Goal: Obtain resource: Obtain resource

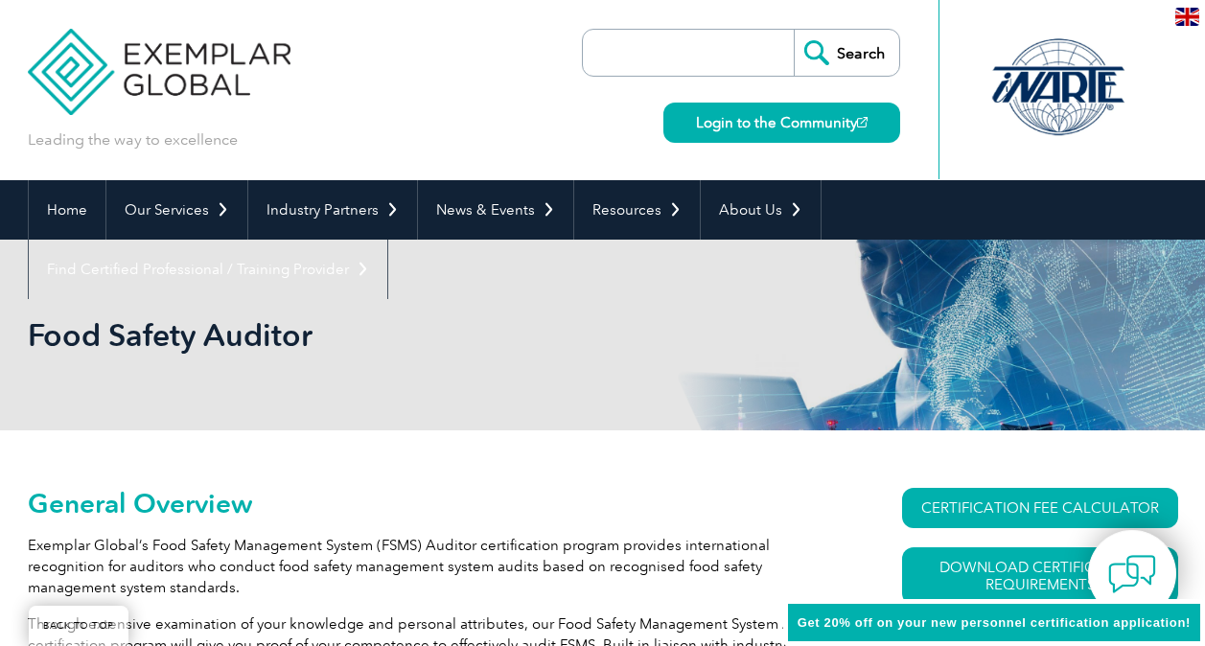
scroll to position [191, 0]
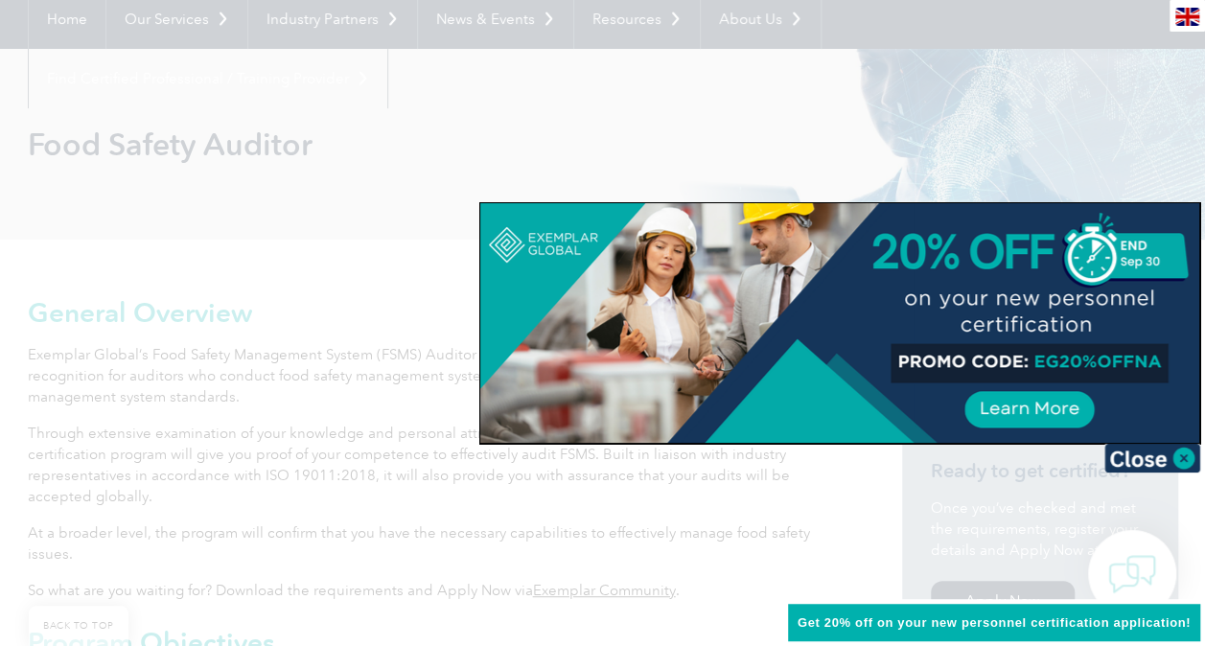
click at [1030, 405] on div at bounding box center [839, 323] width 719 height 240
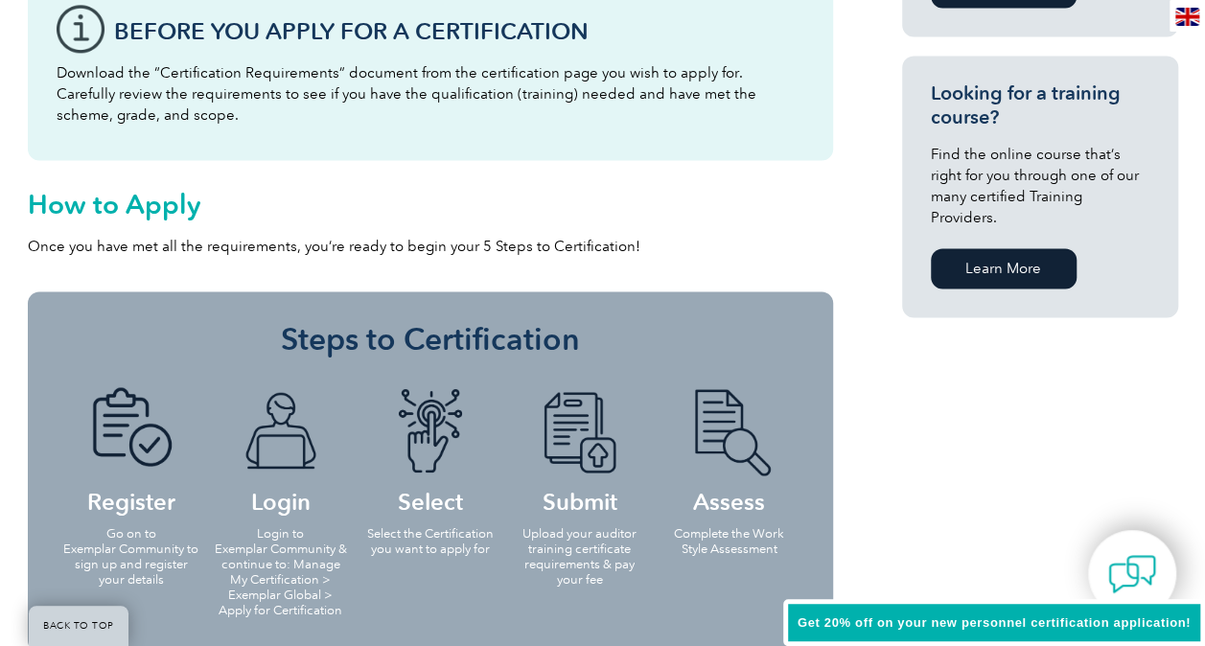
scroll to position [0, 0]
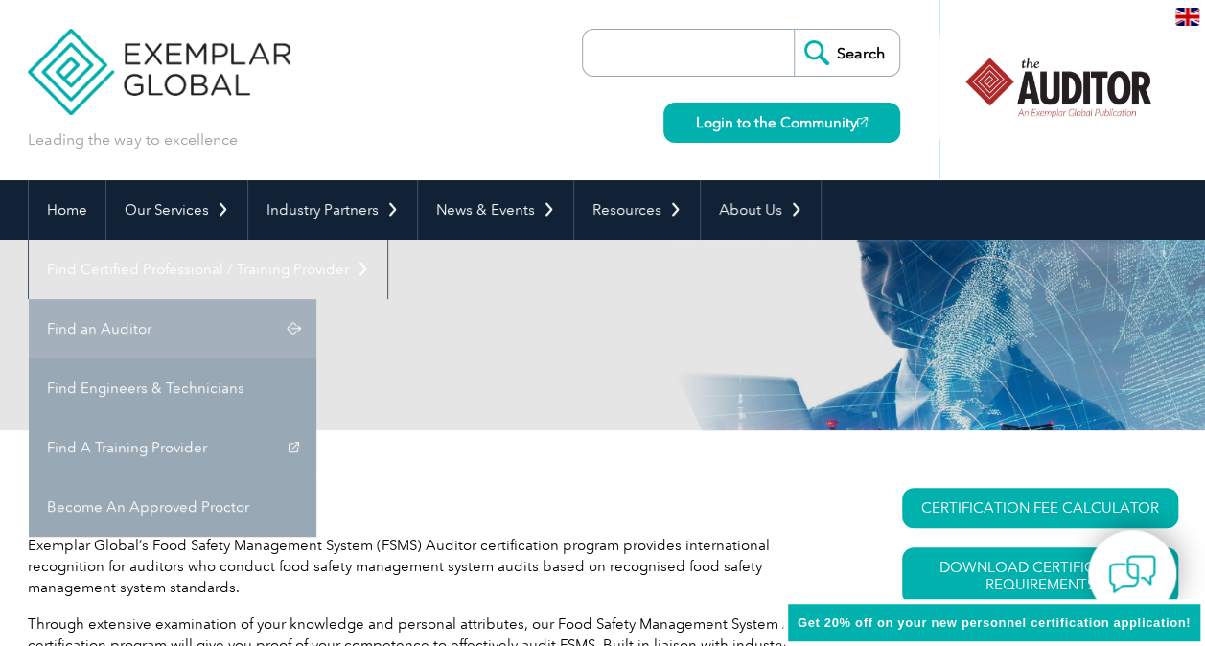
click at [316, 299] on link "Find an Auditor" at bounding box center [173, 328] width 288 height 59
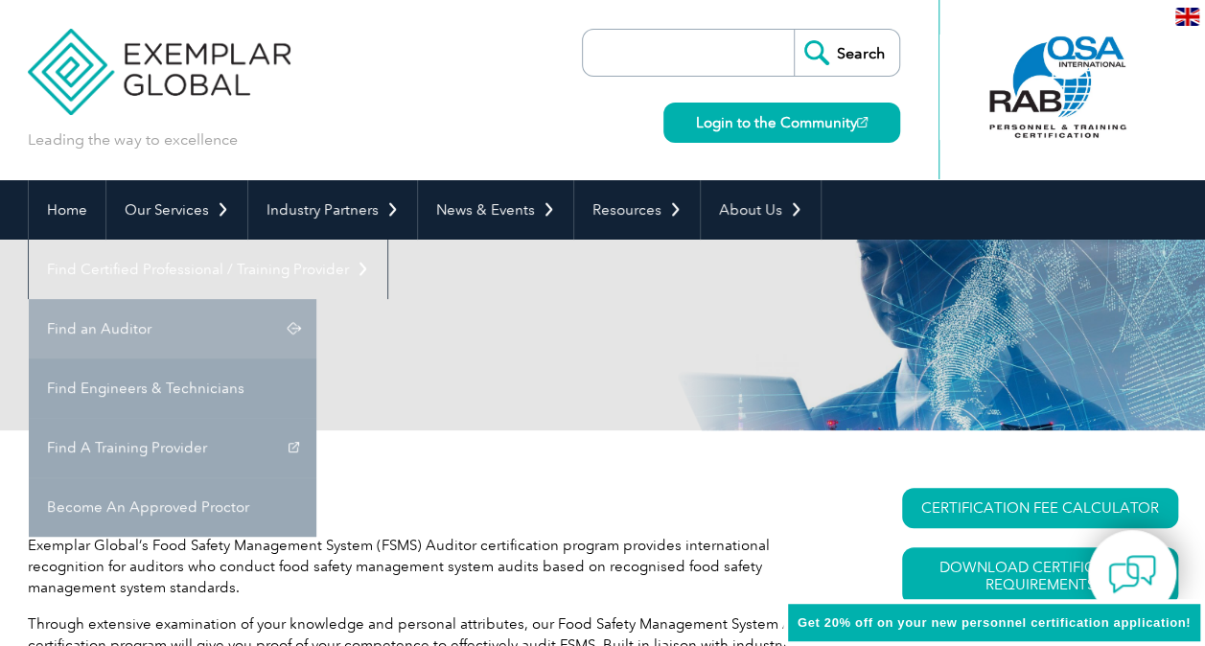
click at [316, 299] on link "Find an Auditor" at bounding box center [173, 328] width 288 height 59
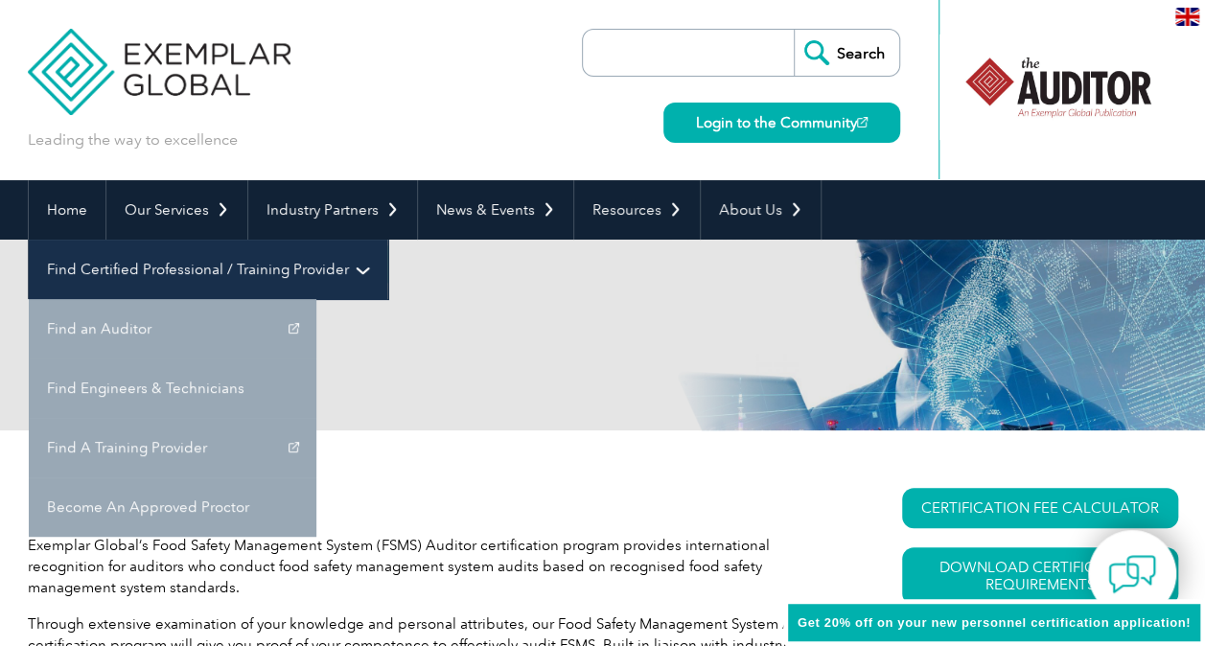
click at [387, 240] on link "Find Certified Professional / Training Provider" at bounding box center [208, 269] width 359 height 59
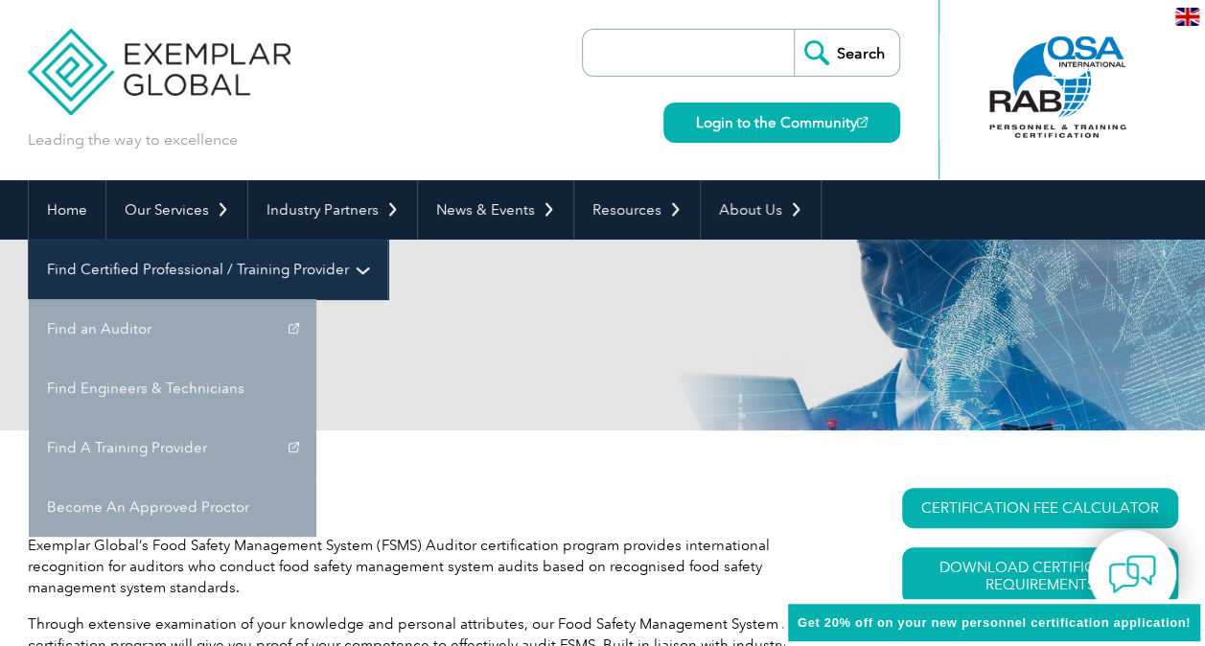
click at [387, 240] on link "Find Certified Professional / Training Provider" at bounding box center [208, 269] width 359 height 59
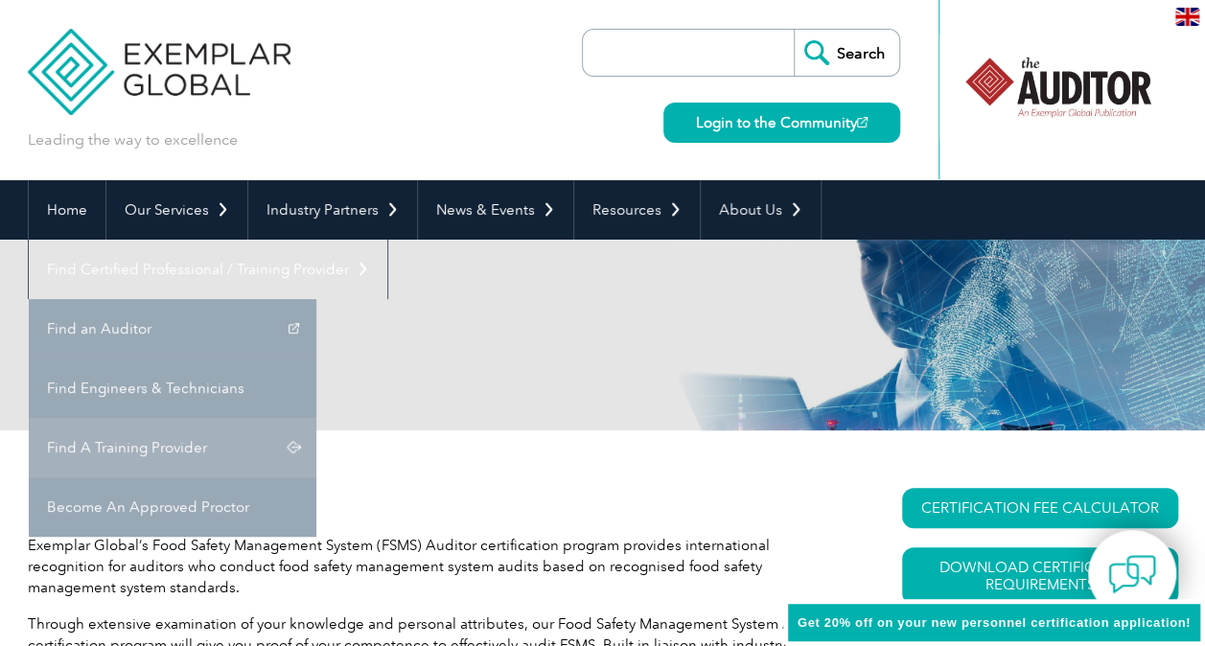
click at [316, 418] on link "Find A Training Provider" at bounding box center [173, 447] width 288 height 59
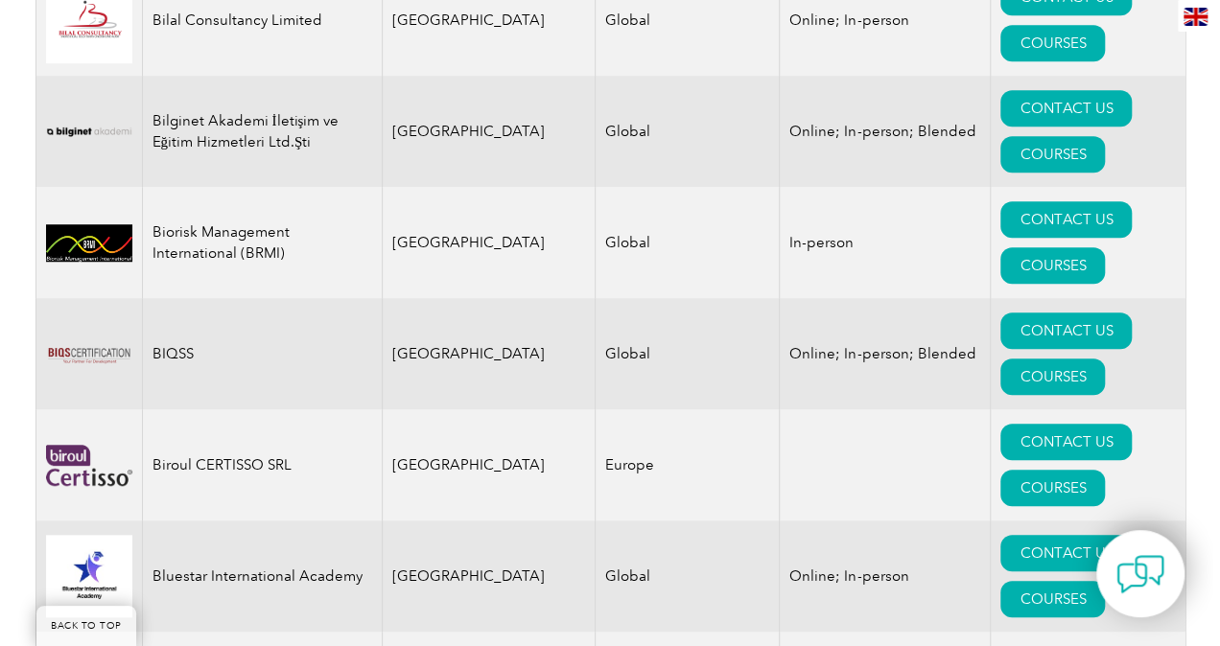
scroll to position [4252, 0]
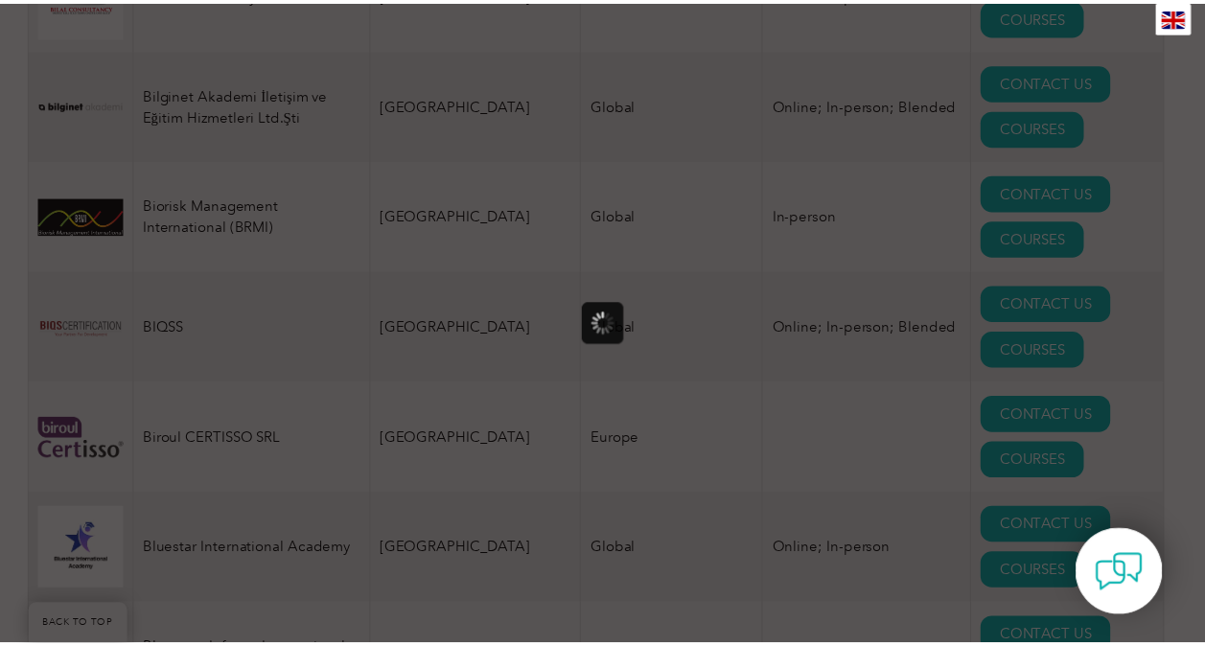
scroll to position [0, 0]
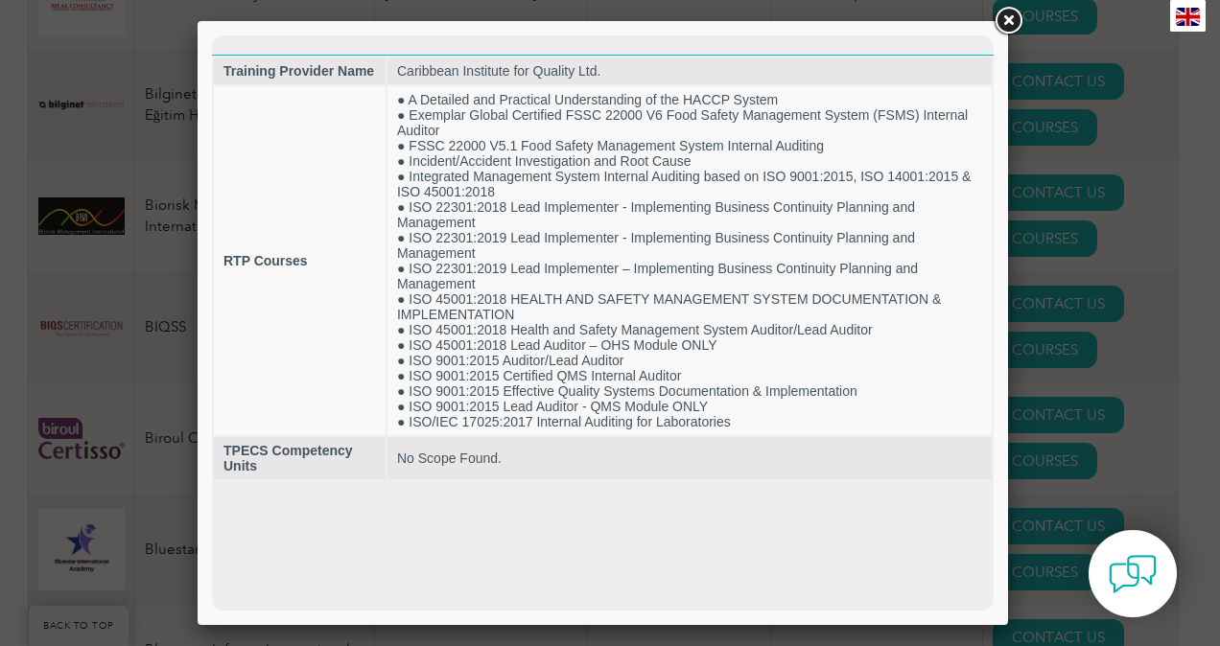
click at [1013, 24] on link at bounding box center [1008, 21] width 35 height 35
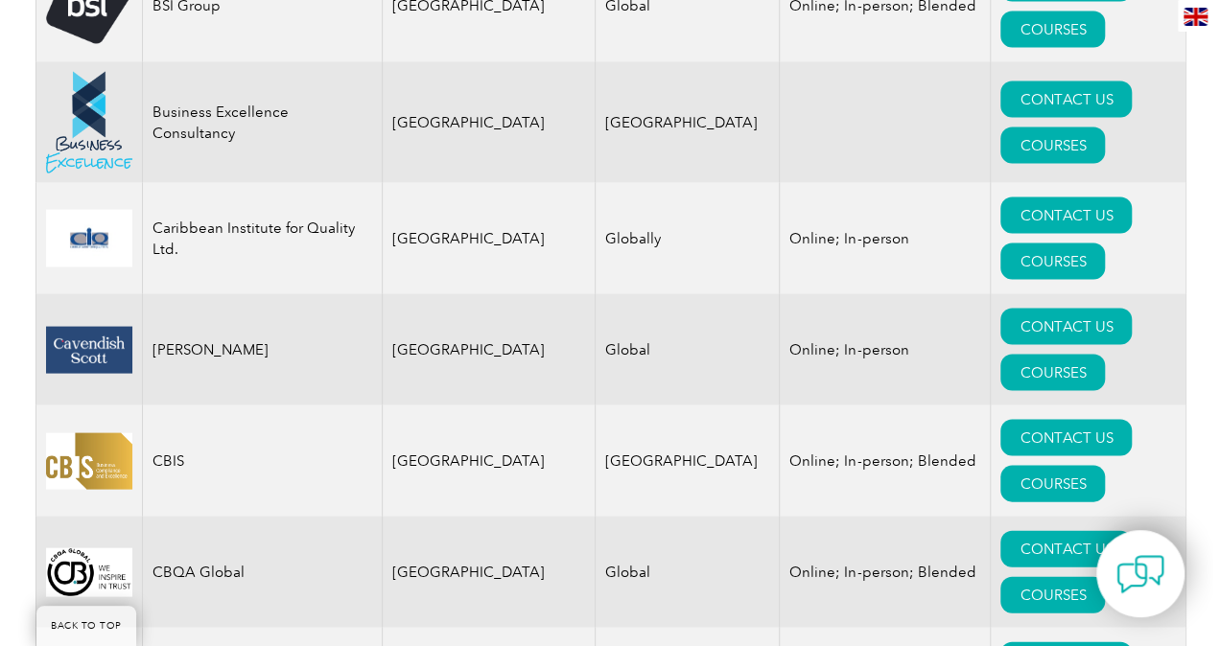
scroll to position [5417, 0]
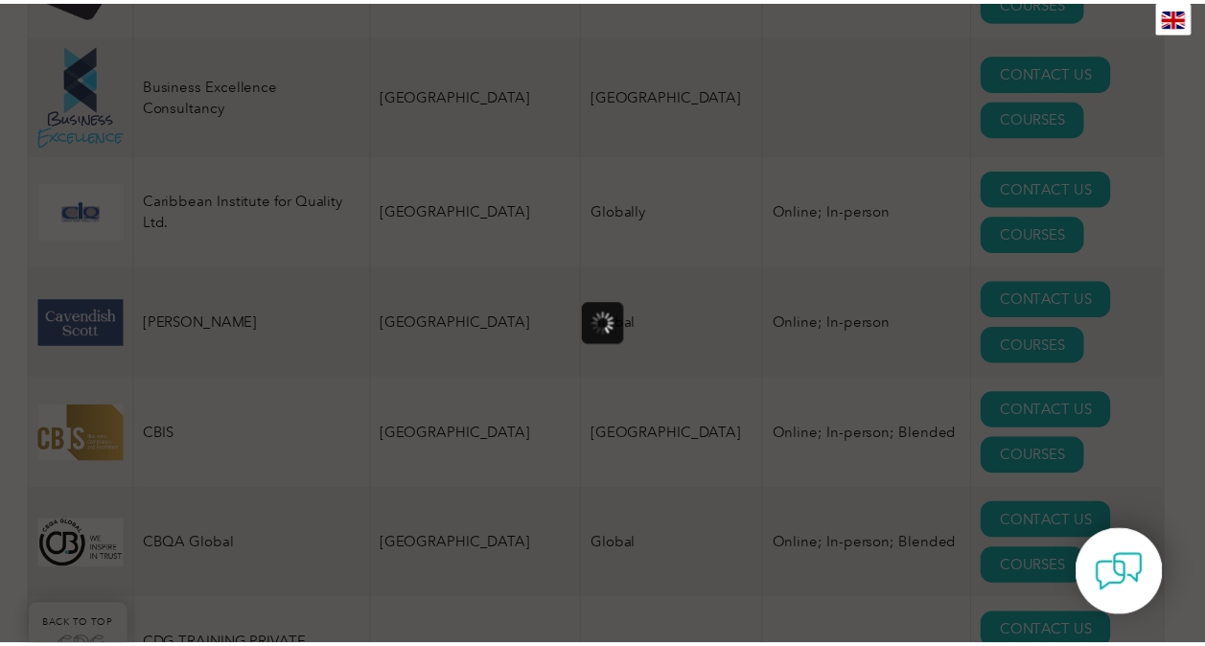
scroll to position [0, 0]
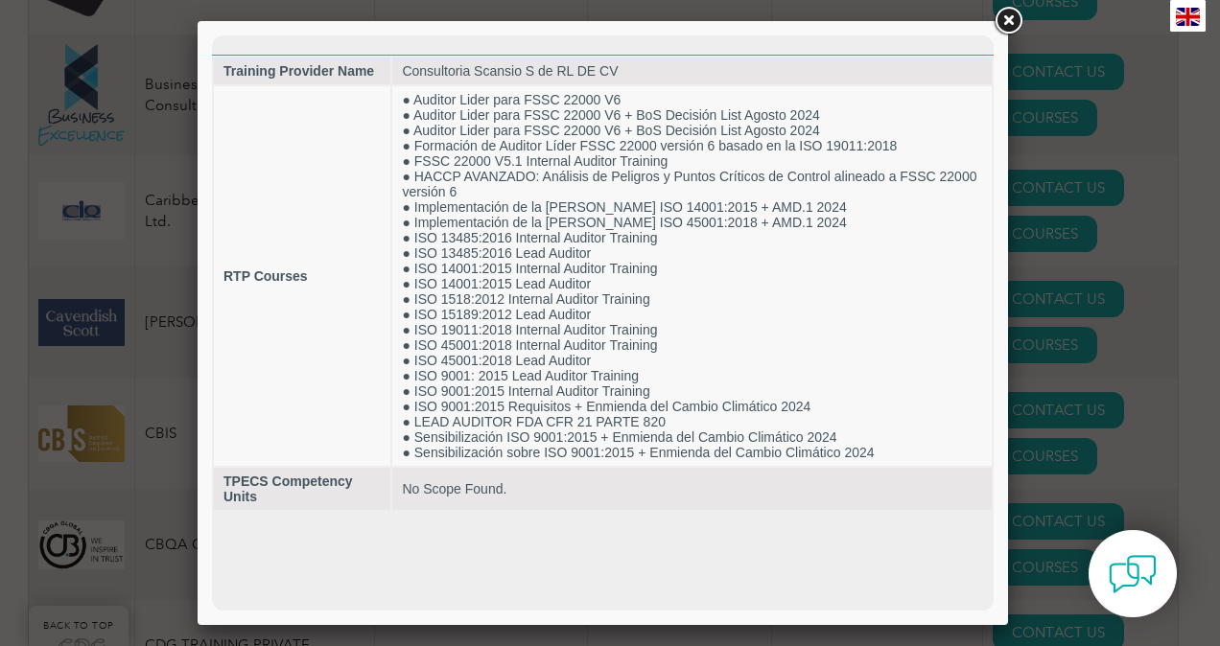
click at [1016, 11] on link at bounding box center [1008, 21] width 35 height 35
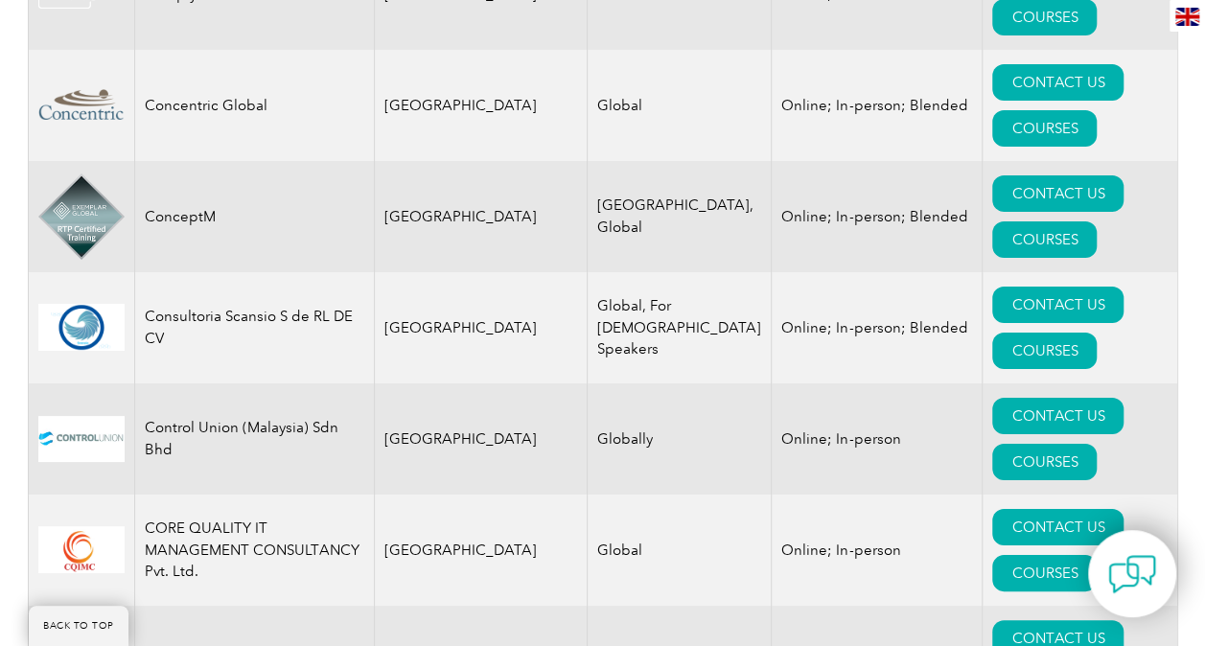
scroll to position [7204, 0]
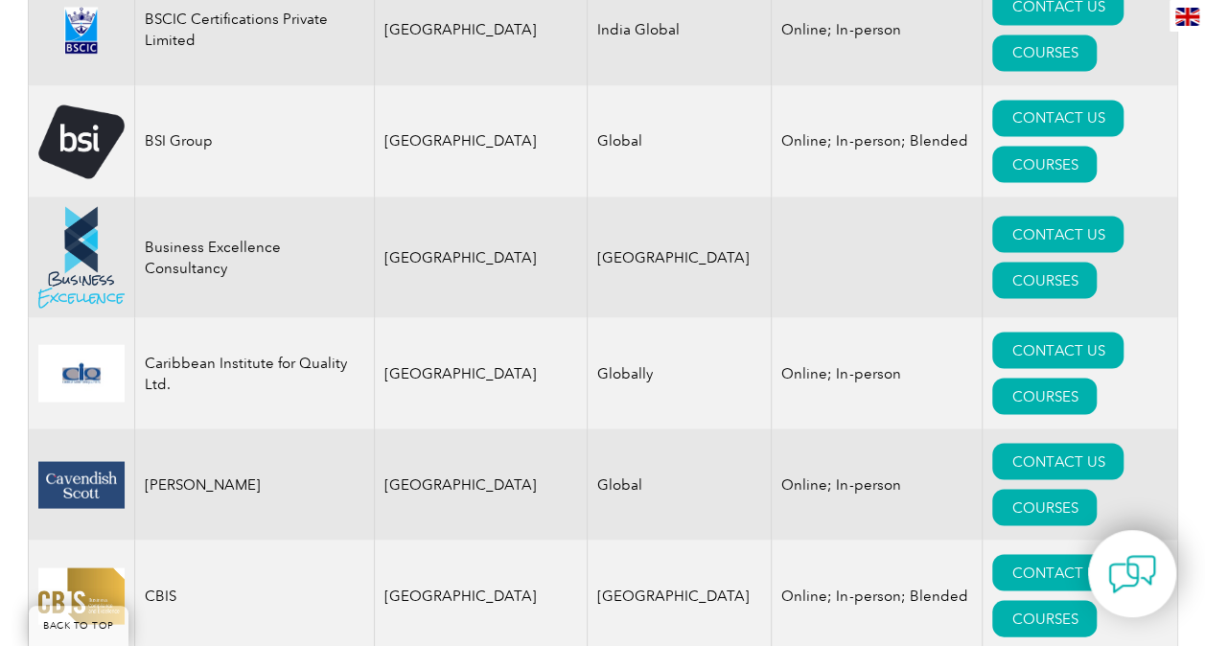
drag, startPoint x: 1208, startPoint y: 153, endPoint x: 1196, endPoint y: 152, distance: 12.5
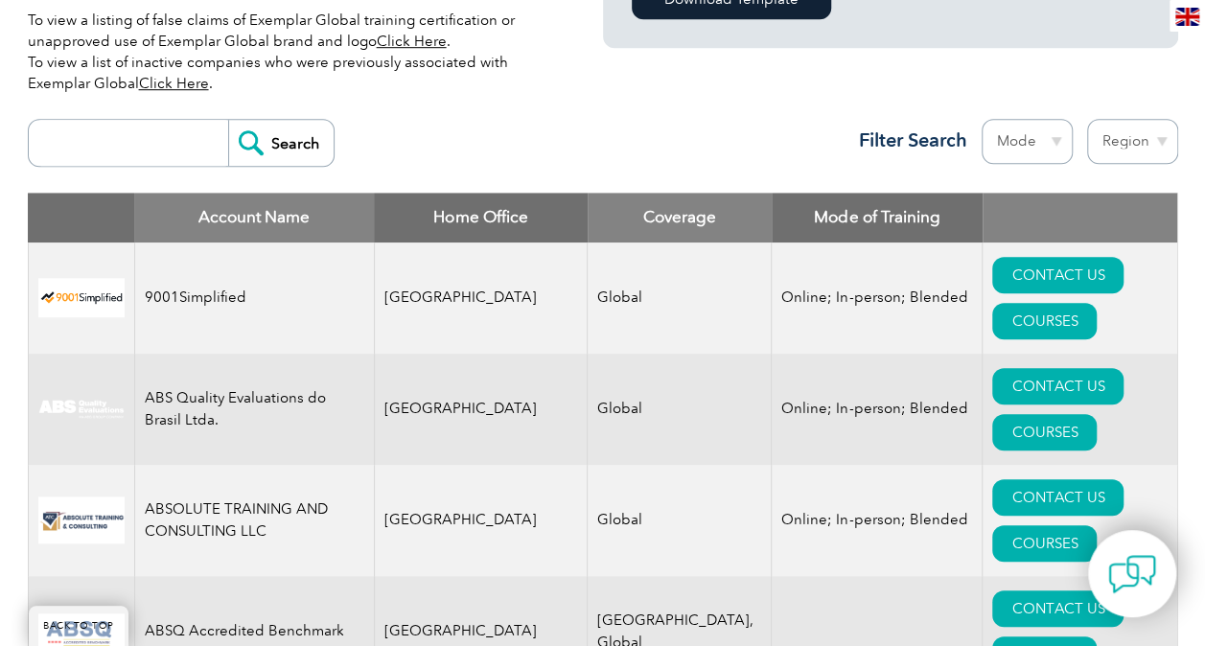
scroll to position [596, 0]
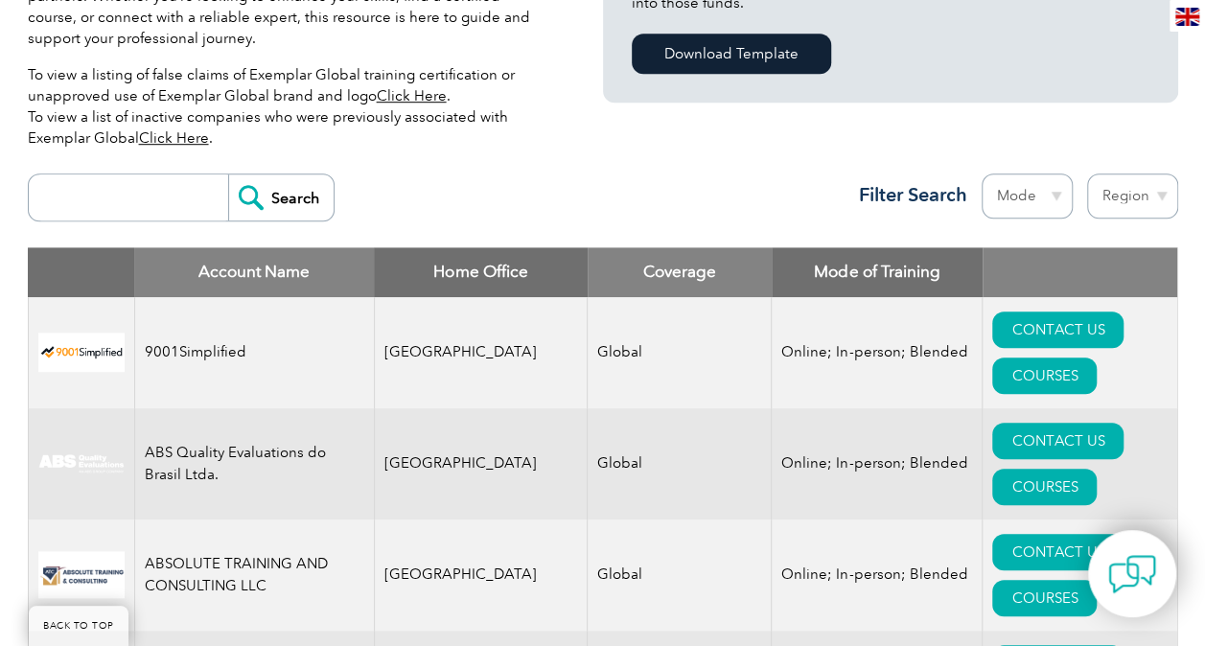
click at [88, 199] on input "search" at bounding box center [133, 198] width 190 height 46
type input "IAS"
click at [274, 196] on input "Search" at bounding box center [280, 198] width 105 height 46
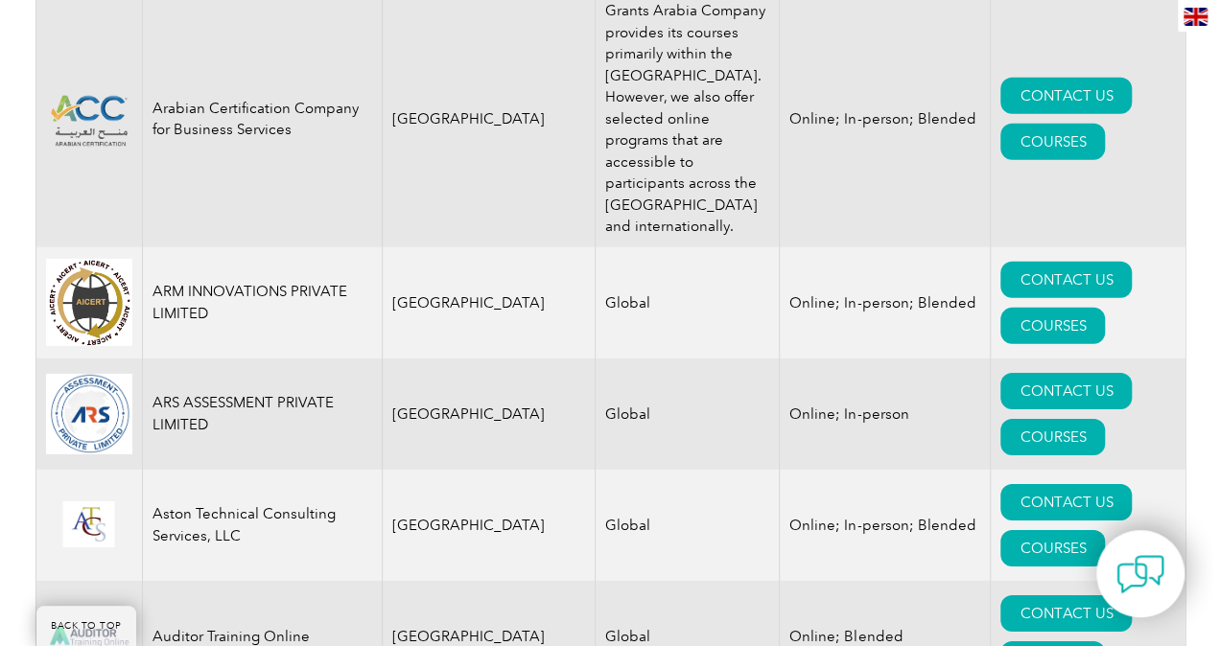
scroll to position [2842, 0]
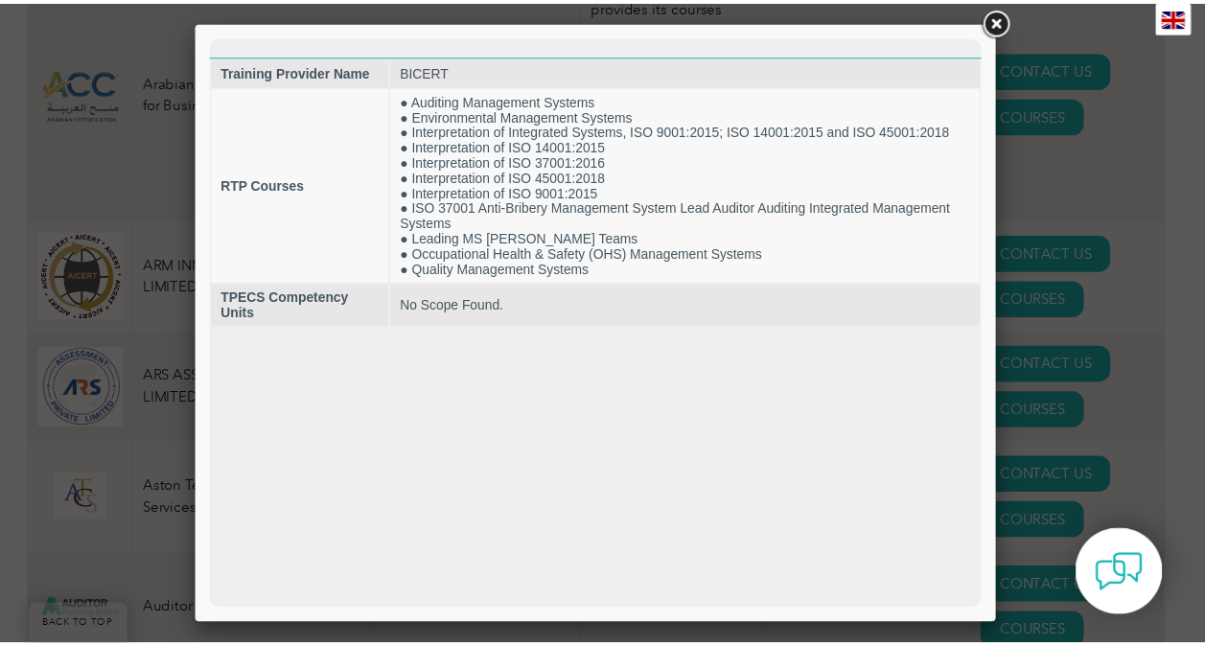
scroll to position [0, 0]
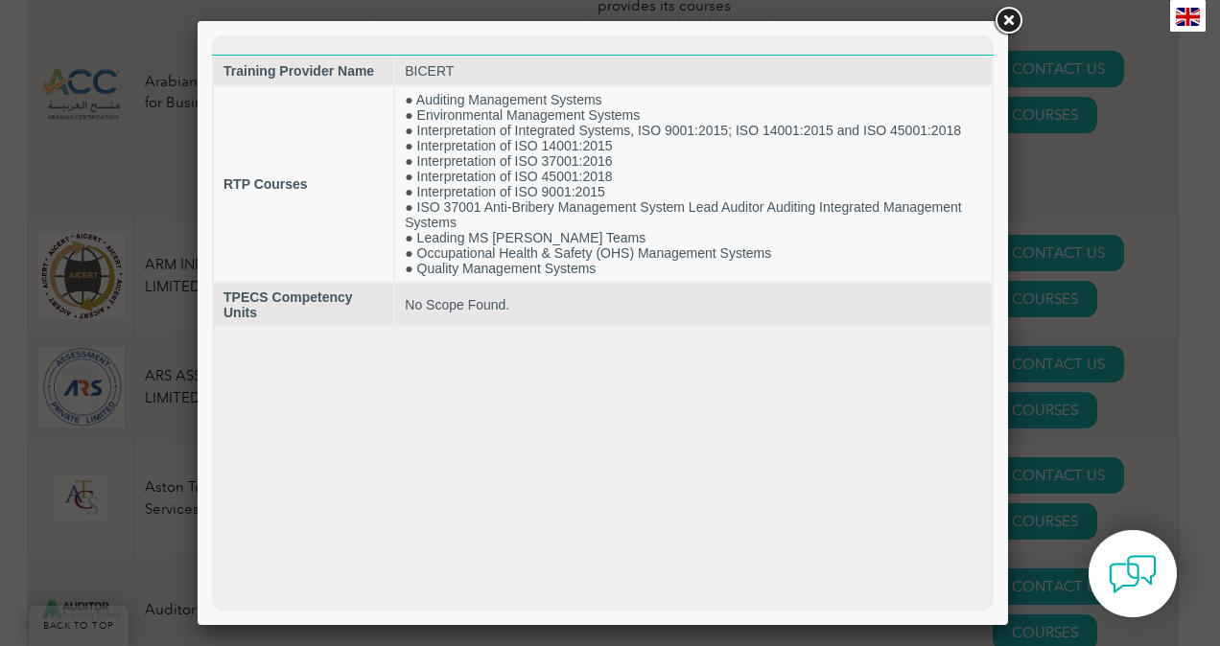
click at [1007, 22] on link at bounding box center [1008, 21] width 35 height 35
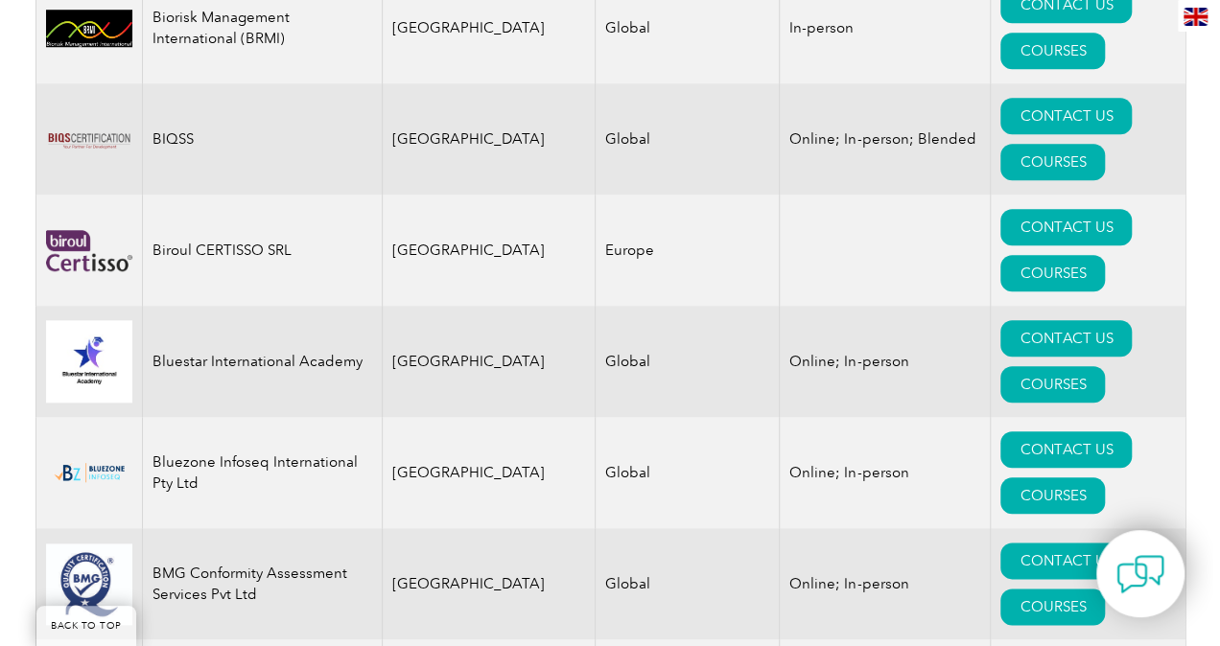
scroll to position [4494, 0]
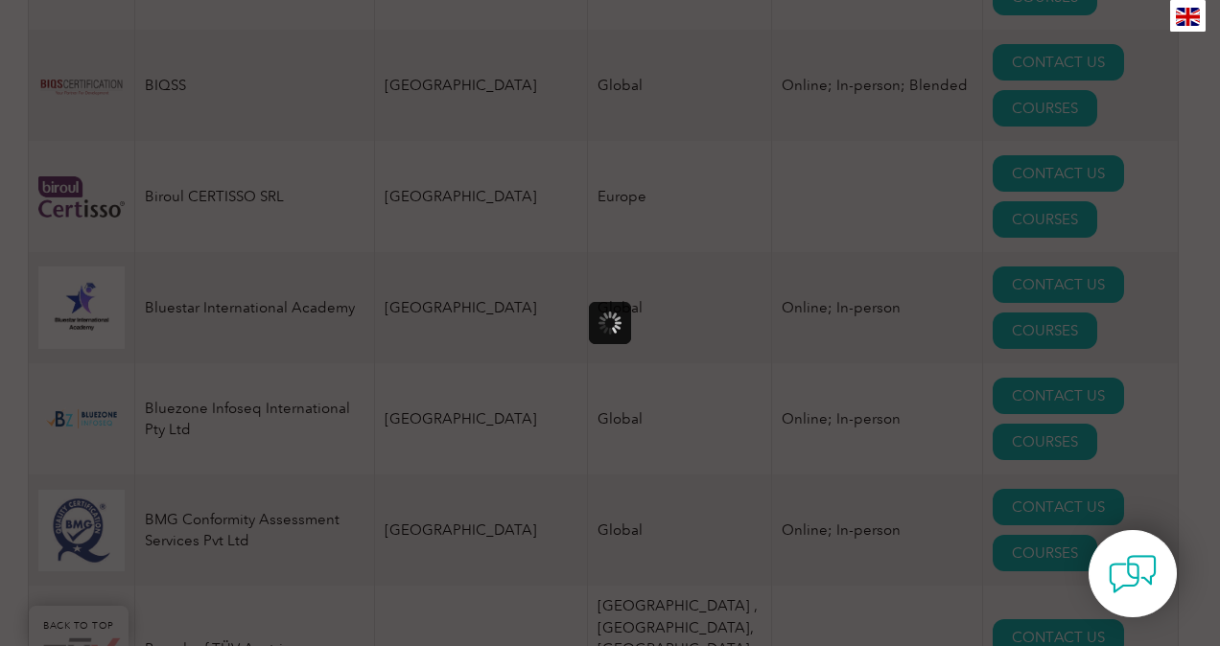
scroll to position [0, 0]
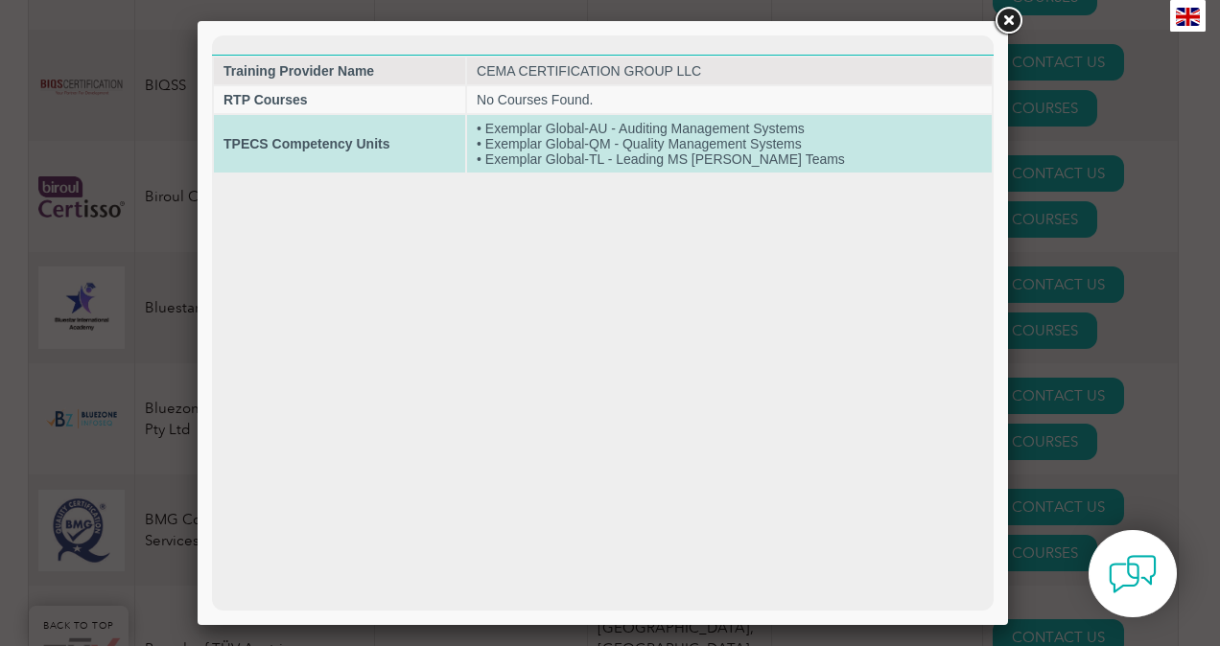
click at [704, 153] on td "• Exemplar Global-AU - Auditing Management Systems • Exemplar Global-QM - Quali…" at bounding box center [729, 144] width 525 height 58
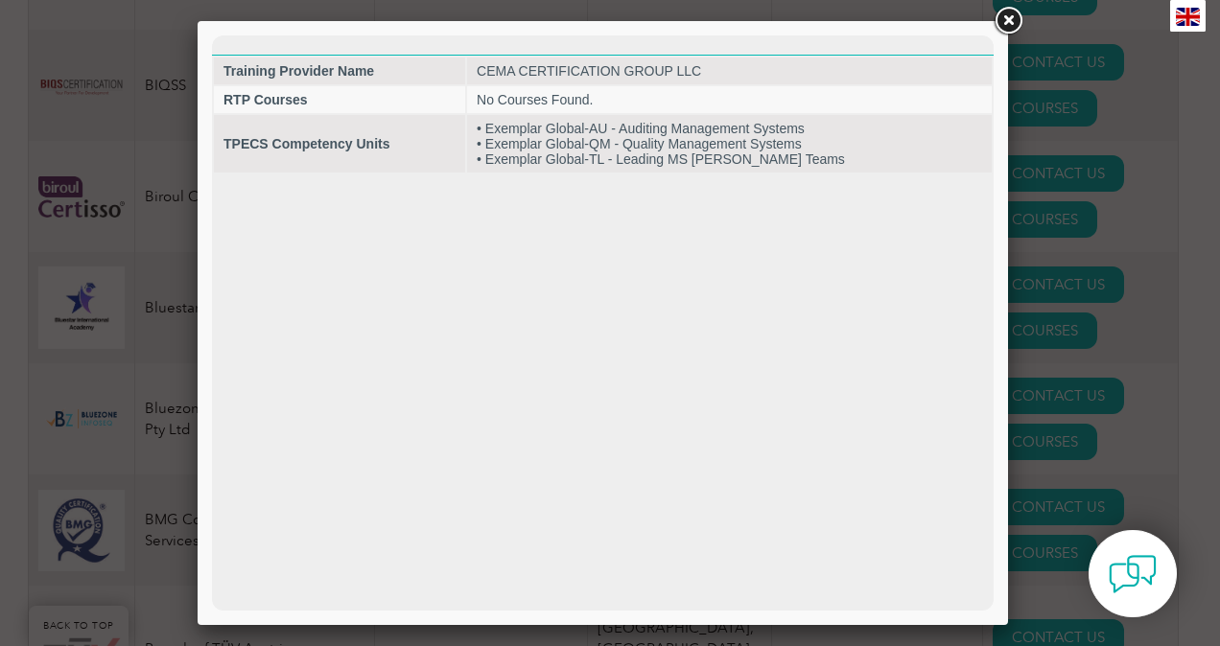
click at [1004, 23] on link at bounding box center [1008, 21] width 35 height 35
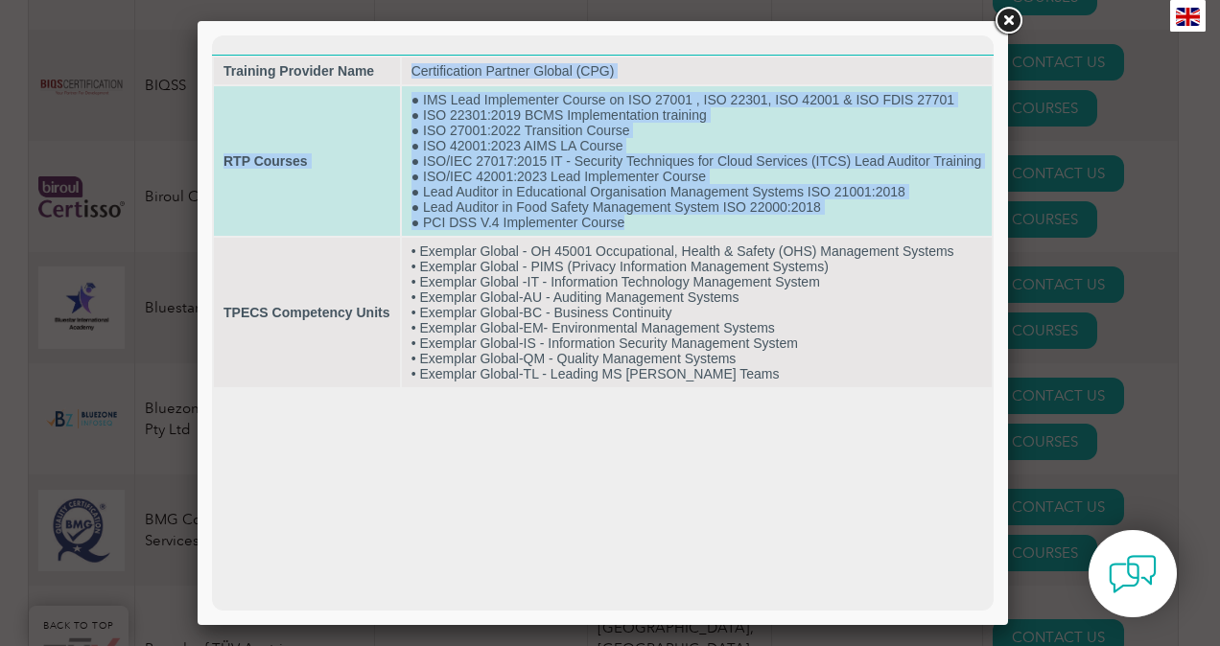
drag, startPoint x: 400, startPoint y: 56, endPoint x: 826, endPoint y: 220, distance: 456.3
click at [826, 220] on table "Training Provider Name Certification Partner Global (CPG) RTP Courses ● IMS Lea…" at bounding box center [603, 222] width 782 height 335
copy tbody "Certification Partner Global (CPG) RTP Courses ● IMS Lead Implementer Course on…"
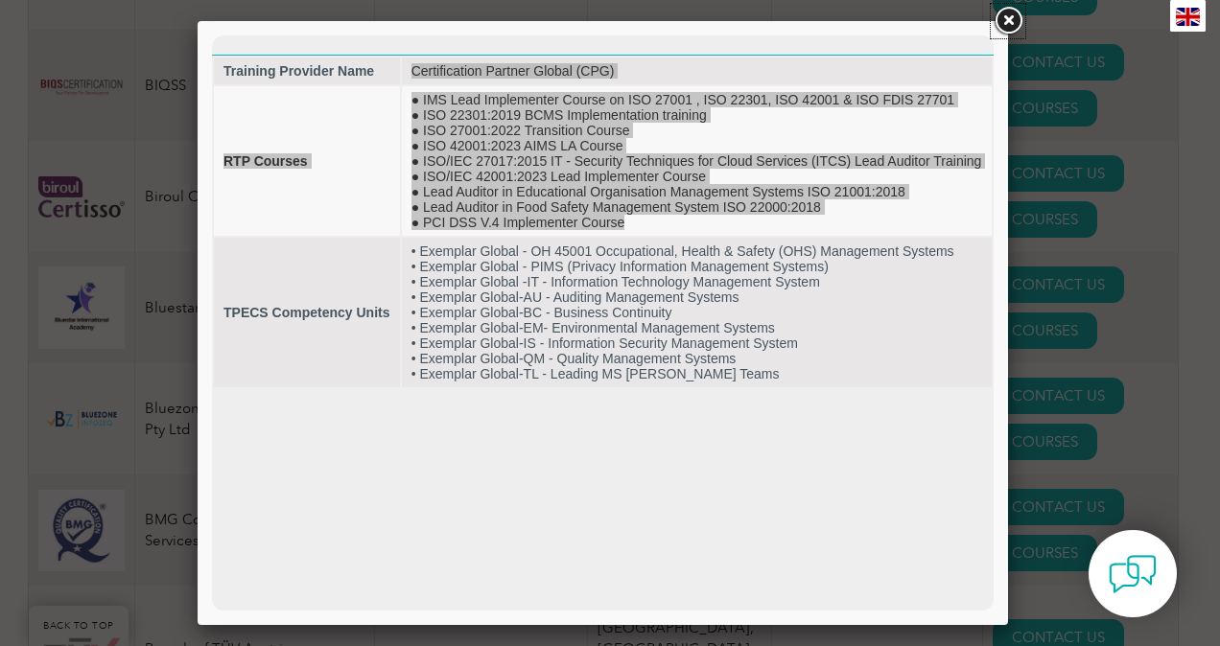
click at [1013, 21] on link at bounding box center [1008, 21] width 35 height 35
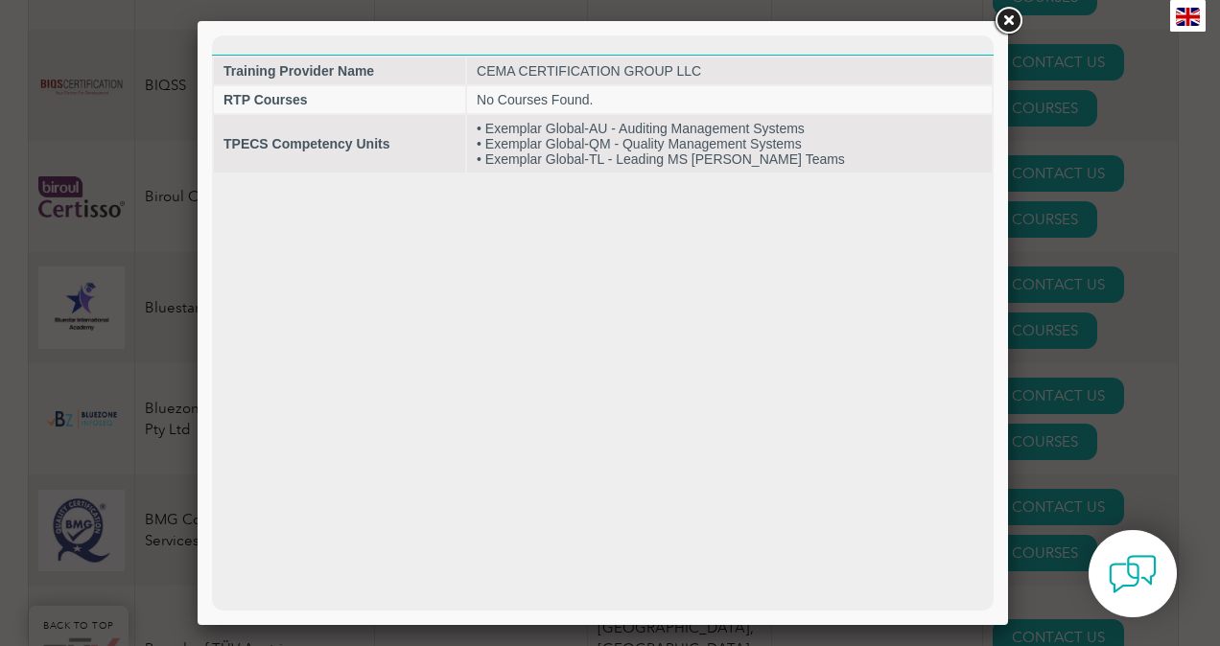
click at [1006, 20] on link at bounding box center [1008, 21] width 35 height 35
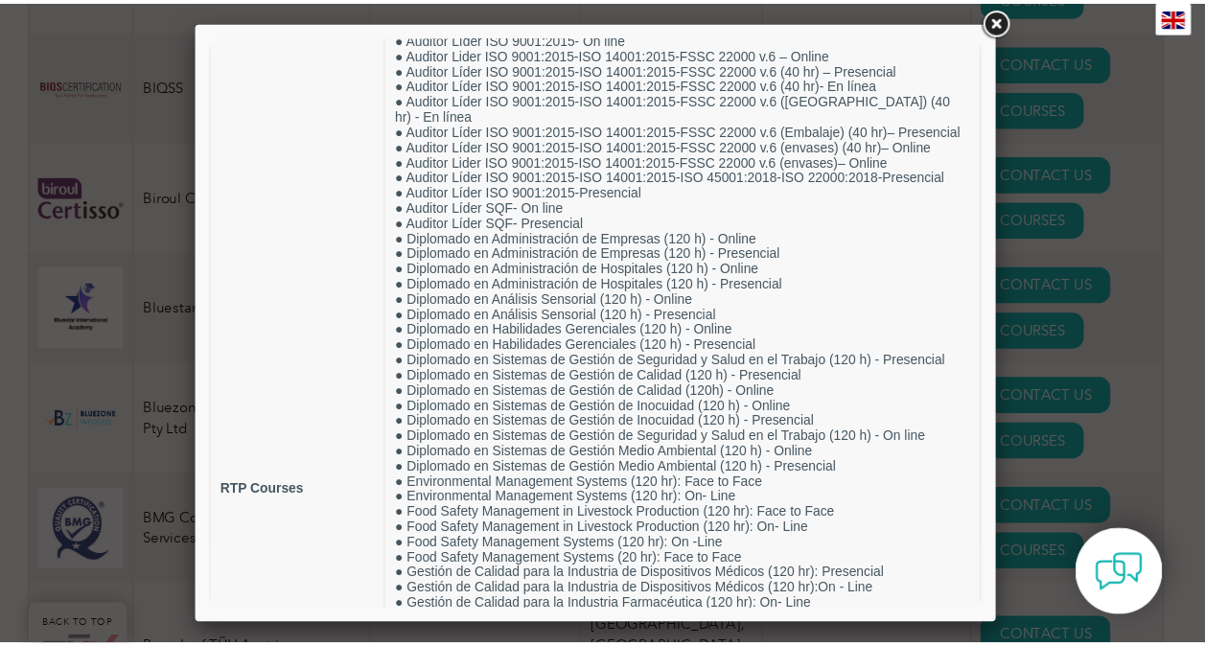
scroll to position [494, 0]
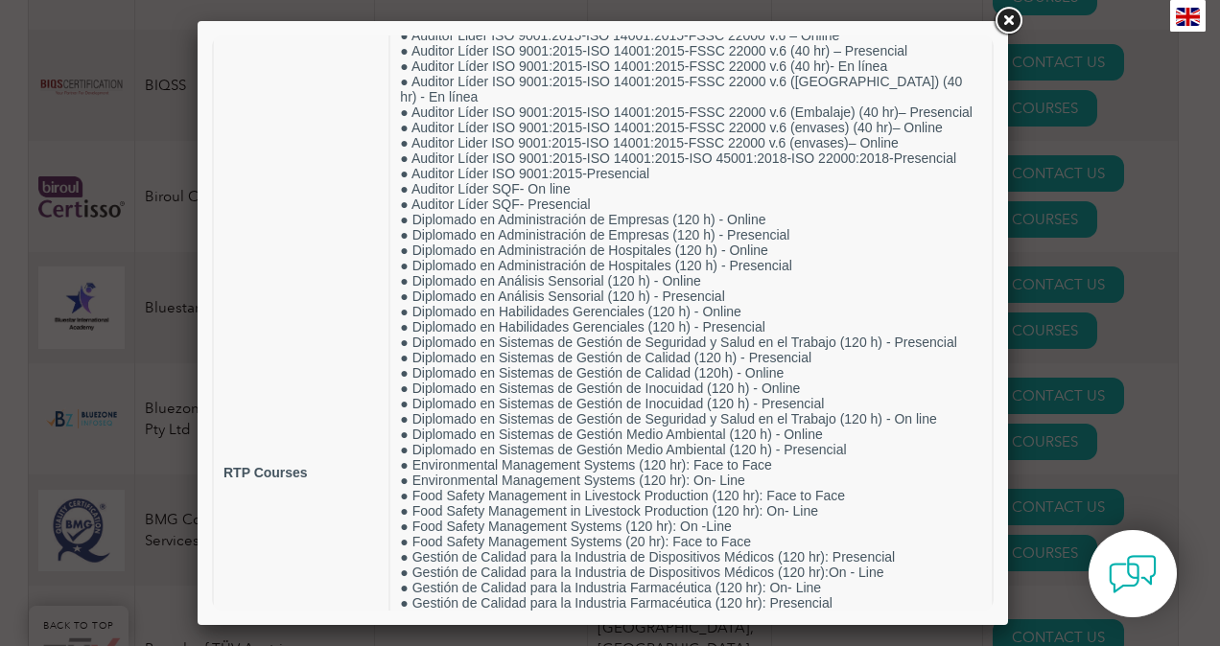
click at [1001, 18] on link at bounding box center [1008, 21] width 35 height 35
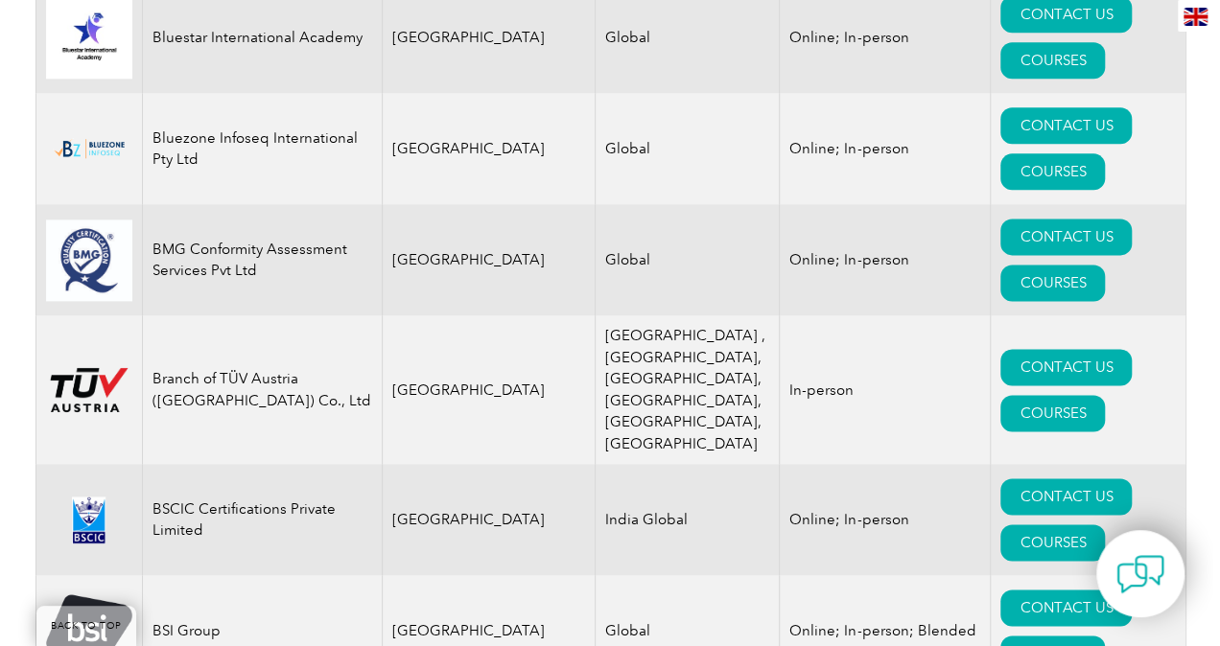
scroll to position [4684, 0]
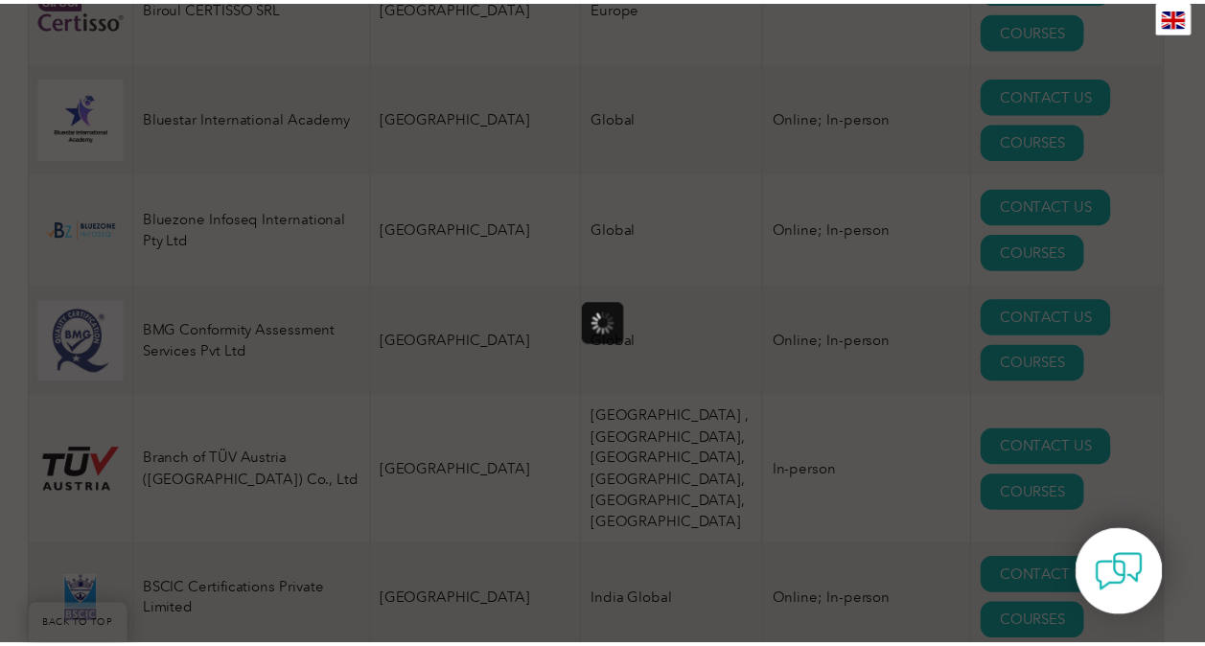
scroll to position [0, 0]
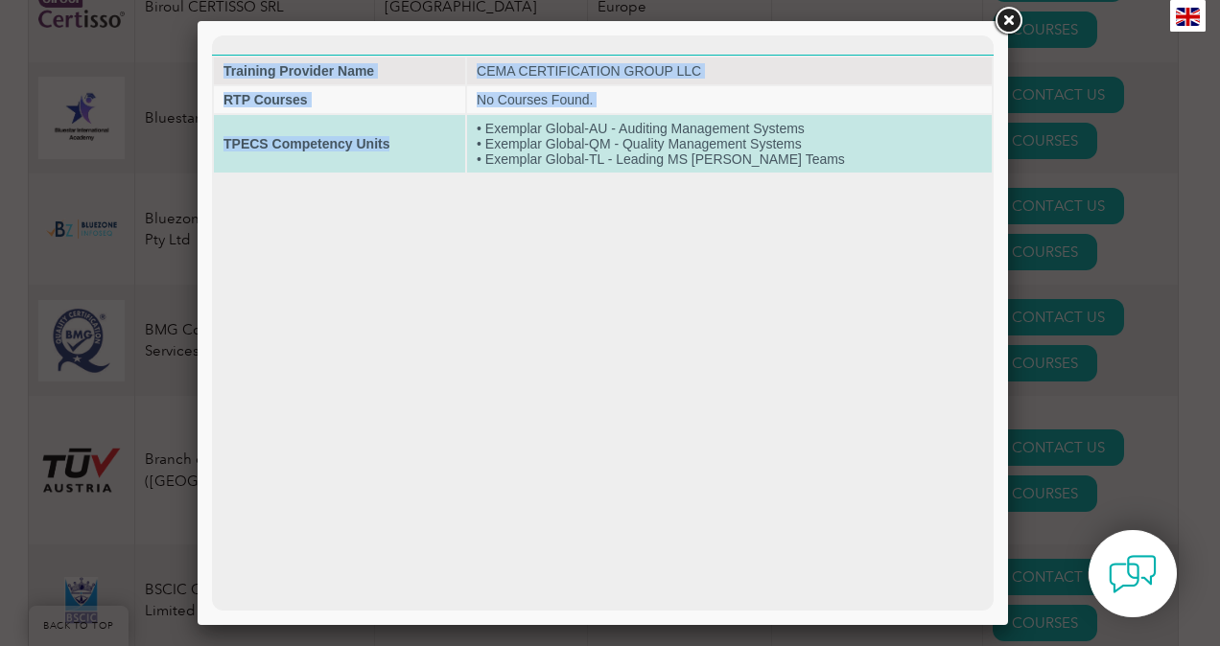
drag, startPoint x: 823, startPoint y: 177, endPoint x: 483, endPoint y: 117, distance: 344.8
click at [483, 117] on html "Training Provider Name CEMA CERTIFICATION GROUP LLC RTP Courses No Courses Foun…" at bounding box center [603, 104] width 782 height 139
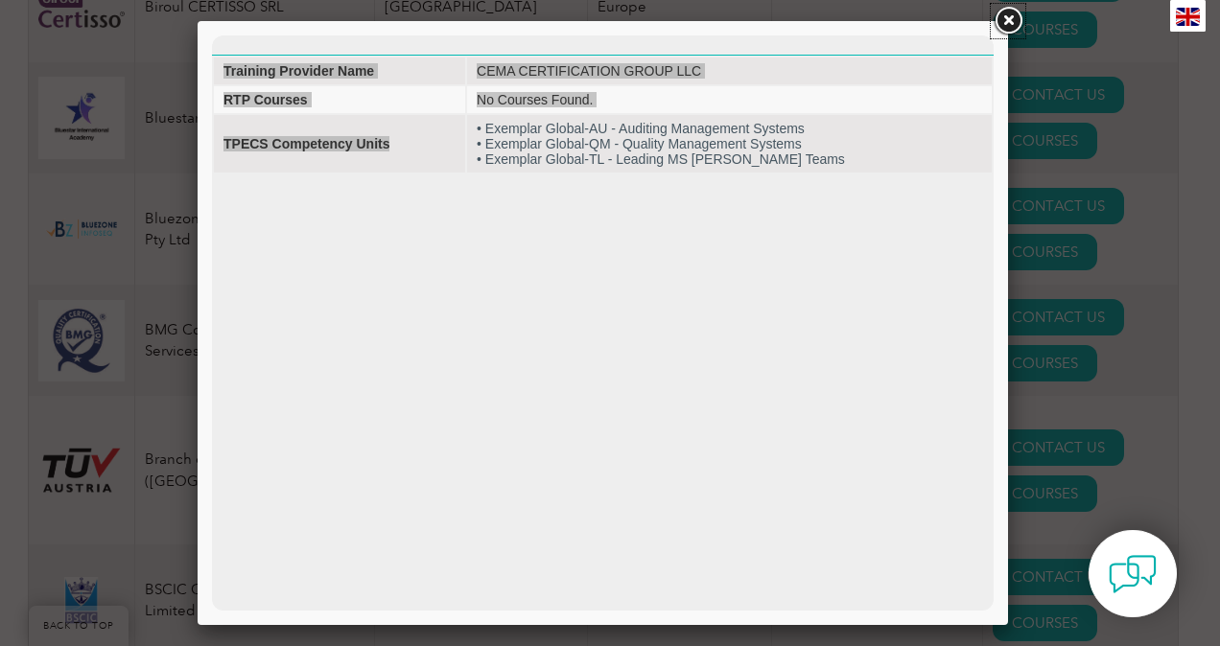
click at [1015, 22] on link at bounding box center [1008, 21] width 35 height 35
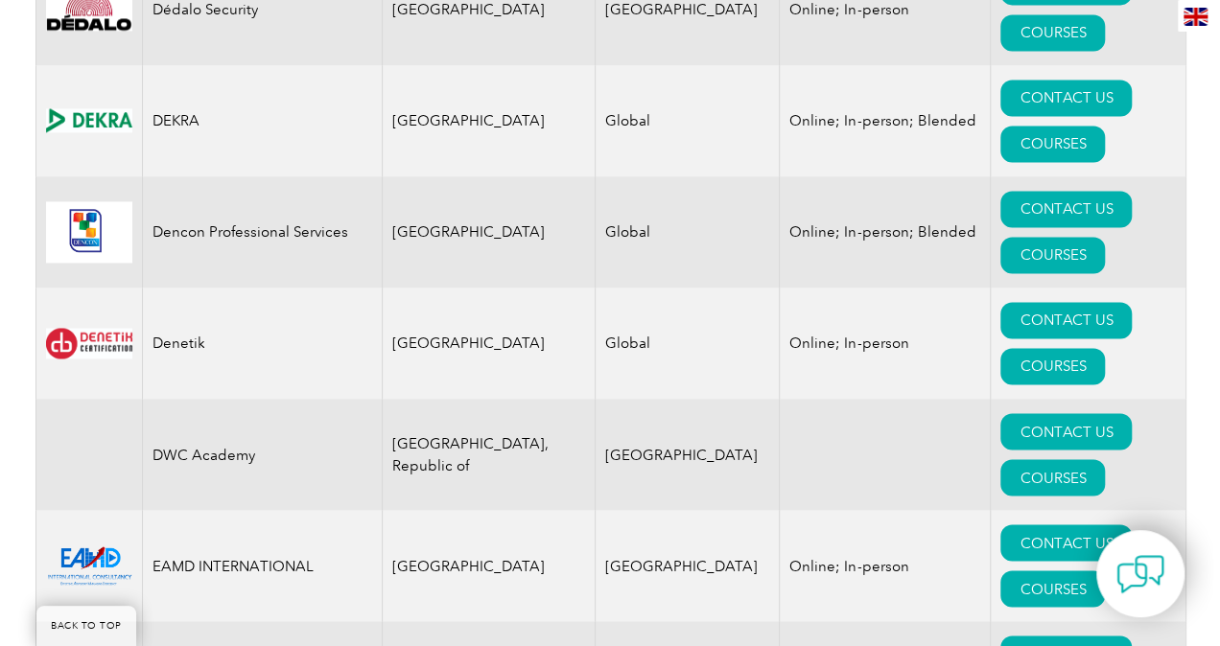
scroll to position [8719, 0]
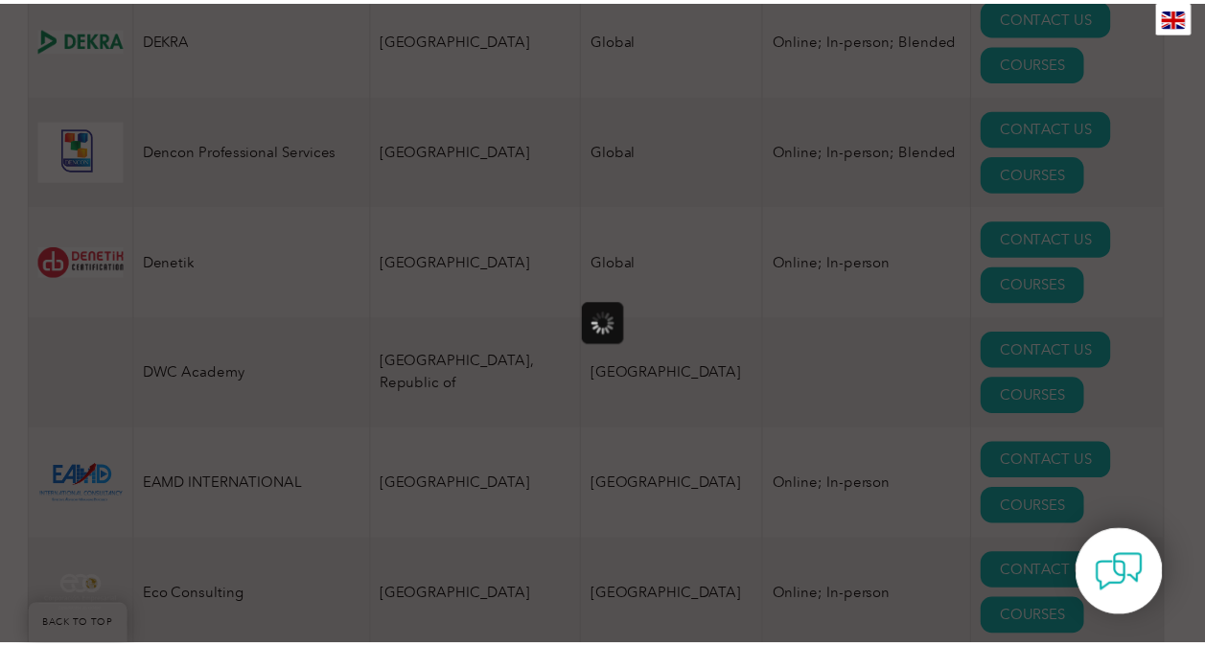
scroll to position [0, 0]
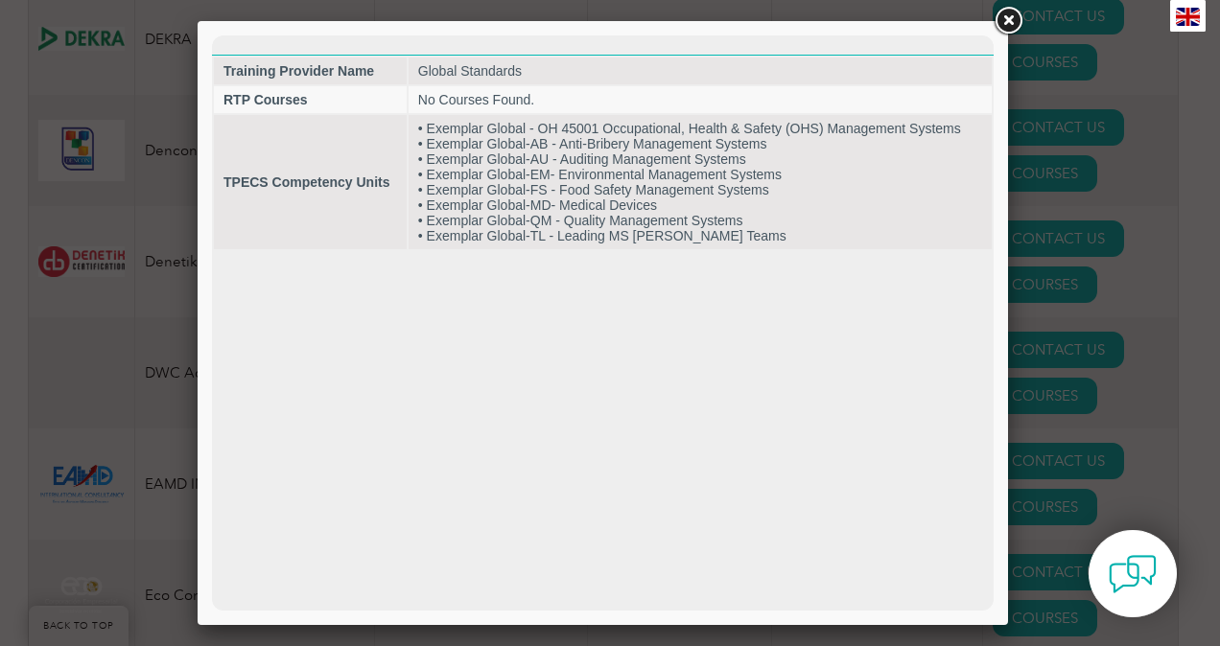
click at [995, 12] on link at bounding box center [1008, 21] width 35 height 35
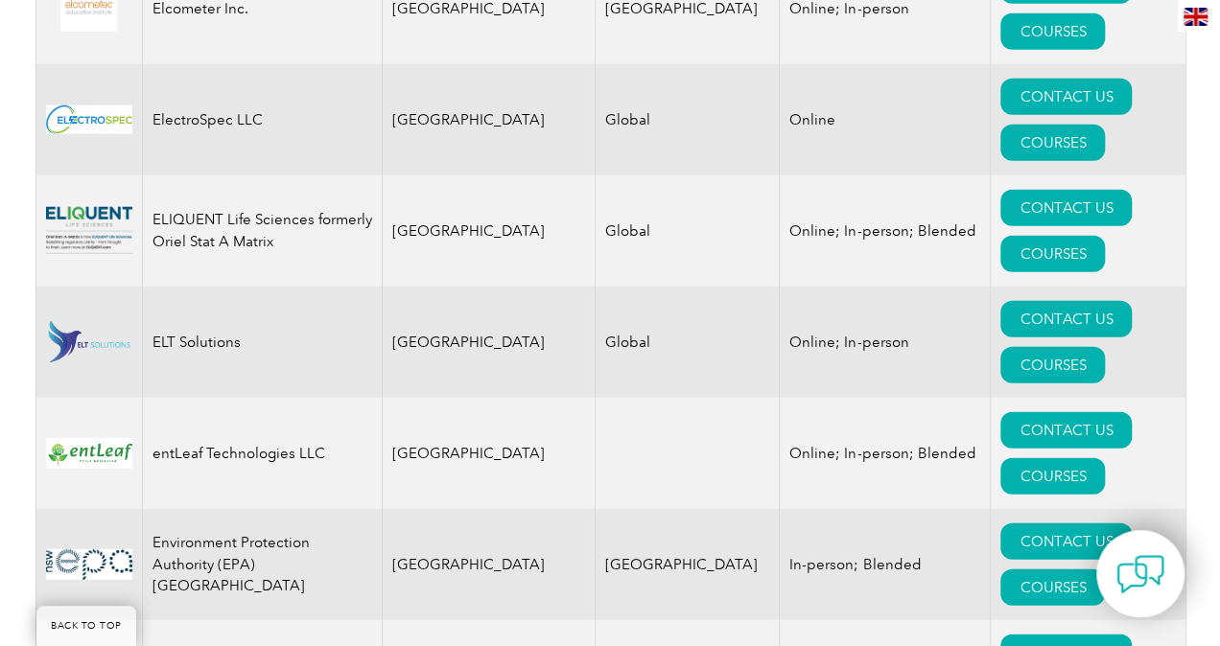
scroll to position [9613, 0]
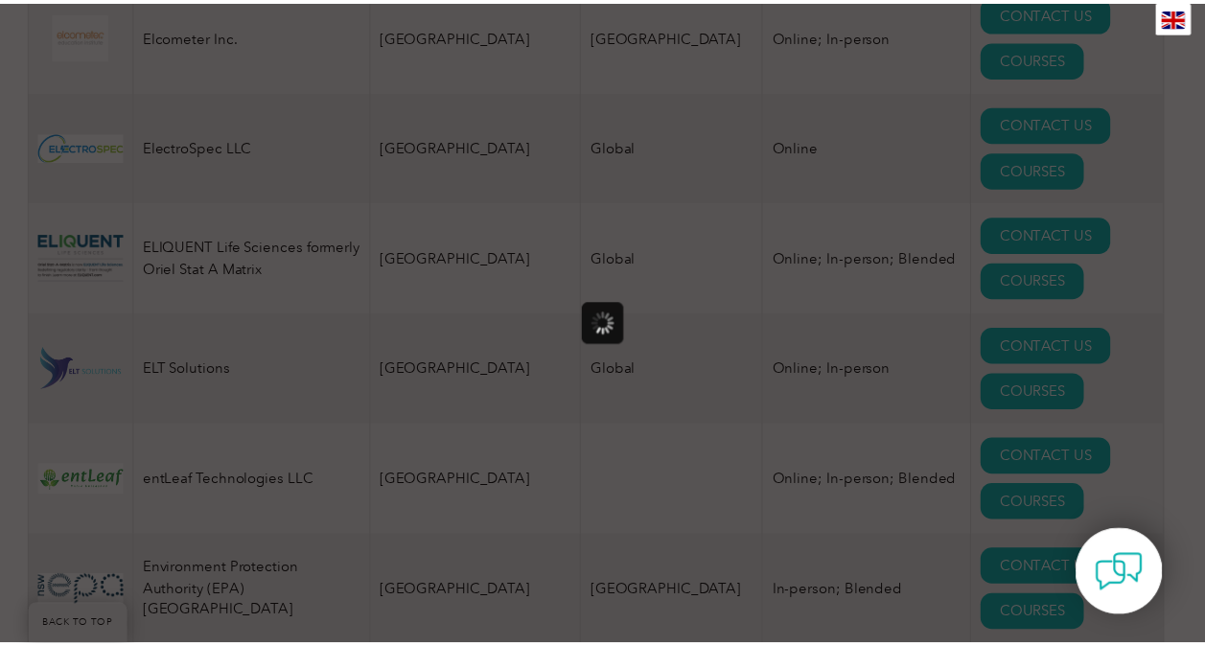
scroll to position [0, 0]
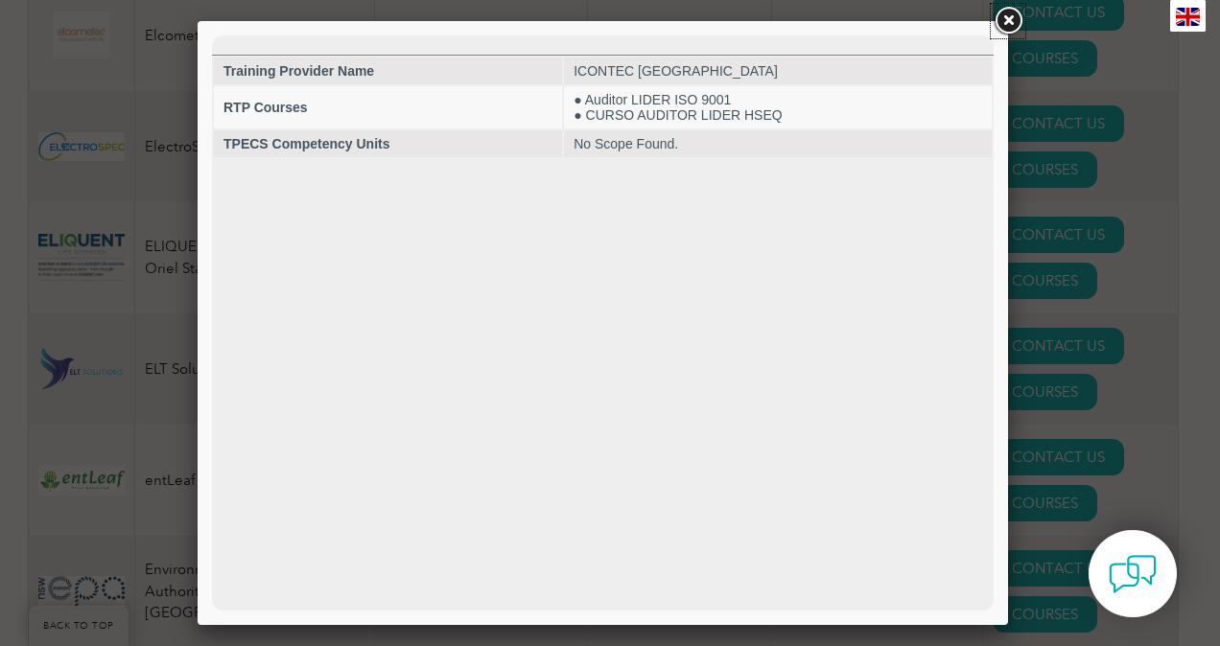
click at [1006, 22] on link at bounding box center [1008, 21] width 35 height 35
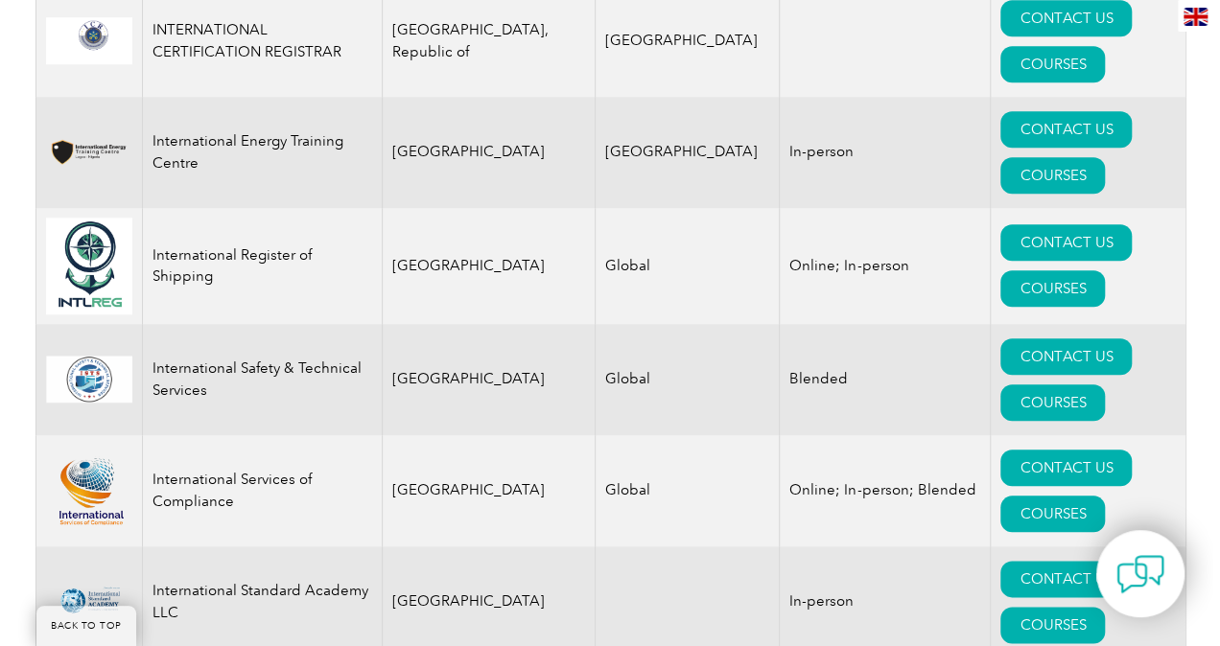
scroll to position [15545, 0]
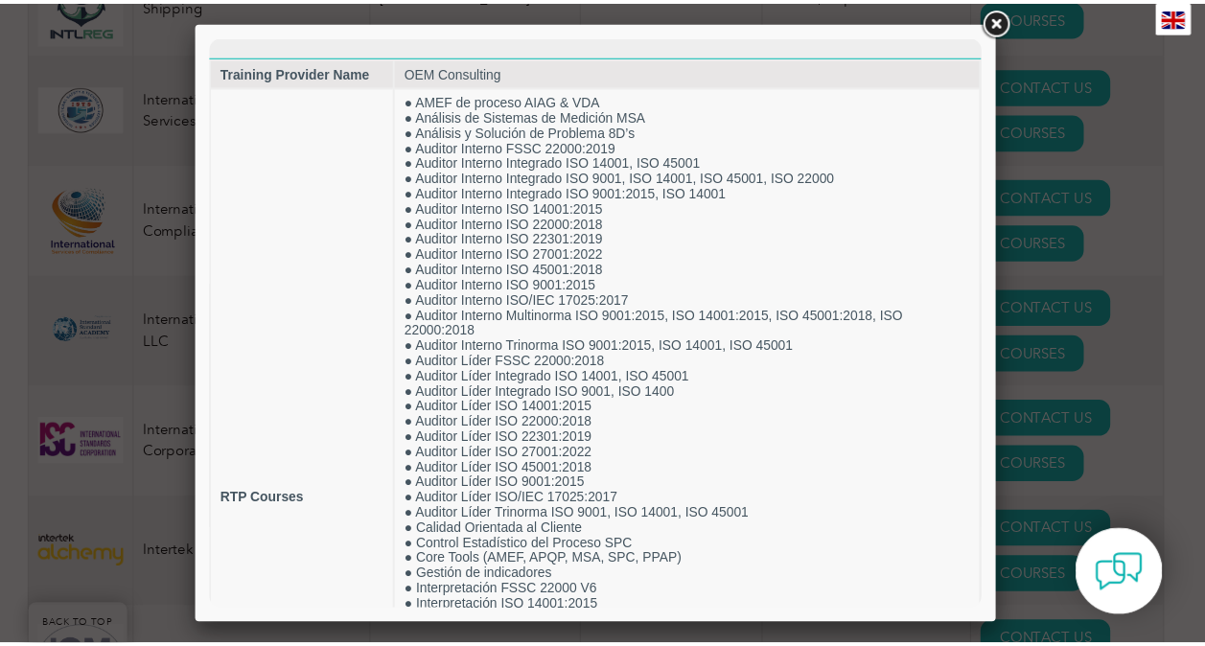
scroll to position [0, 0]
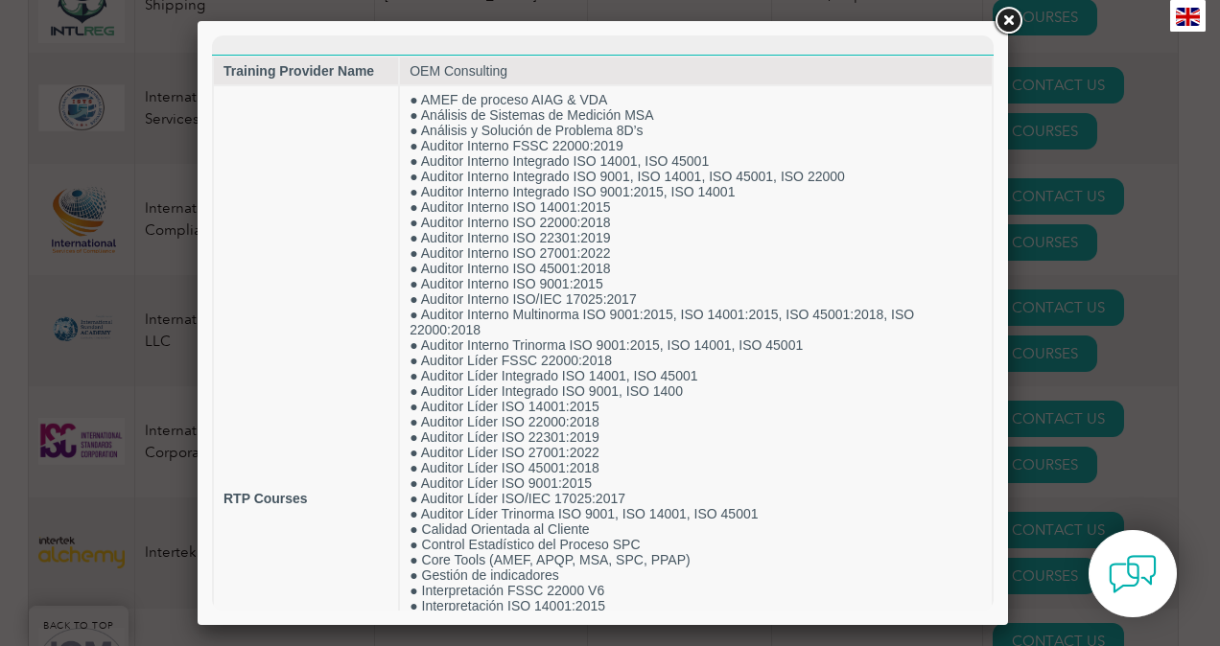
click at [1008, 18] on link at bounding box center [1008, 21] width 35 height 35
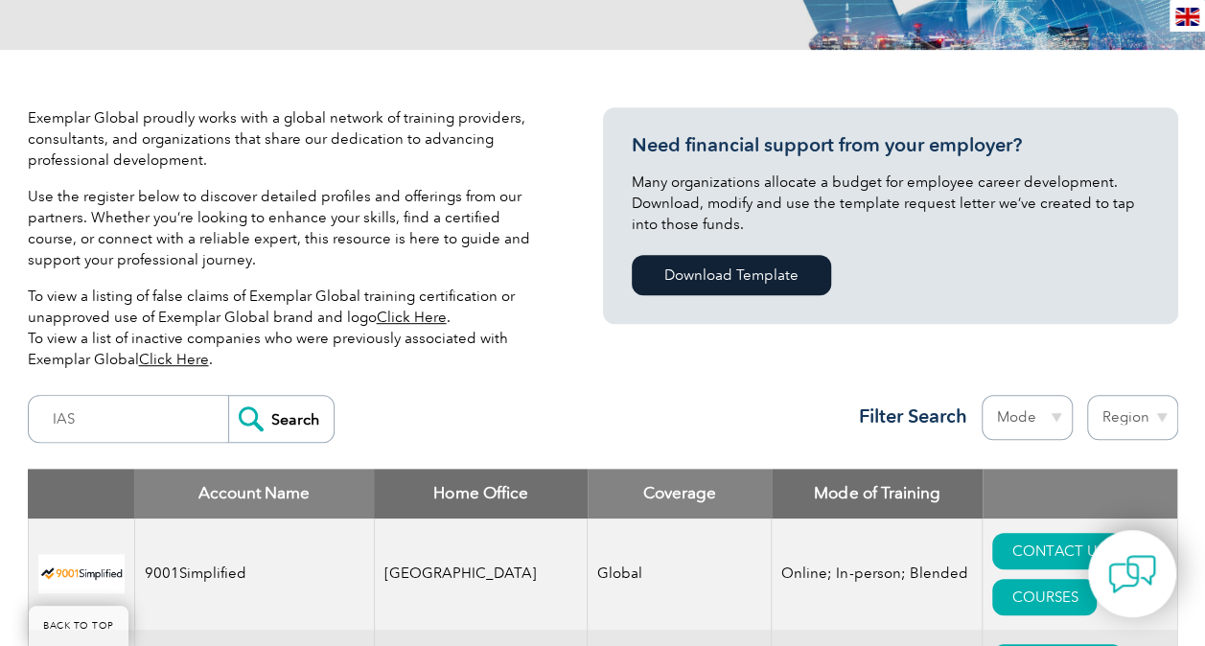
scroll to position [455, 0]
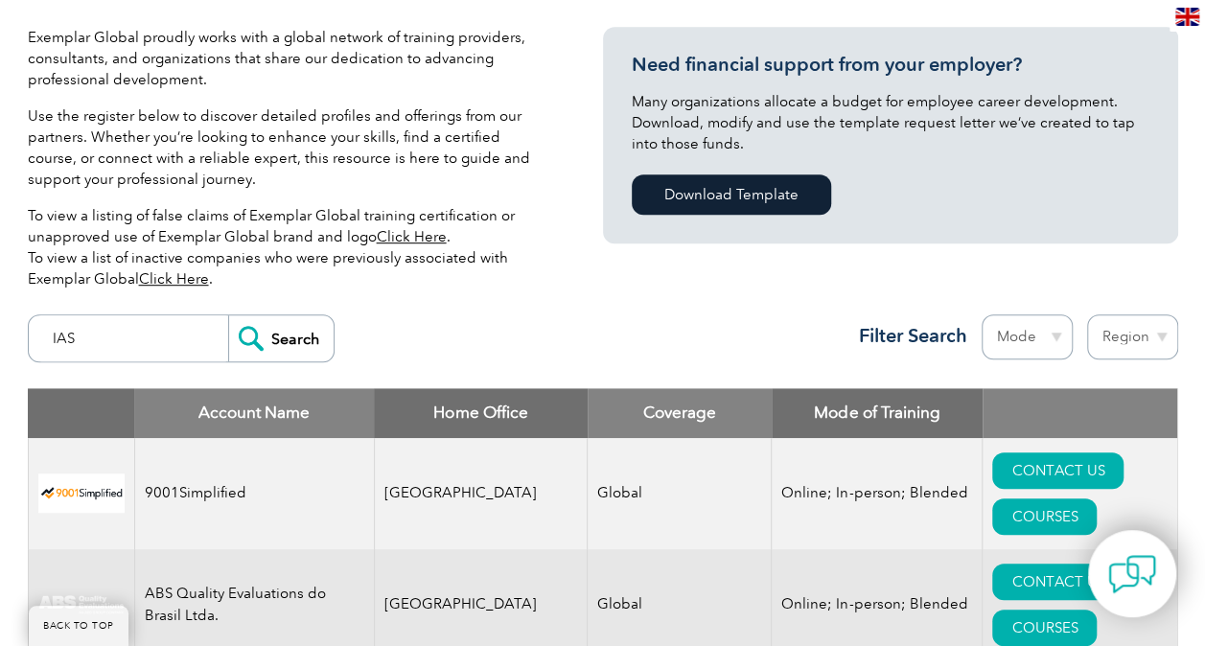
click at [150, 339] on input "IAS" at bounding box center [133, 339] width 190 height 46
type input "I"
type input "SPAIN"
click at [228, 316] on input "Search" at bounding box center [280, 339] width 105 height 46
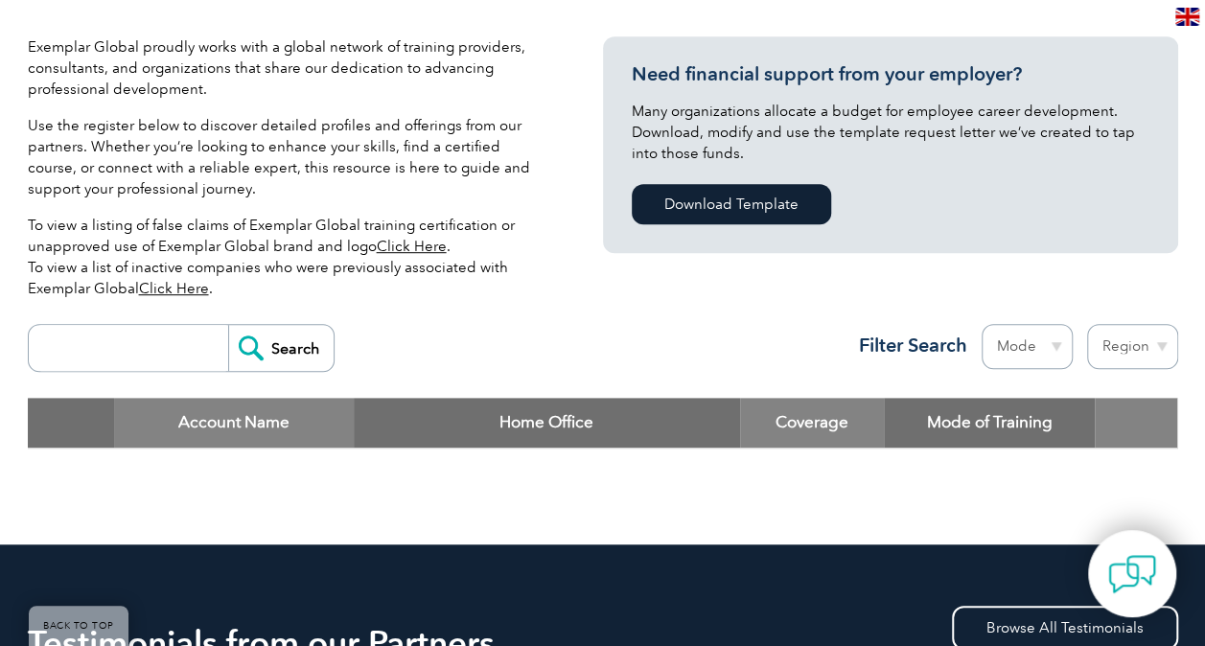
scroll to position [408, 0]
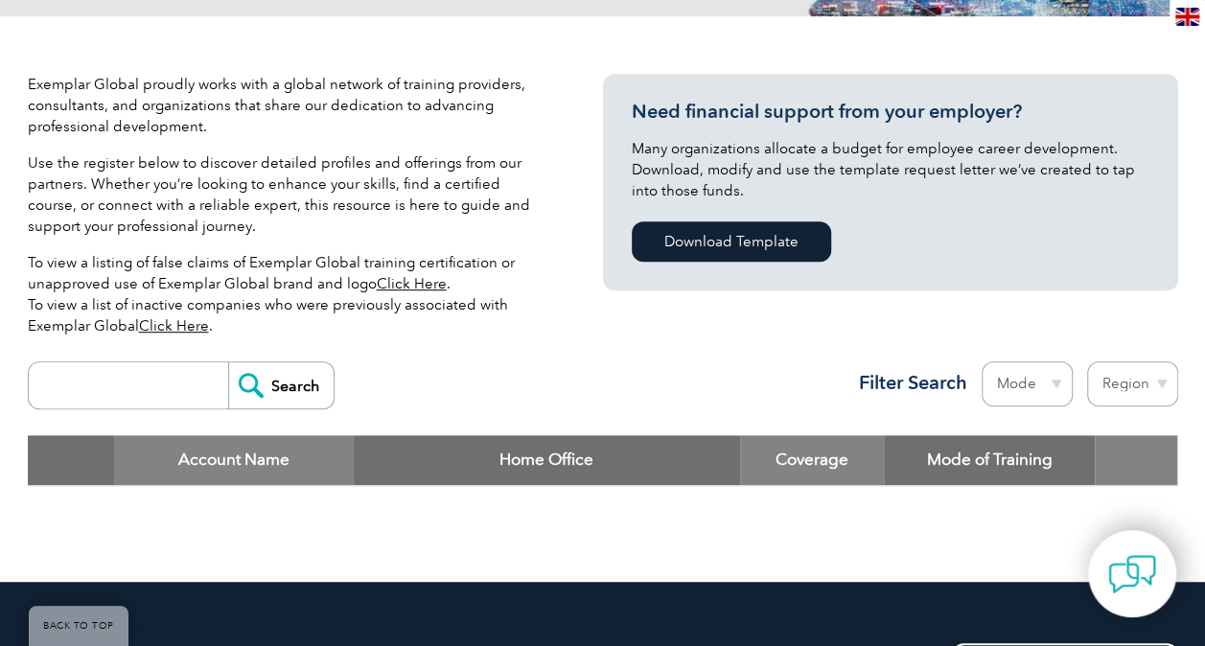
click at [1162, 380] on select "Region Australia Bahrain Bangladesh Brazil Canada Colombia Dominican Republic E…" at bounding box center [1133, 384] width 91 height 45
select select "[GEOGRAPHIC_DATA]"
click at [1088, 362] on select "Region Australia Bahrain Bangladesh Brazil Canada Colombia Dominican Republic E…" at bounding box center [1133, 384] width 91 height 45
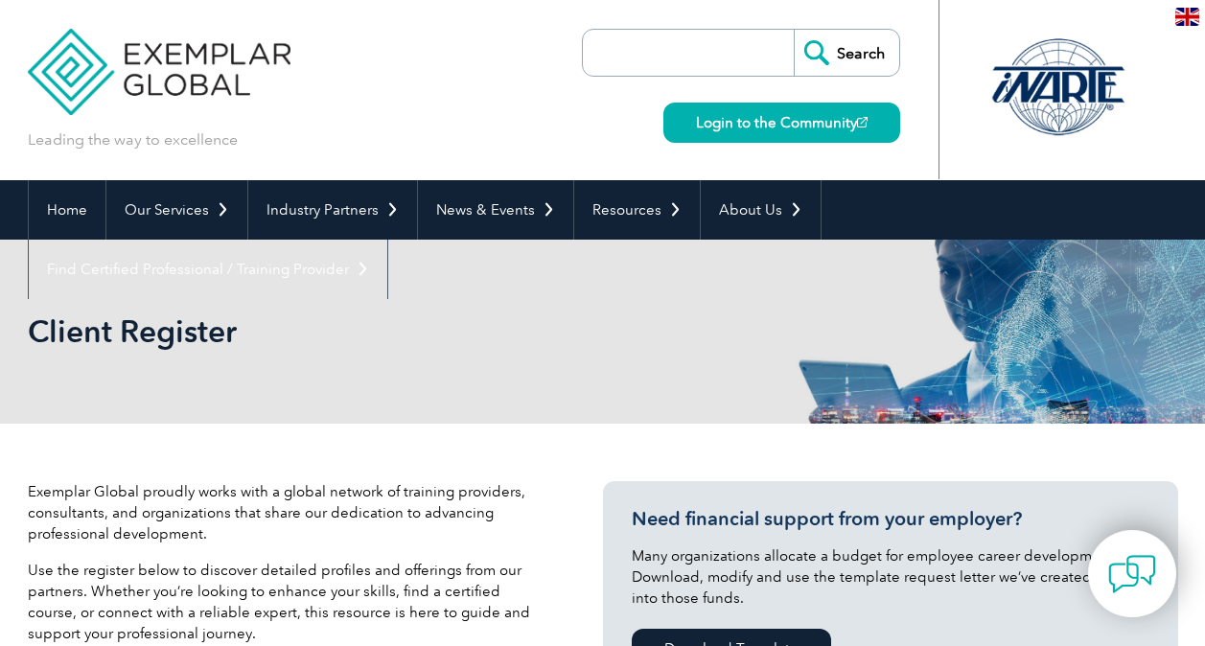
select select "[GEOGRAPHIC_DATA]"
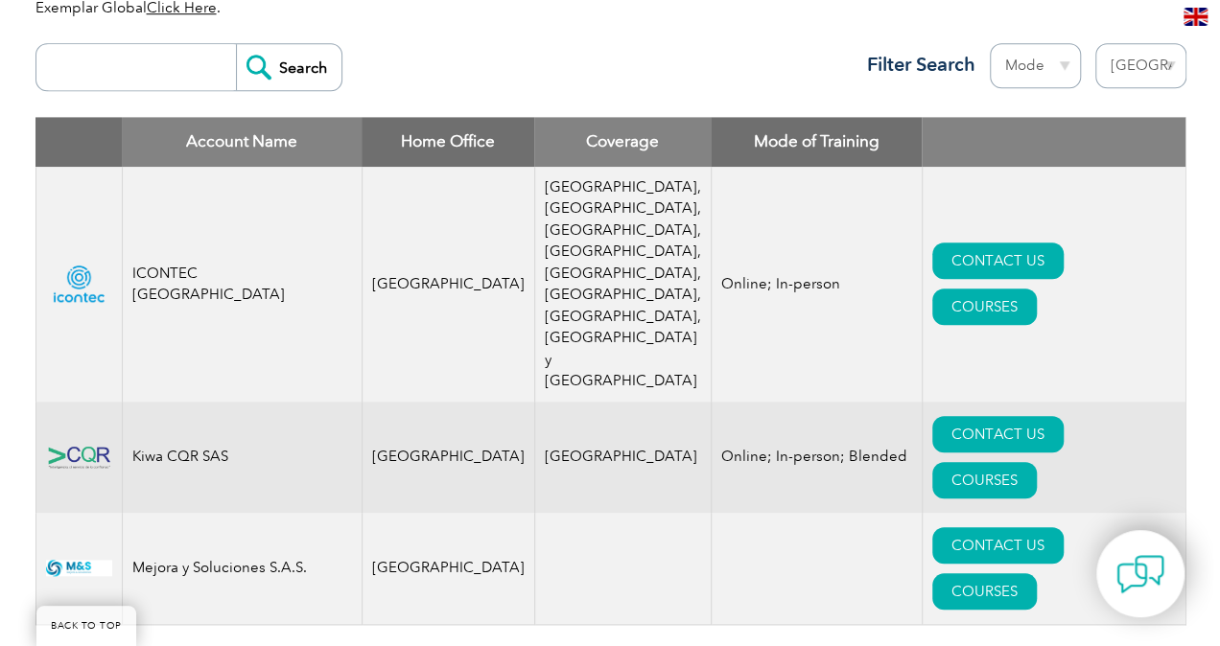
scroll to position [742, 0]
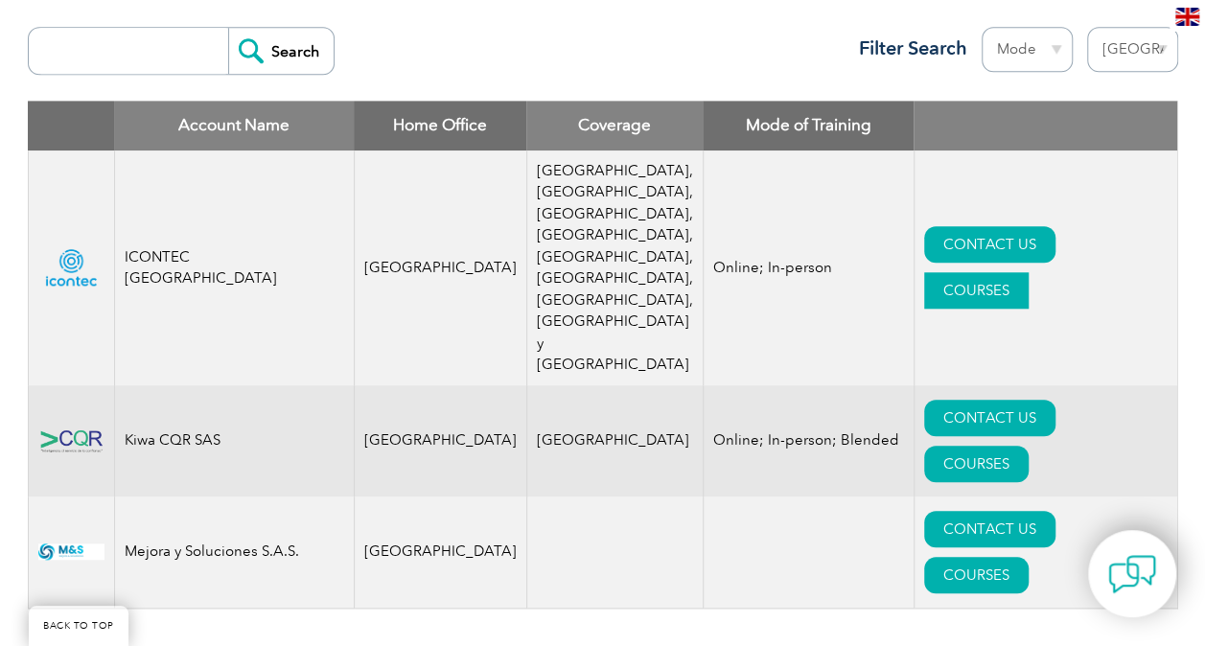
click at [1029, 272] on link "COURSES" at bounding box center [976, 290] width 105 height 36
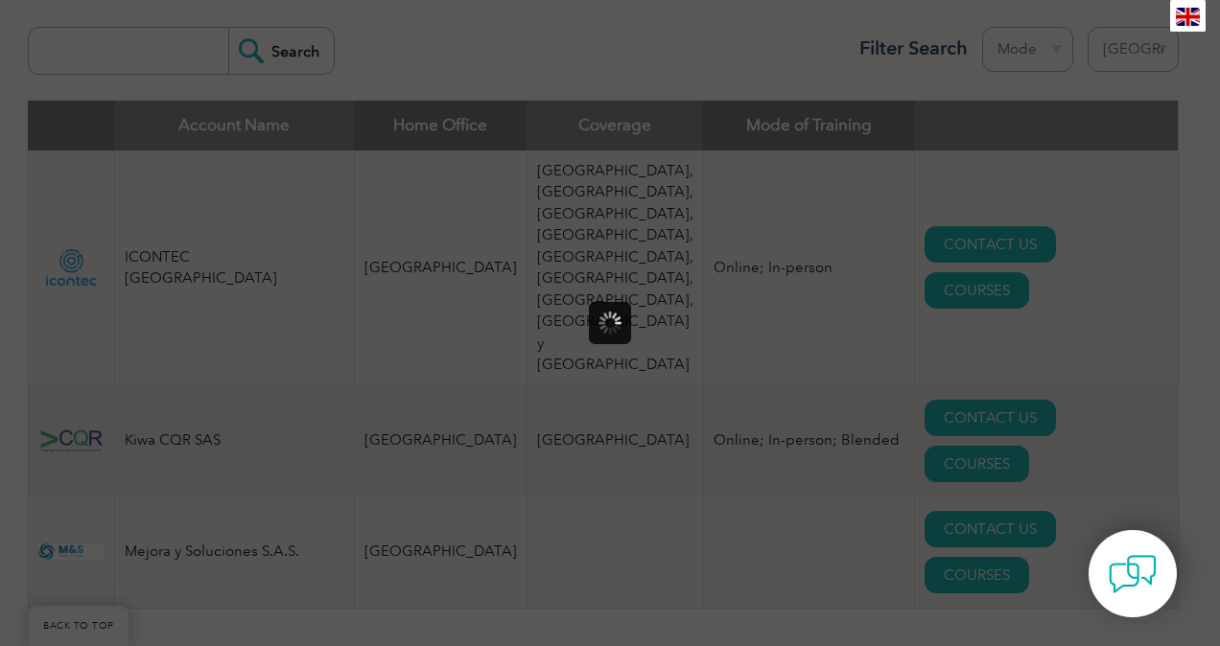
scroll to position [0, 0]
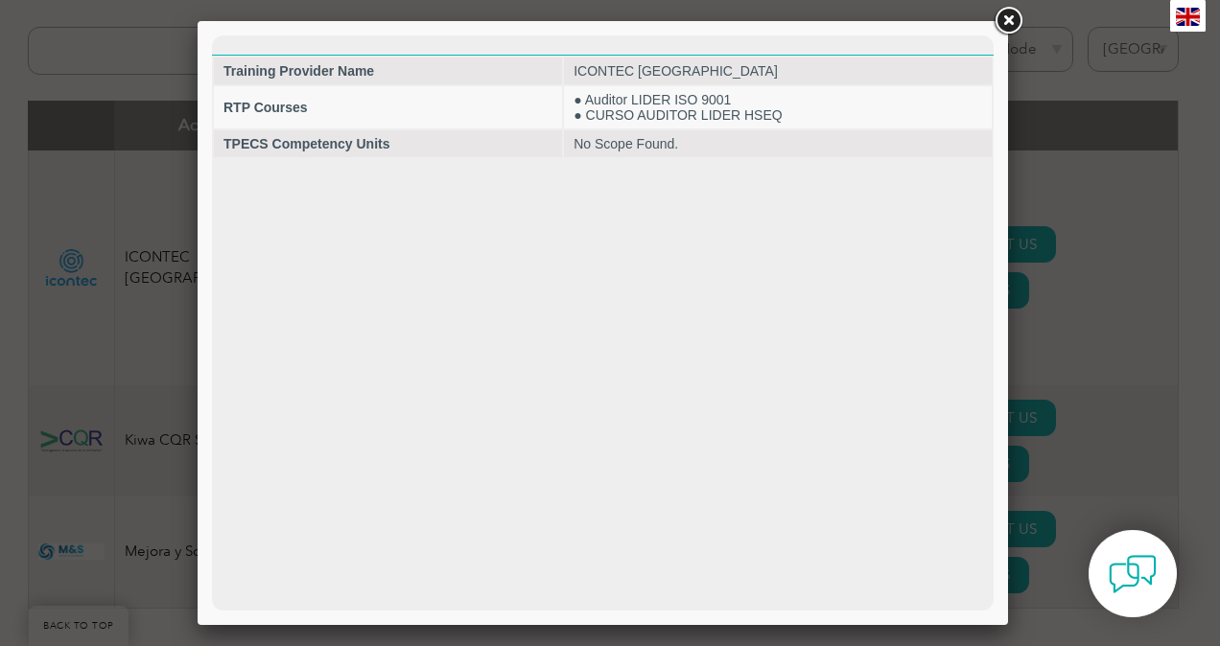
click at [999, 24] on link at bounding box center [1008, 21] width 35 height 35
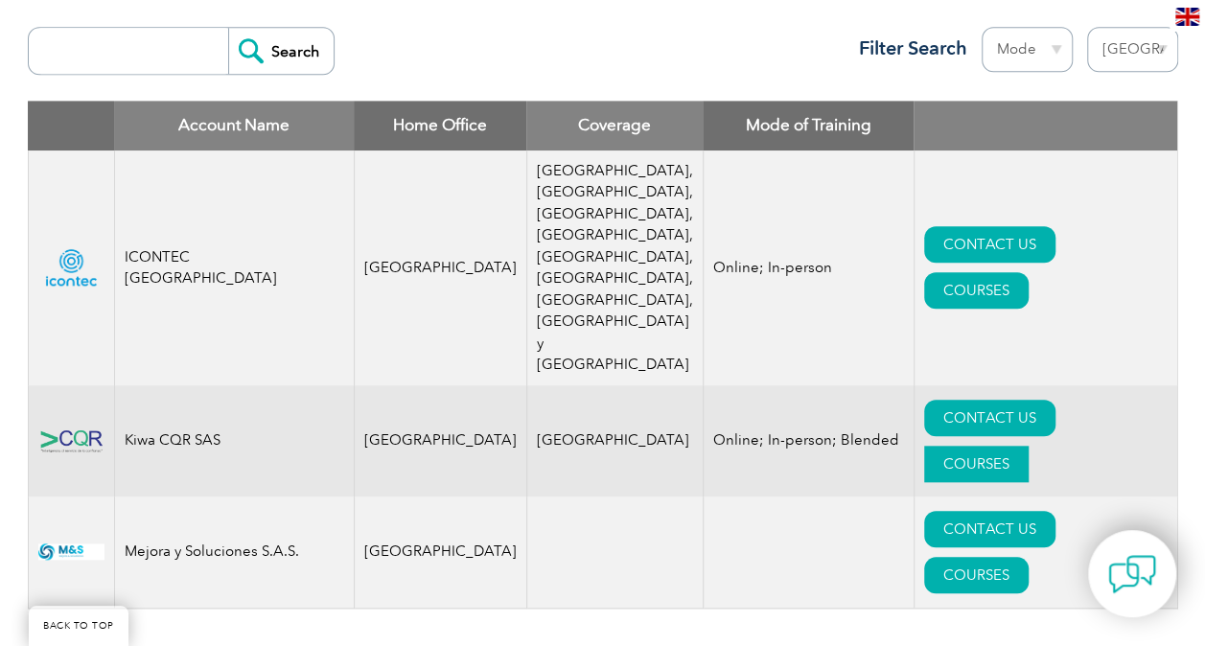
click at [1029, 446] on link "COURSES" at bounding box center [976, 464] width 105 height 36
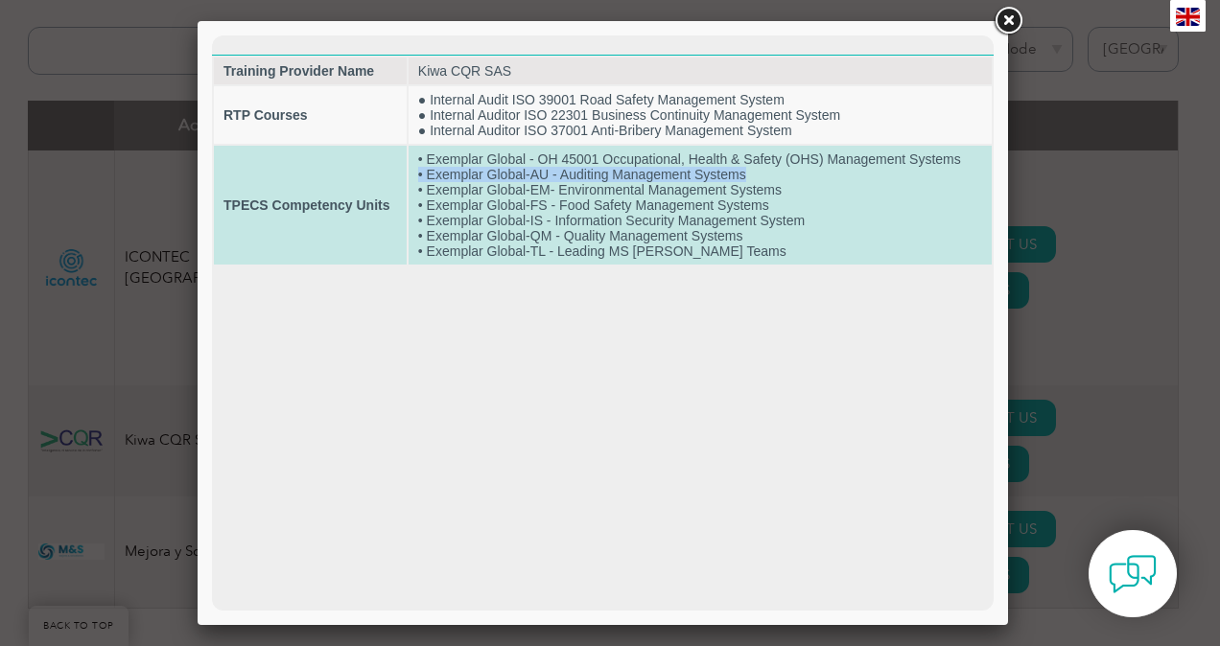
drag, startPoint x: 418, startPoint y: 173, endPoint x: 759, endPoint y: 179, distance: 340.5
click at [759, 179] on td "• Exemplar Global - OH 45001 Occupational, Health & Safety (OHS) Management Sys…" at bounding box center [700, 205] width 583 height 119
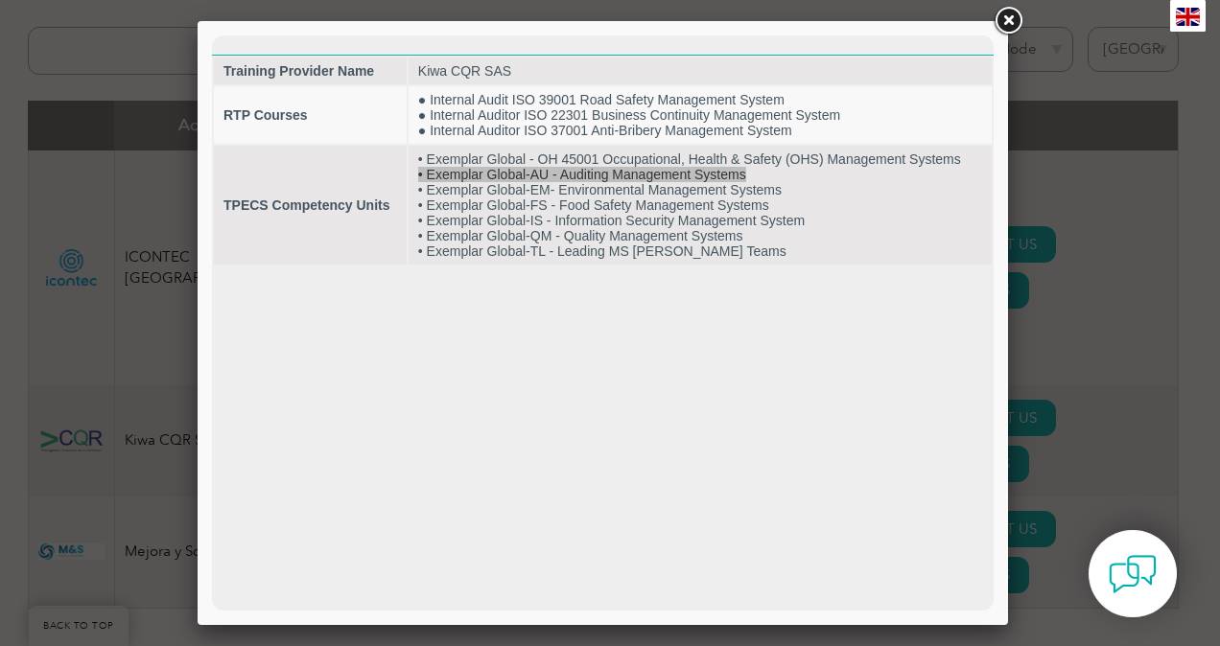
click at [1008, 20] on link at bounding box center [1008, 21] width 35 height 35
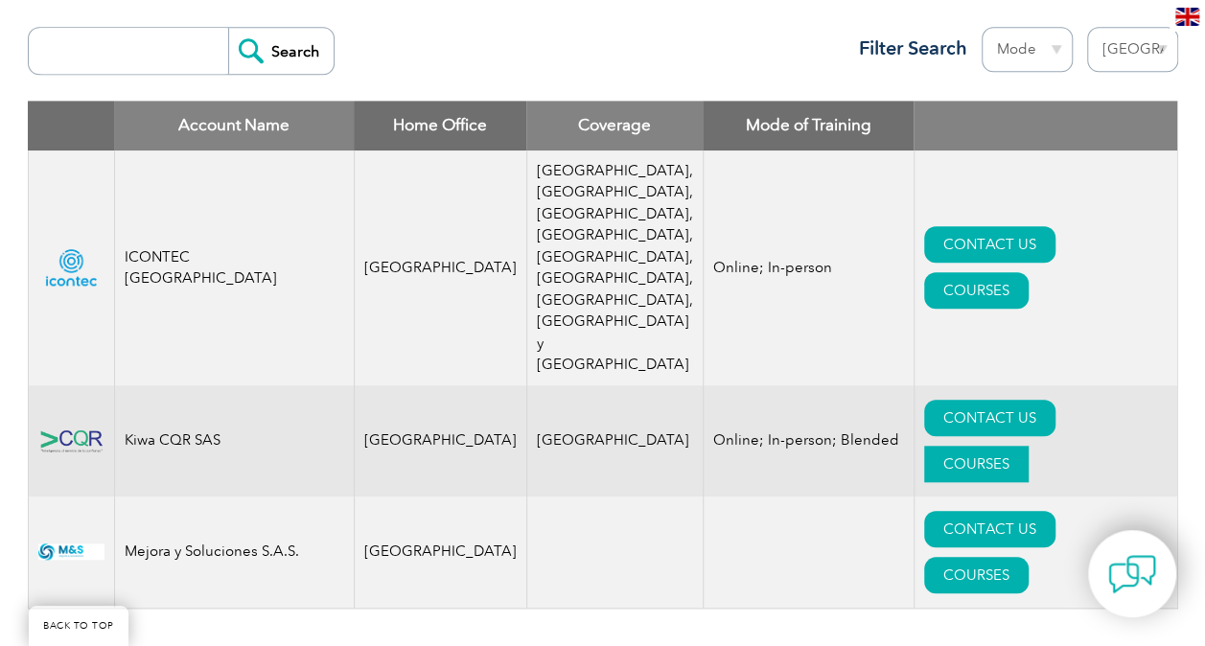
click at [1029, 446] on link "COURSES" at bounding box center [976, 464] width 105 height 36
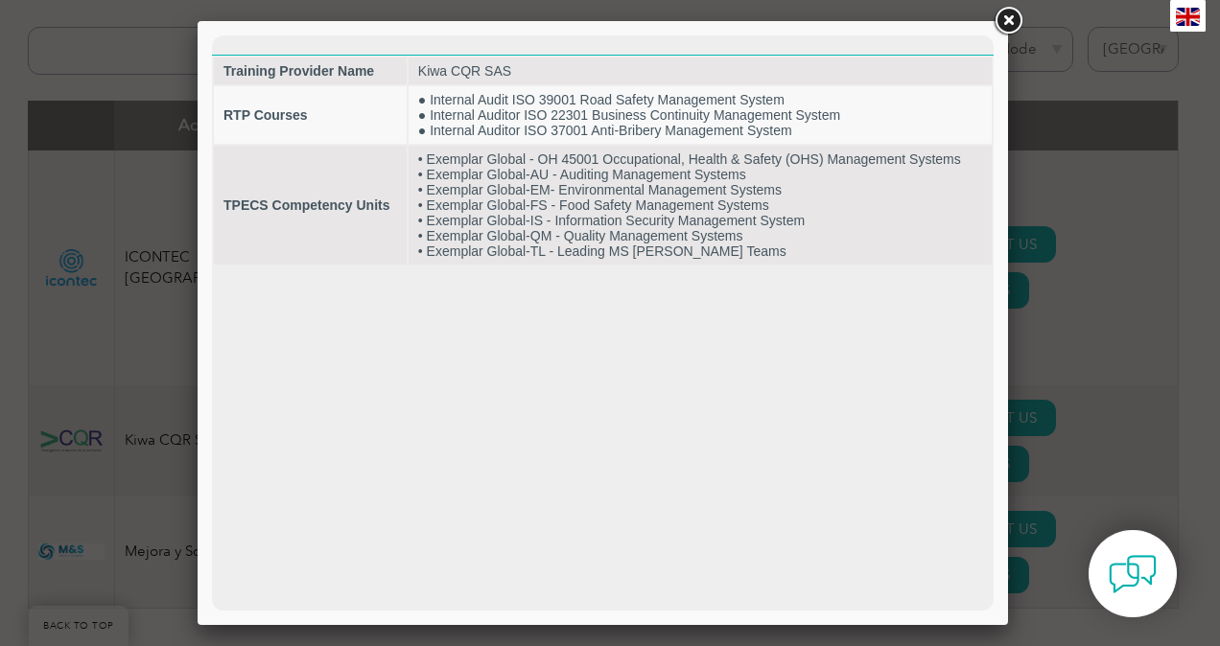
click at [1009, 13] on link at bounding box center [1008, 21] width 35 height 35
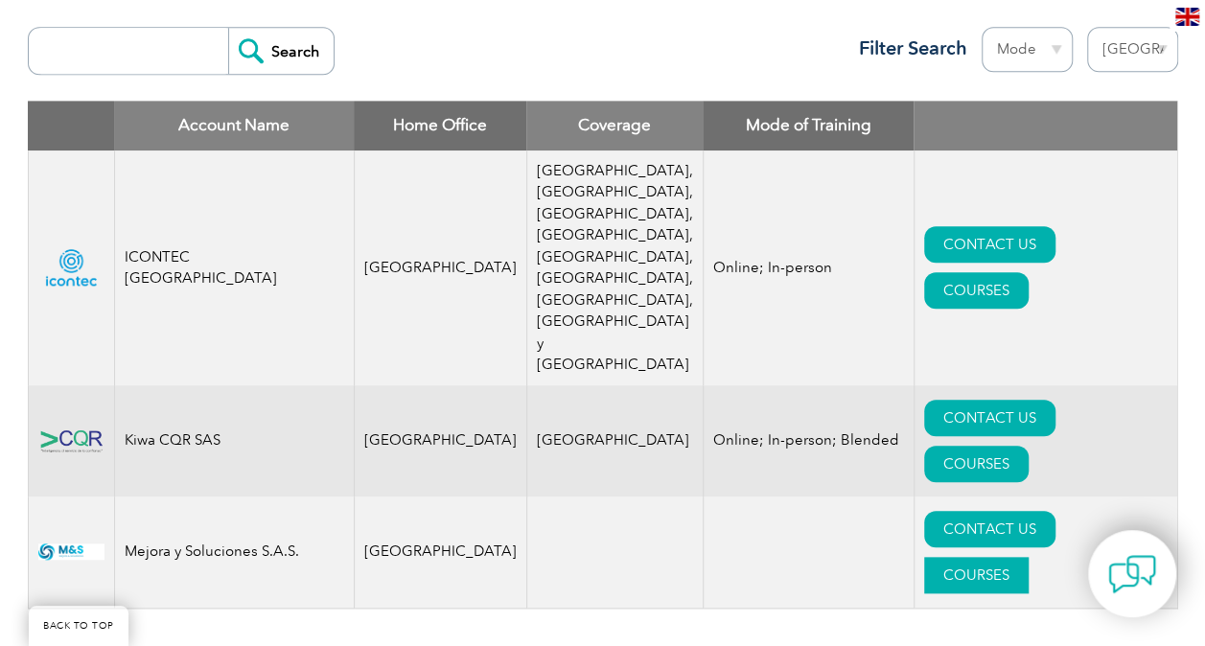
click at [1029, 557] on link "COURSES" at bounding box center [976, 575] width 105 height 36
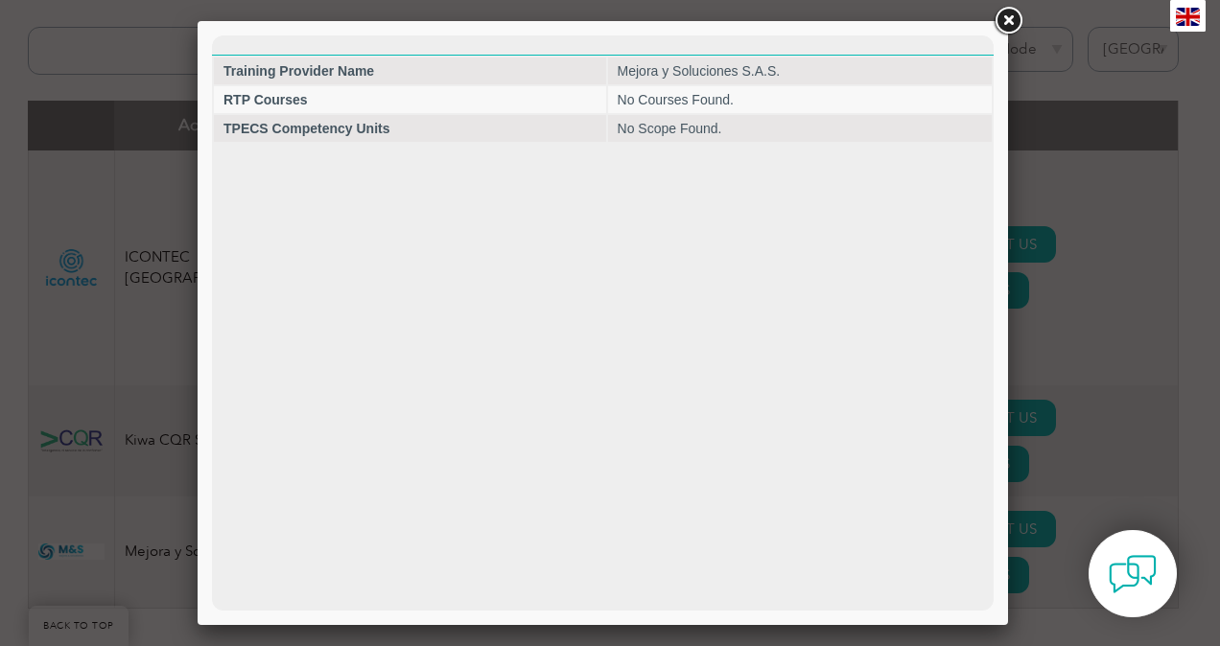
click at [1011, 19] on link at bounding box center [1008, 21] width 35 height 35
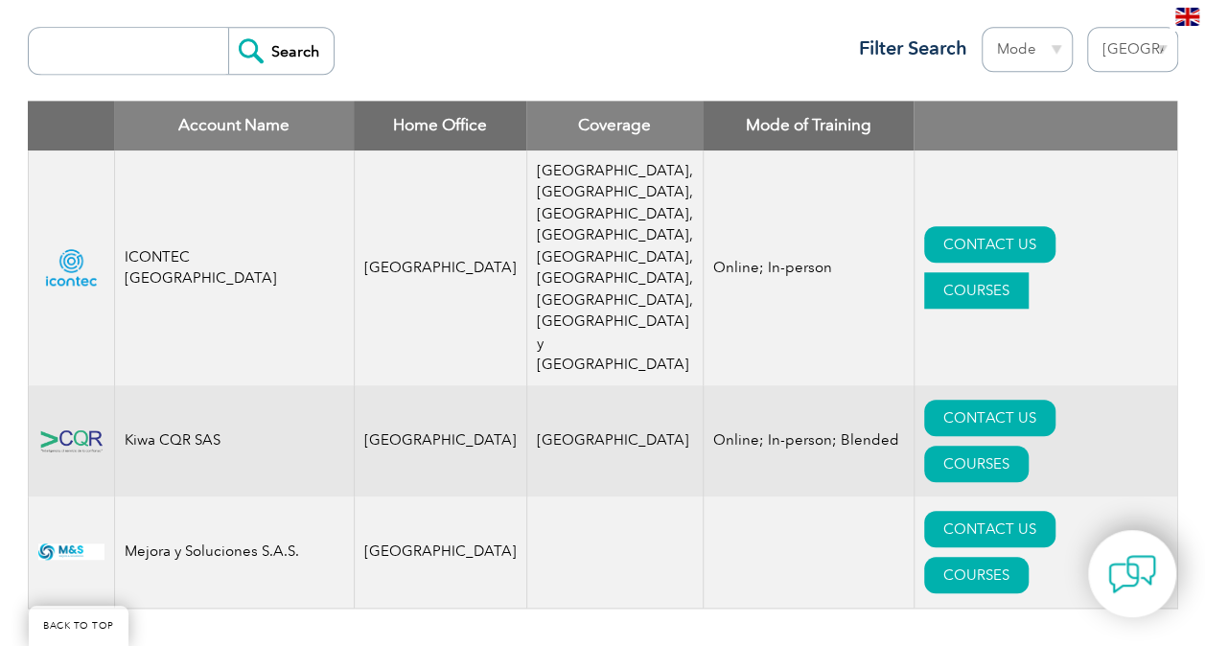
click at [1029, 272] on link "COURSES" at bounding box center [976, 290] width 105 height 36
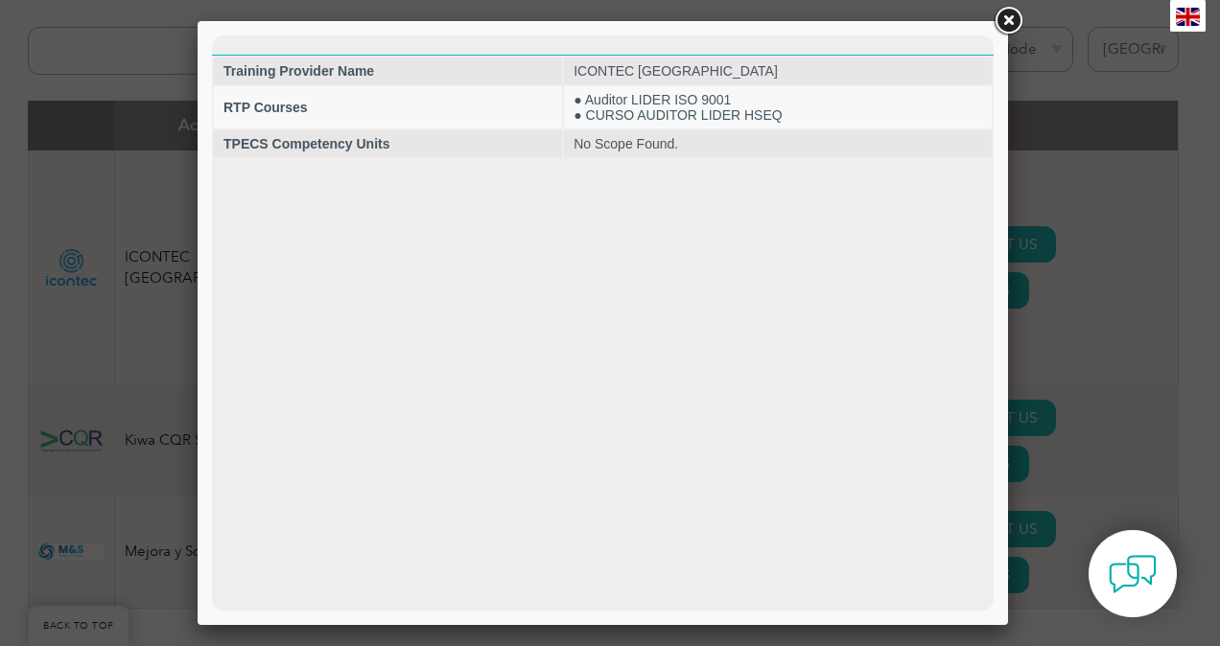
click at [1003, 20] on link at bounding box center [1008, 21] width 35 height 35
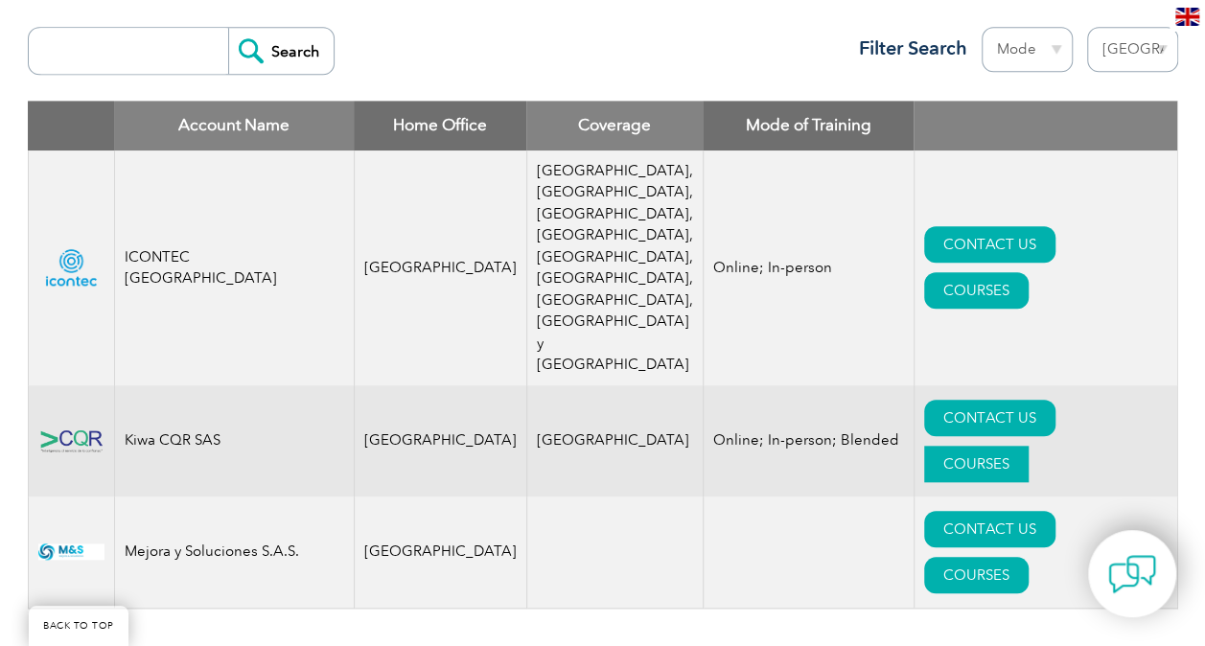
click at [1029, 446] on link "COURSES" at bounding box center [976, 464] width 105 height 36
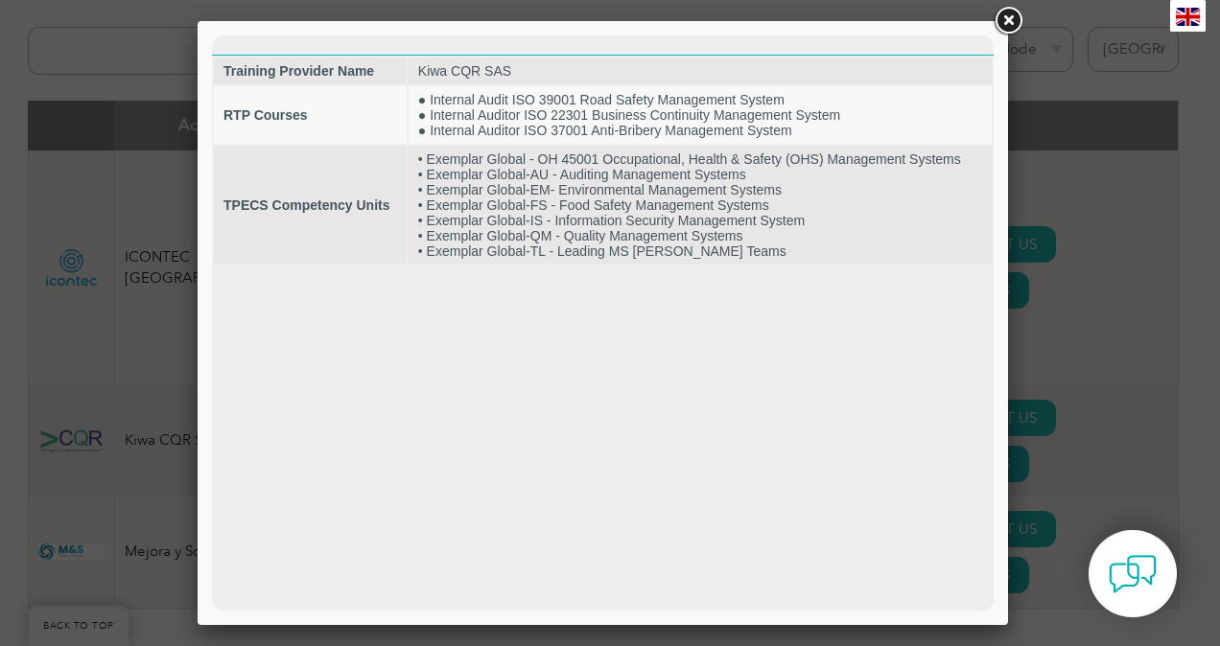
click at [1007, 13] on link at bounding box center [1008, 21] width 35 height 35
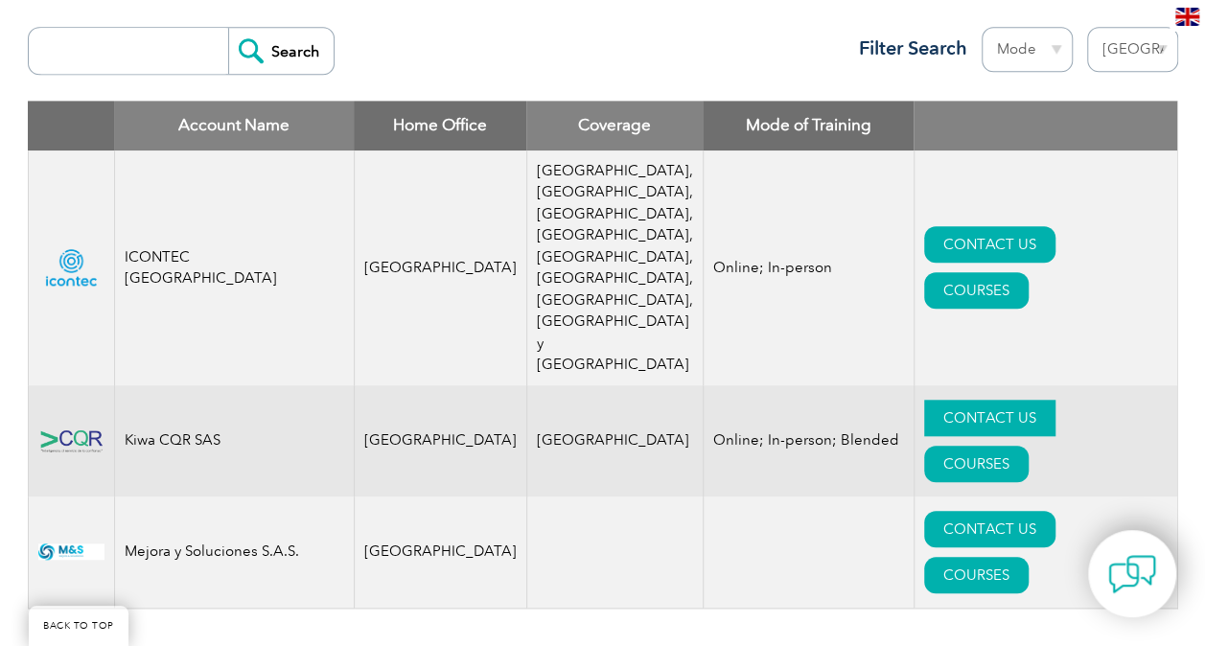
click at [924, 400] on link "CONTACT US" at bounding box center [989, 418] width 131 height 36
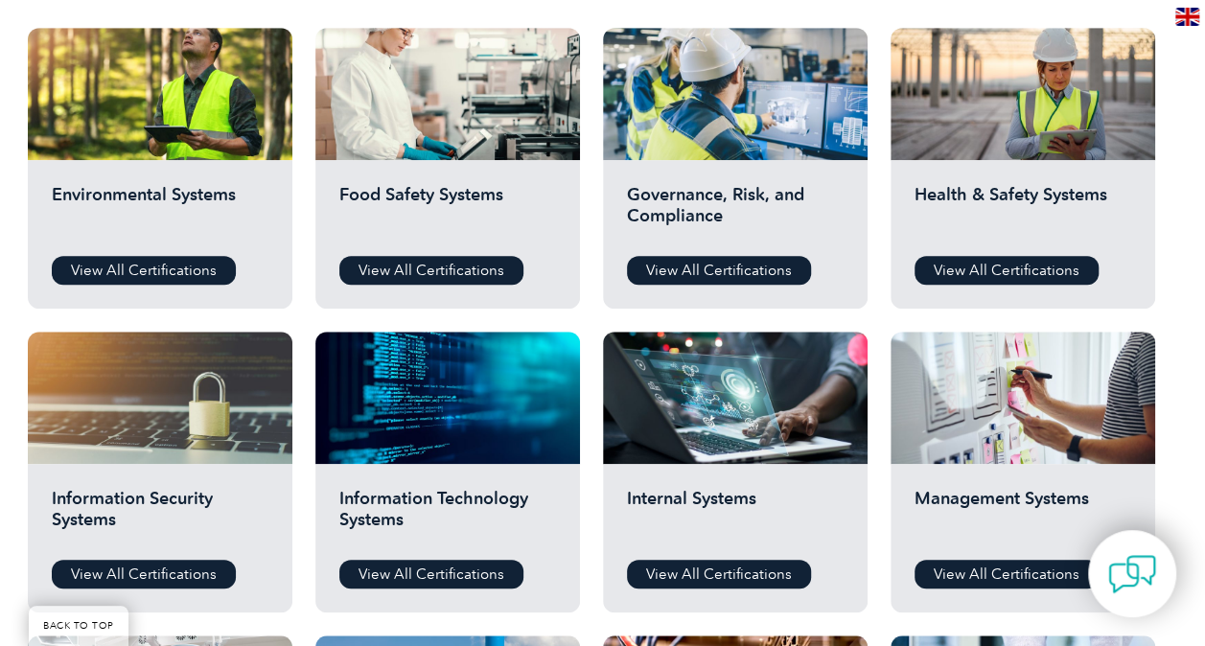
scroll to position [702, 0]
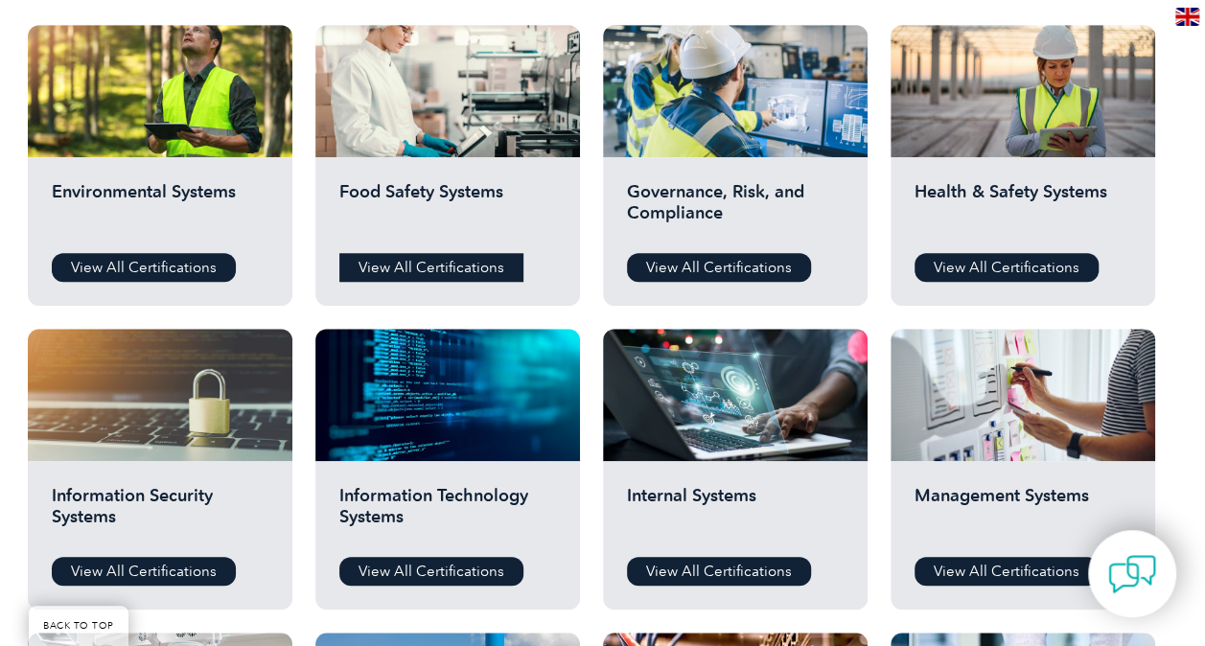
click at [395, 269] on link "View All Certifications" at bounding box center [431, 267] width 184 height 29
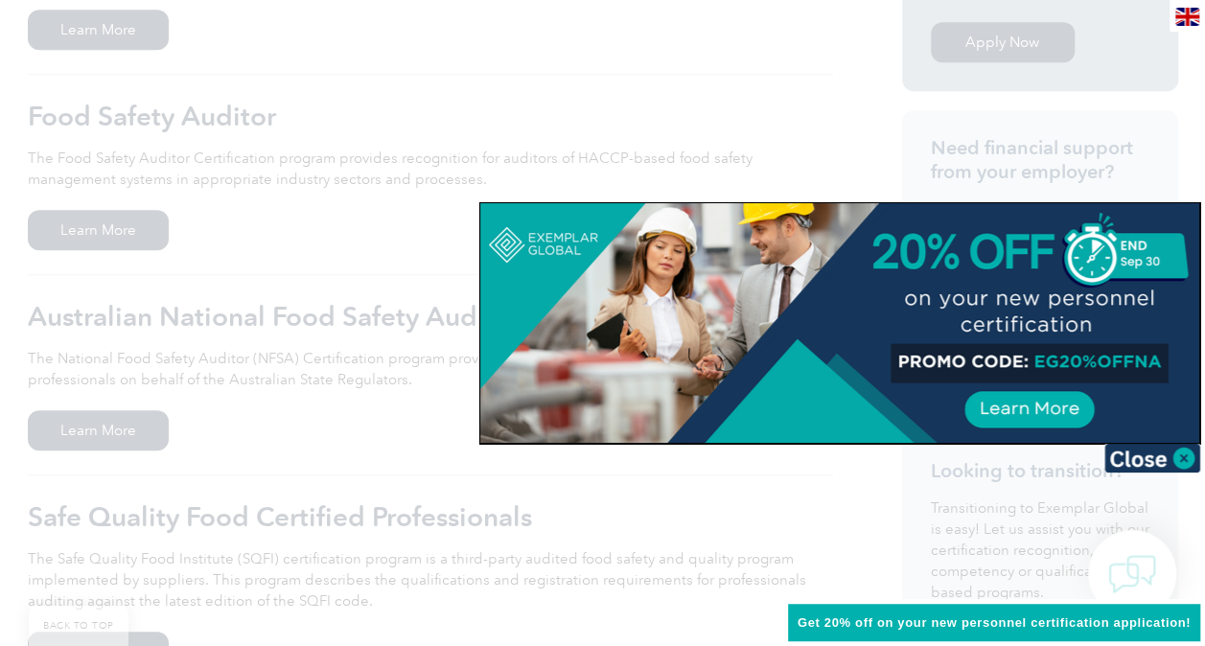
scroll to position [612, 0]
click at [1153, 455] on img at bounding box center [1153, 458] width 96 height 29
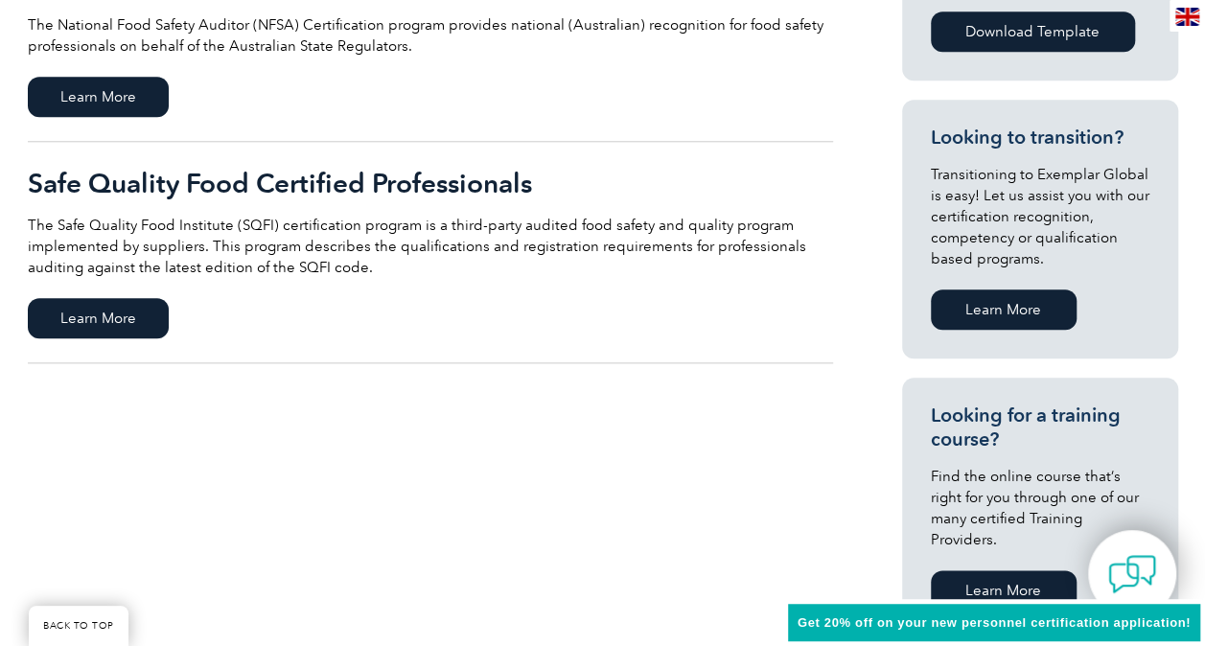
scroll to position [953, 0]
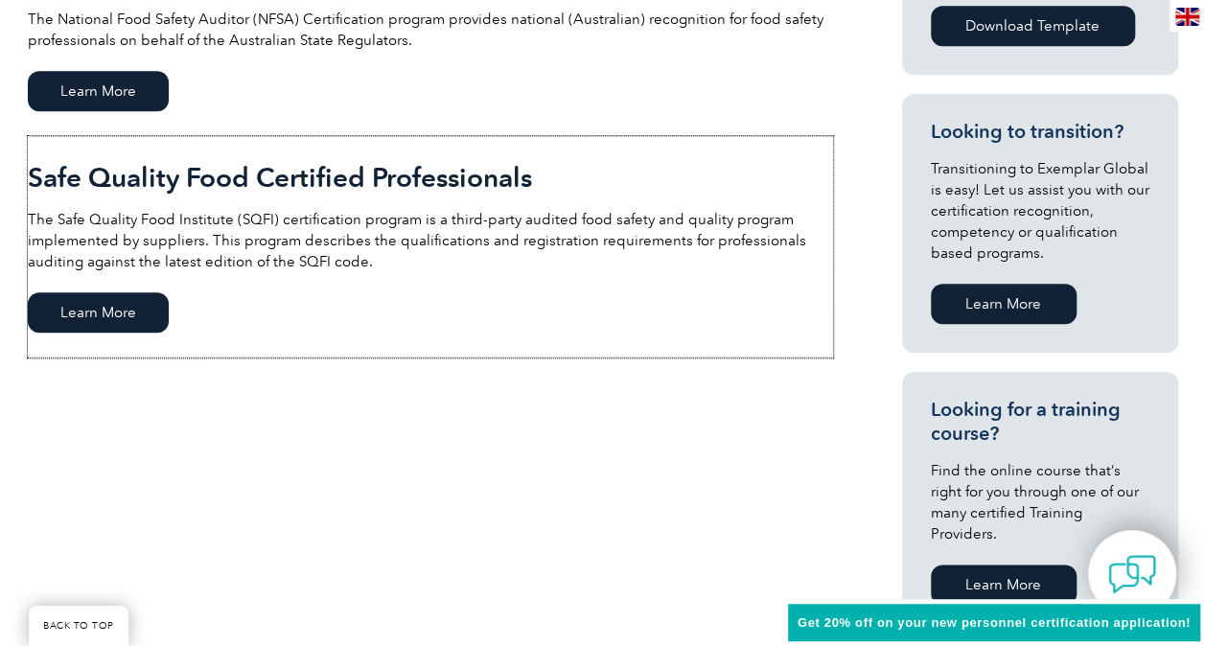
drag, startPoint x: 1210, startPoint y: 212, endPoint x: 117, endPoint y: 315, distance: 1098.1
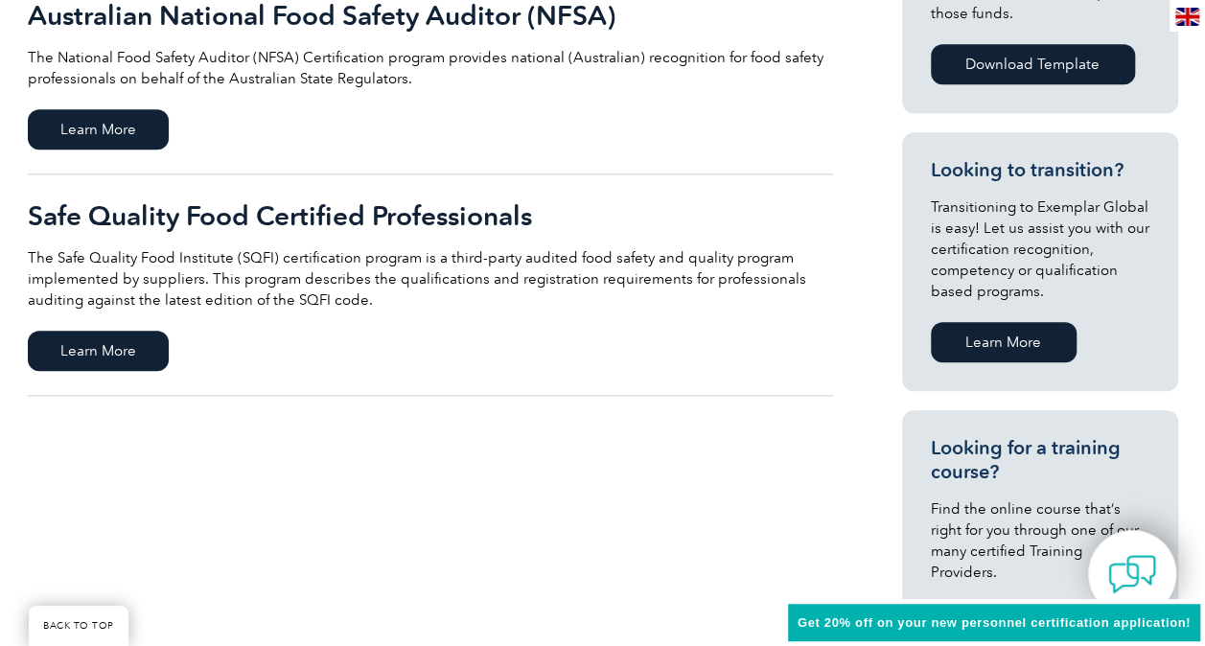
scroll to position [917, 0]
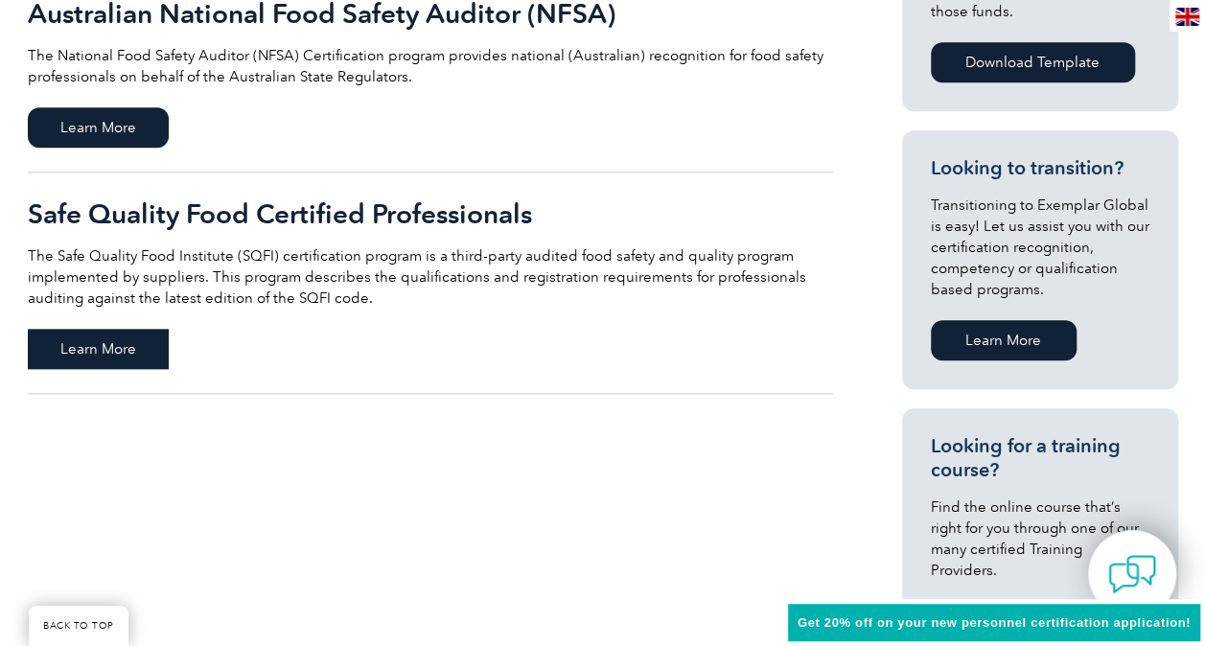
click at [93, 341] on span "Learn More" at bounding box center [98, 349] width 141 height 40
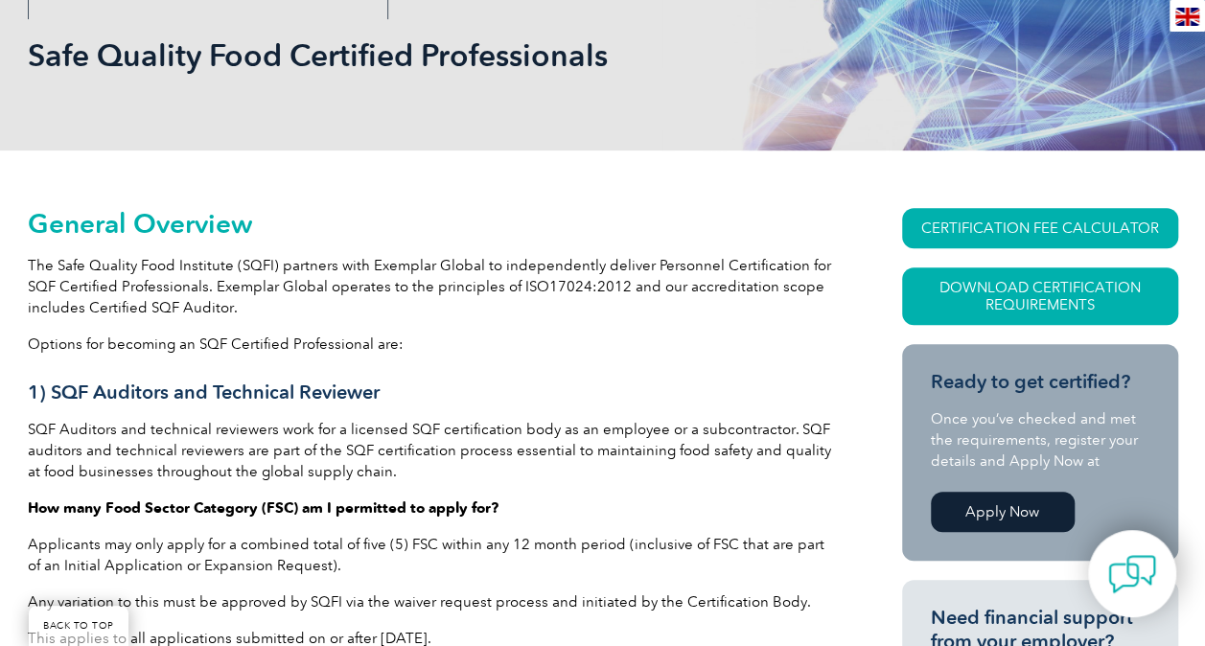
scroll to position [270, 0]
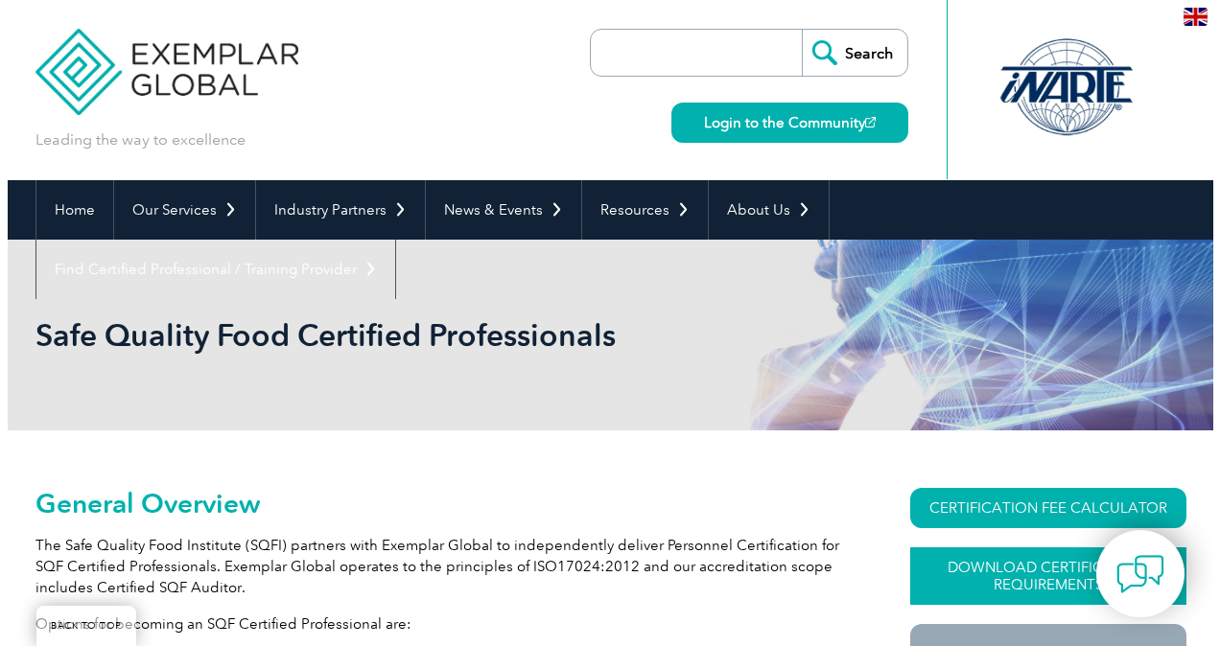
scroll to position [270, 0]
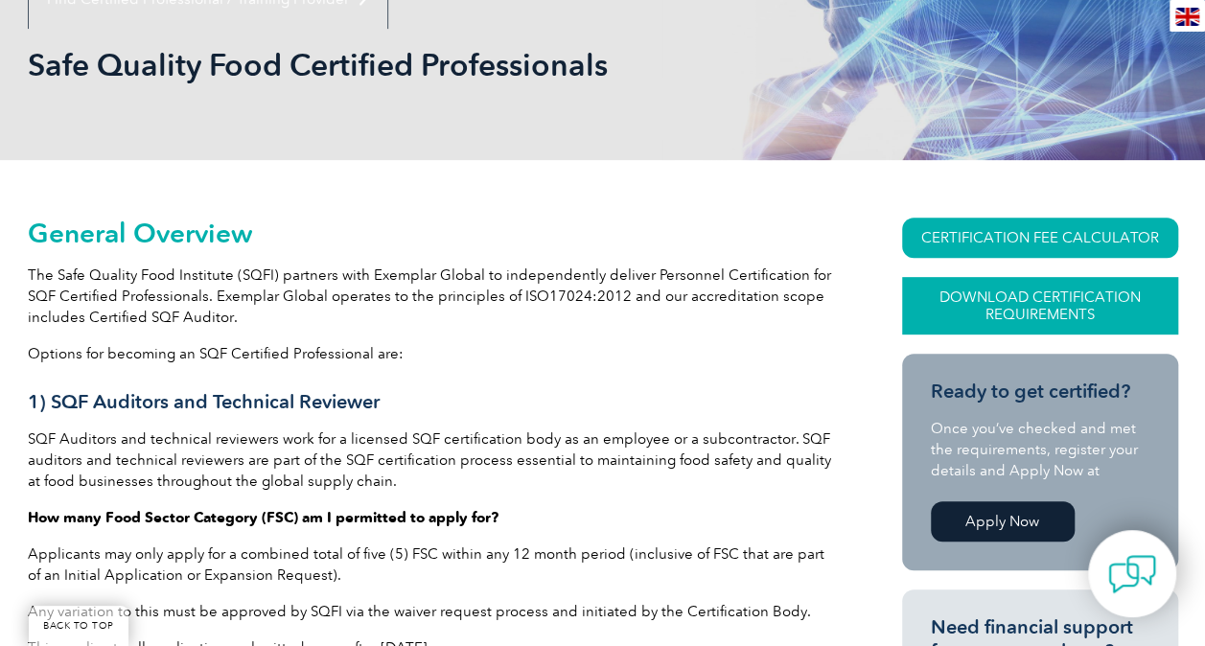
click at [1024, 308] on link "Download Certification Requirements" at bounding box center [1040, 306] width 276 height 58
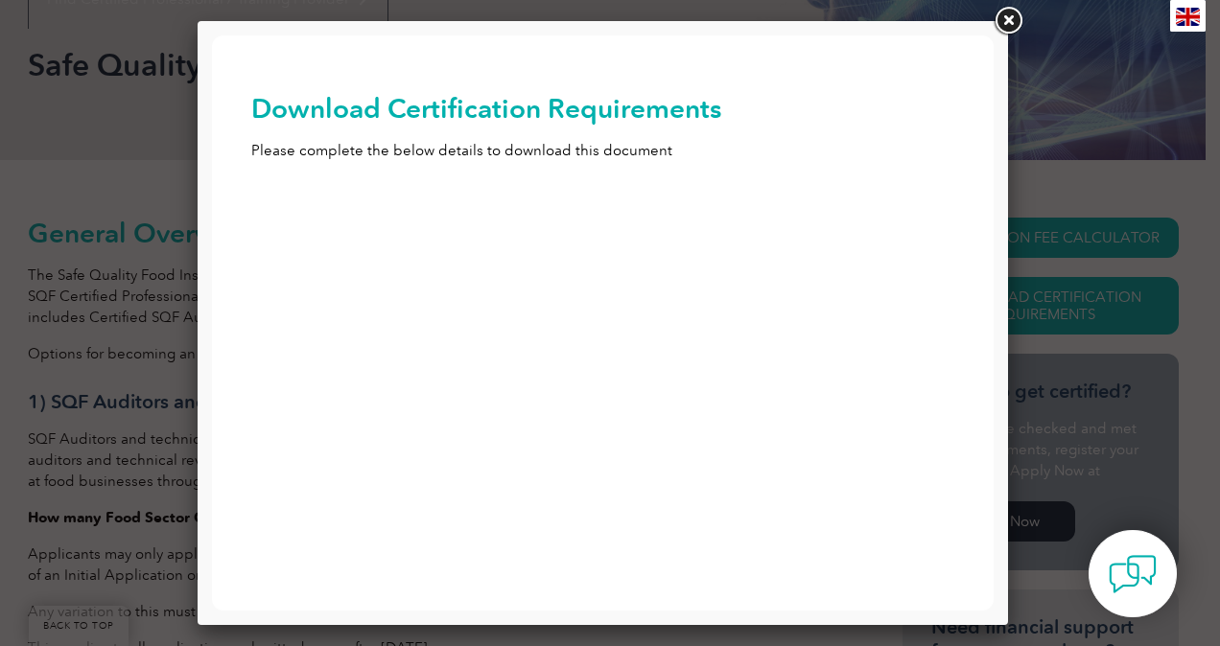
scroll to position [0, 0]
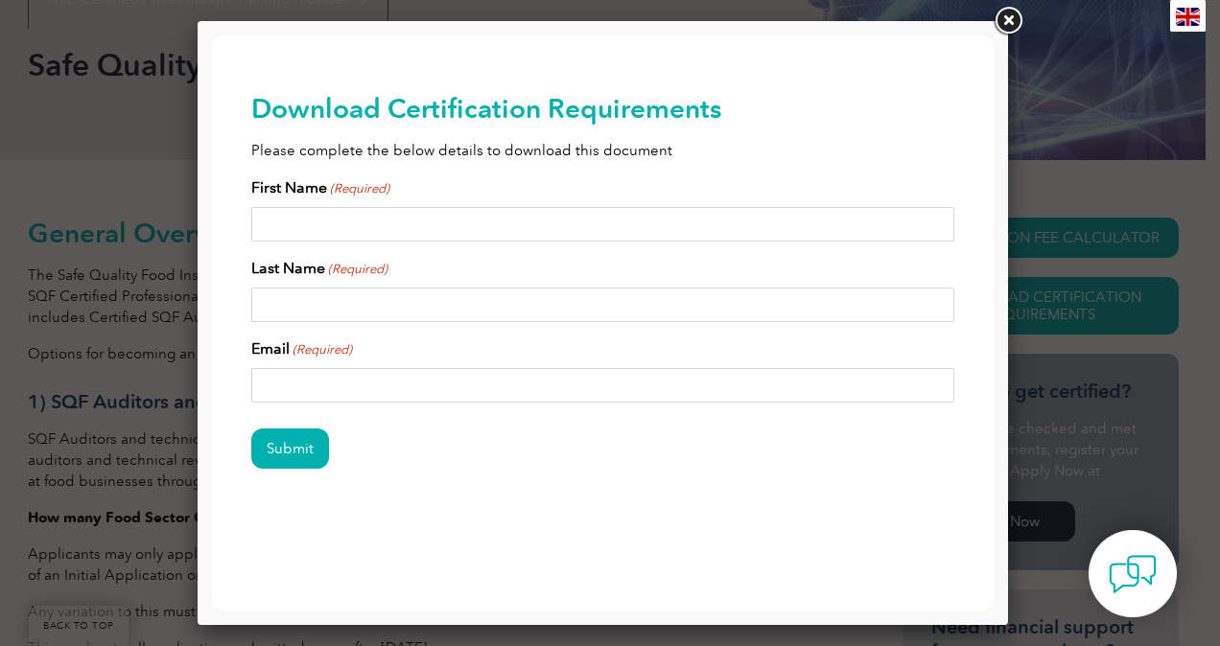
click at [316, 223] on input "First Name (Required)" at bounding box center [603, 224] width 704 height 35
type input "[PERSON_NAME]"
type input "[EMAIL_ADDRESS][DOMAIN_NAME]"
click at [297, 455] on input "Submit" at bounding box center [290, 449] width 78 height 40
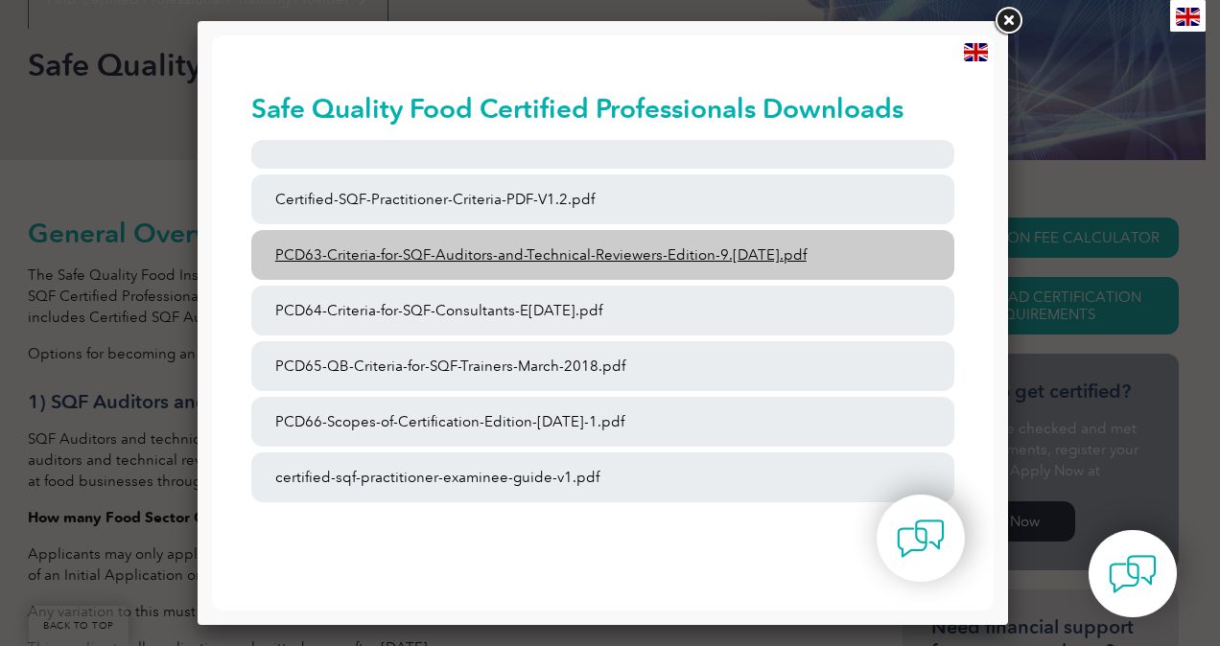
click at [654, 250] on link "PCD63-Criteria-for-SQF-Auditors-and-Technical-Reviewers-Edition-9.[DATE].pdf" at bounding box center [603, 255] width 704 height 50
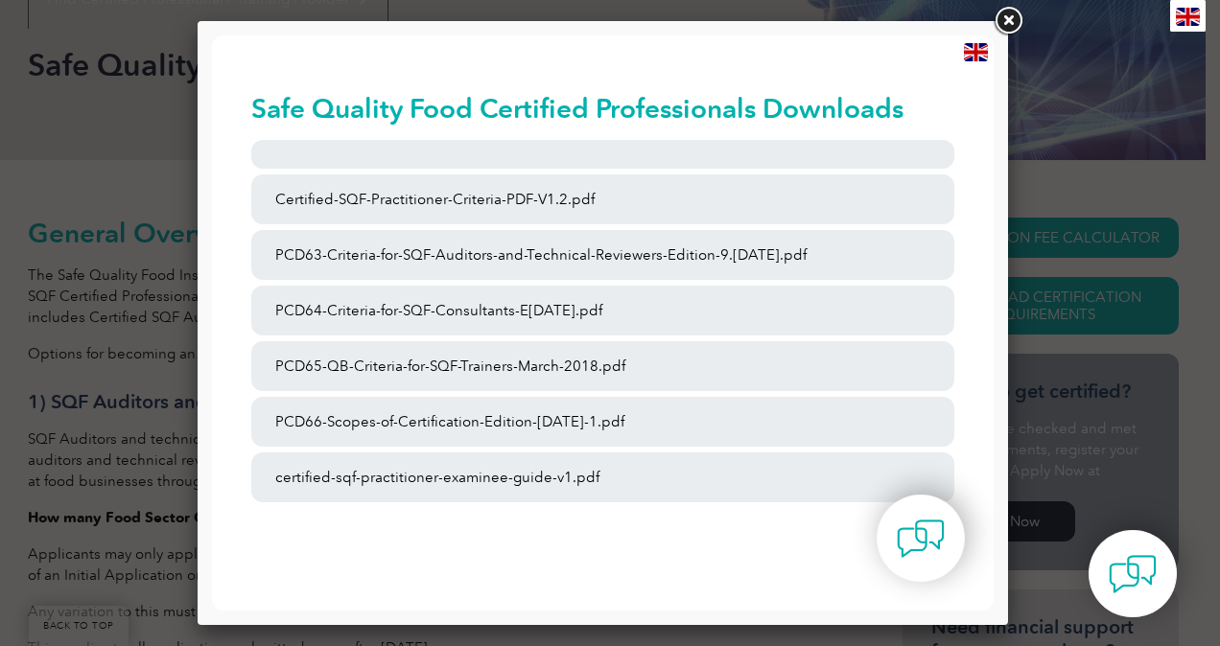
click at [1007, 19] on link at bounding box center [1008, 21] width 35 height 35
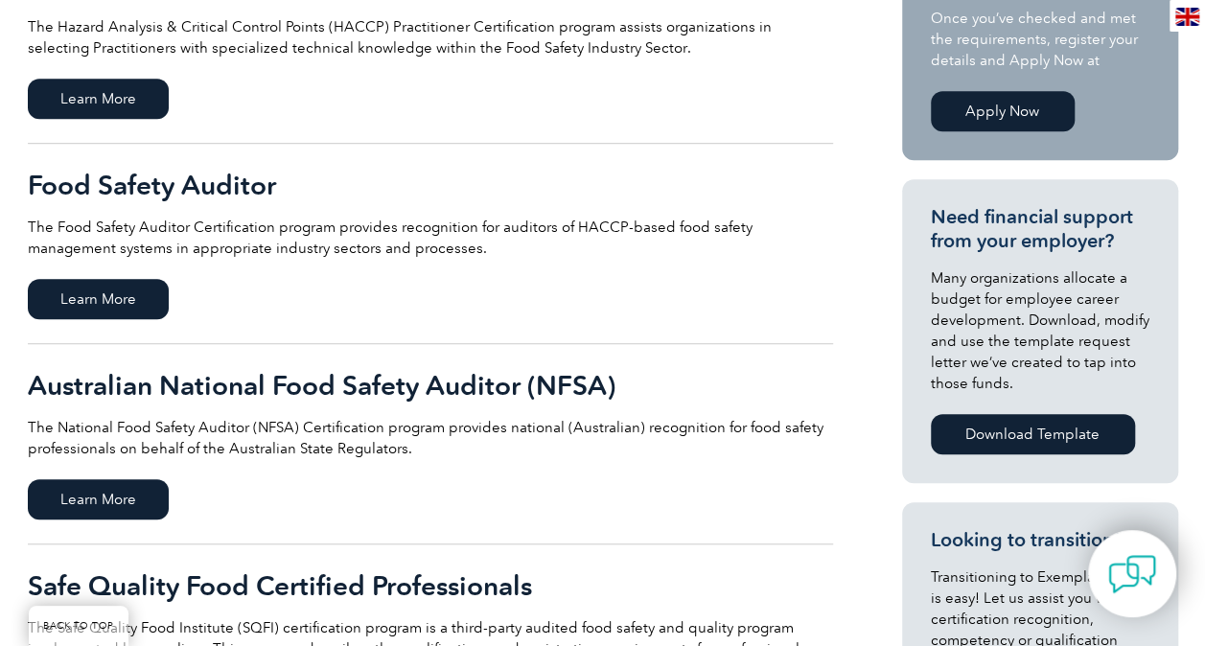
scroll to position [527, 0]
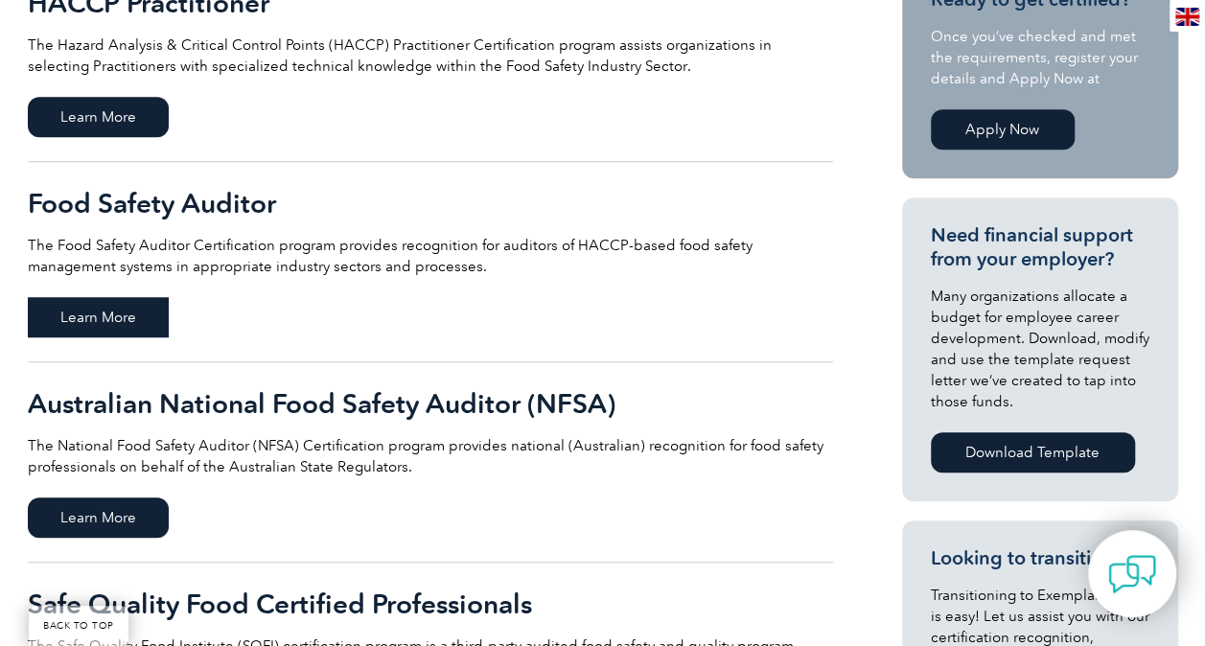
click at [92, 326] on span "Learn More" at bounding box center [98, 317] width 141 height 40
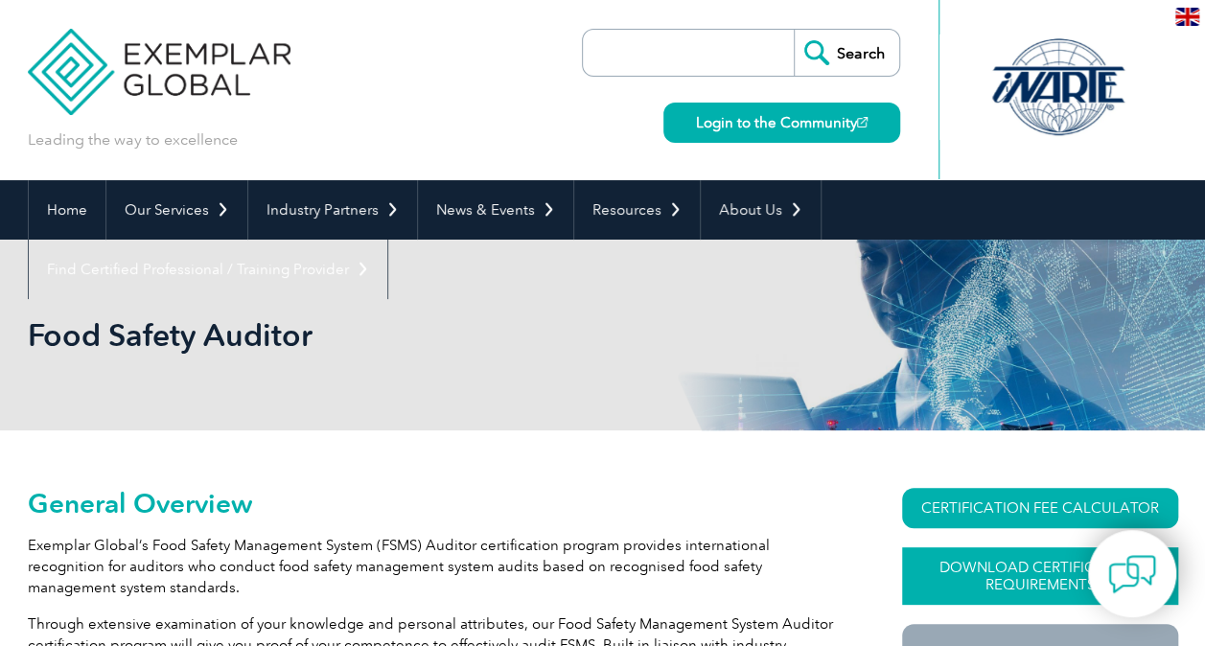
click at [1050, 579] on link "Download Certification Requirements" at bounding box center [1040, 577] width 276 height 58
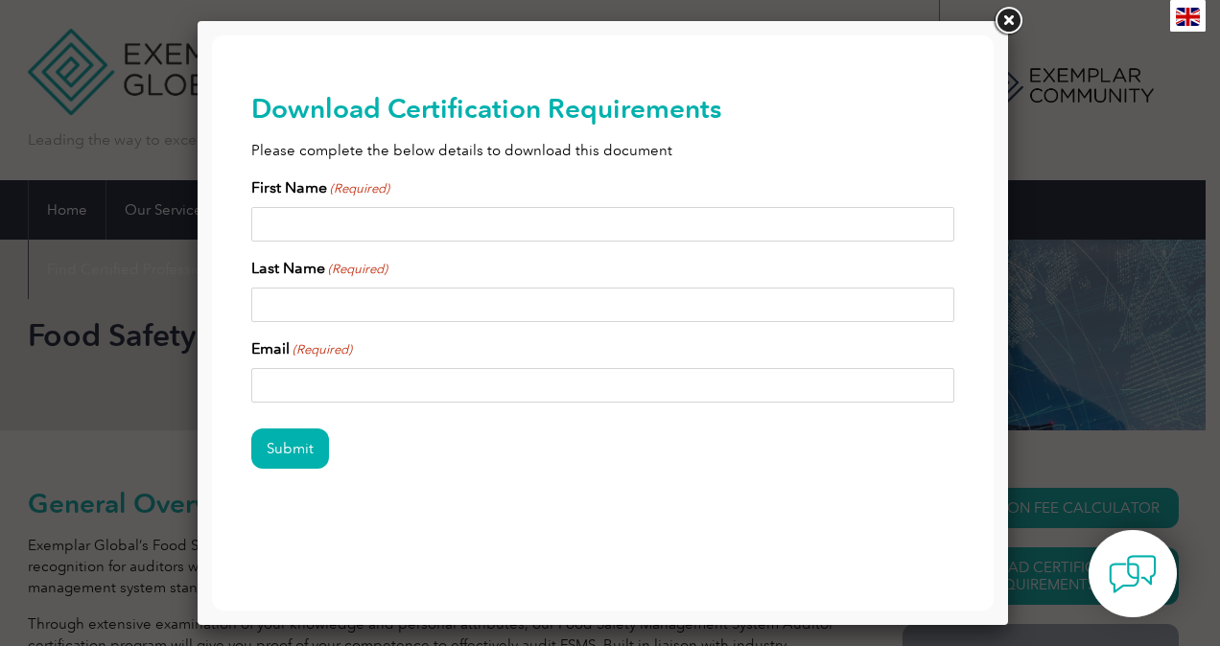
click at [358, 228] on input "First Name (Required)" at bounding box center [603, 224] width 704 height 35
type input "Maritza"
type input "Cerven"
type input "maritzac@pacificwest.com.au"
click at [282, 447] on input "Submit" at bounding box center [290, 449] width 78 height 40
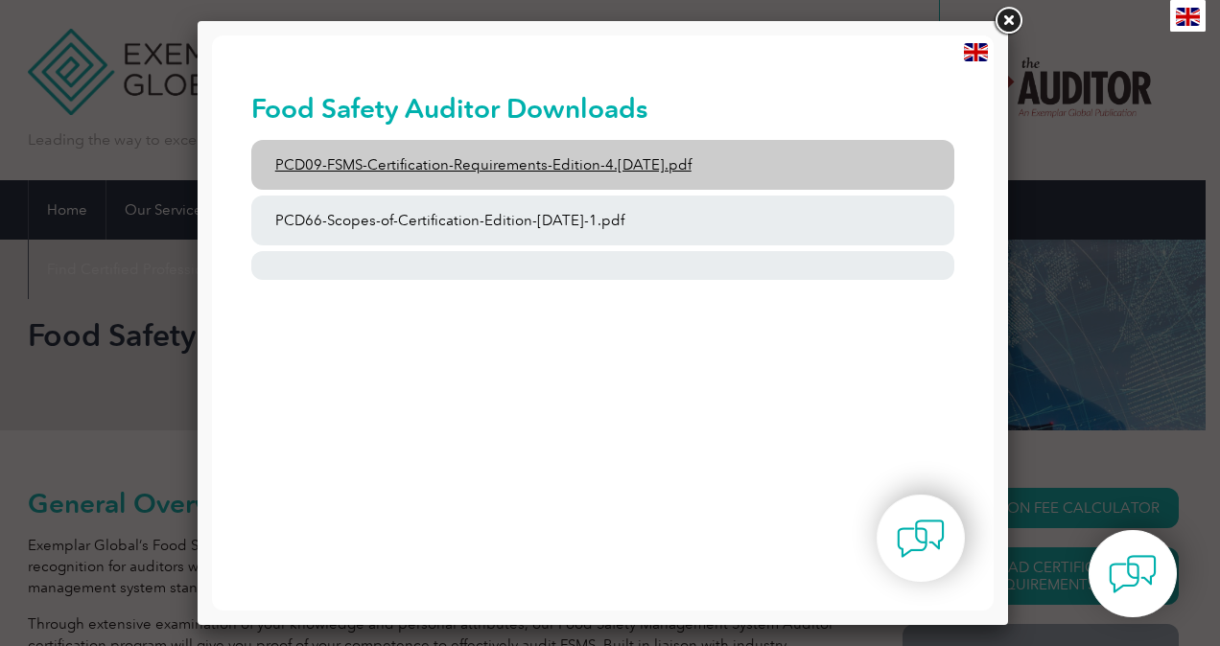
click at [498, 163] on link "PCD09-FSMS-Certification-Requirements-Edition-4.2-March-2023.pdf" at bounding box center [603, 165] width 704 height 50
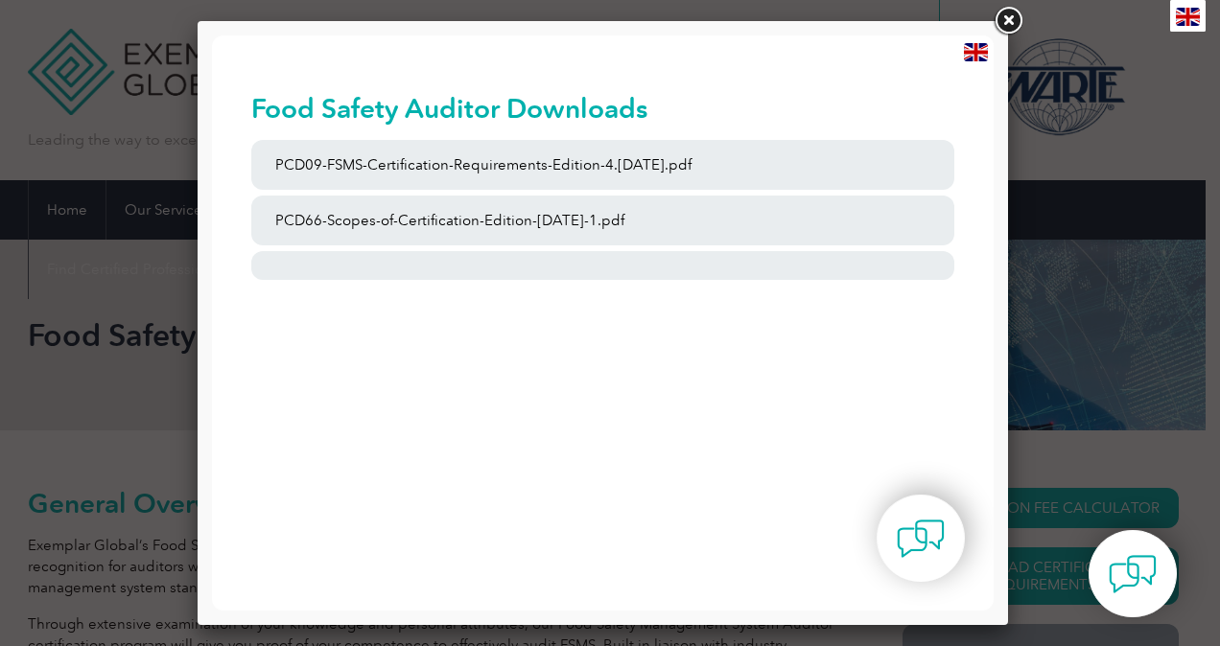
click at [999, 20] on link at bounding box center [1008, 21] width 35 height 35
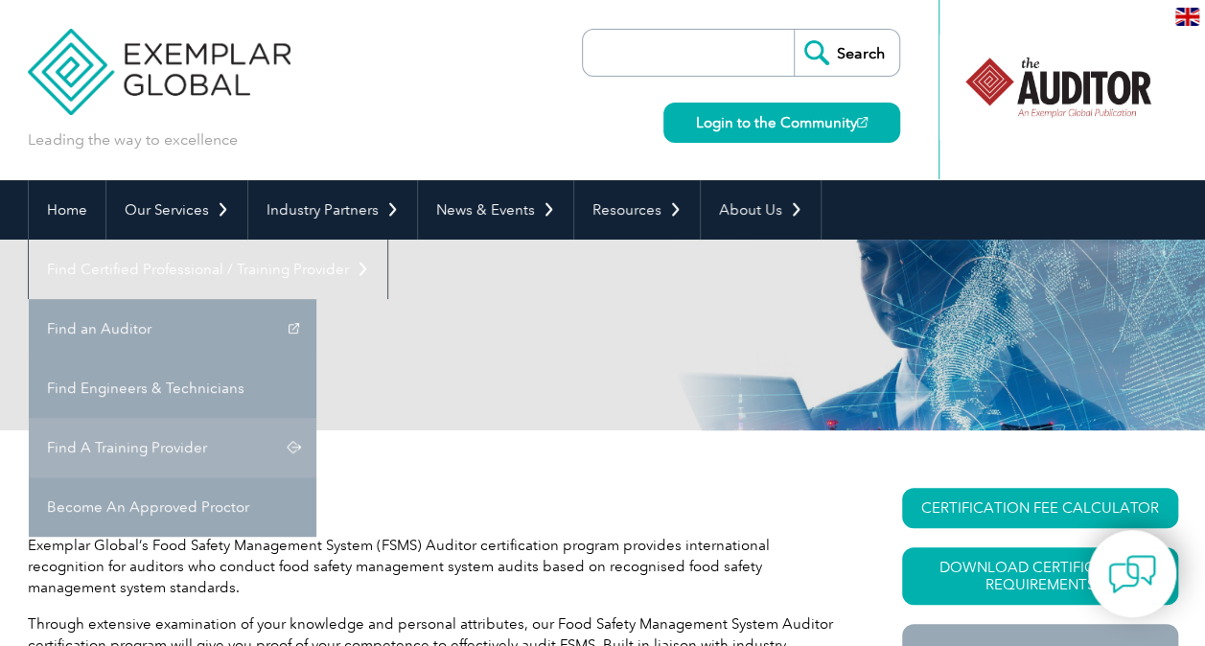
click at [316, 418] on link "Find A Training Provider" at bounding box center [173, 447] width 288 height 59
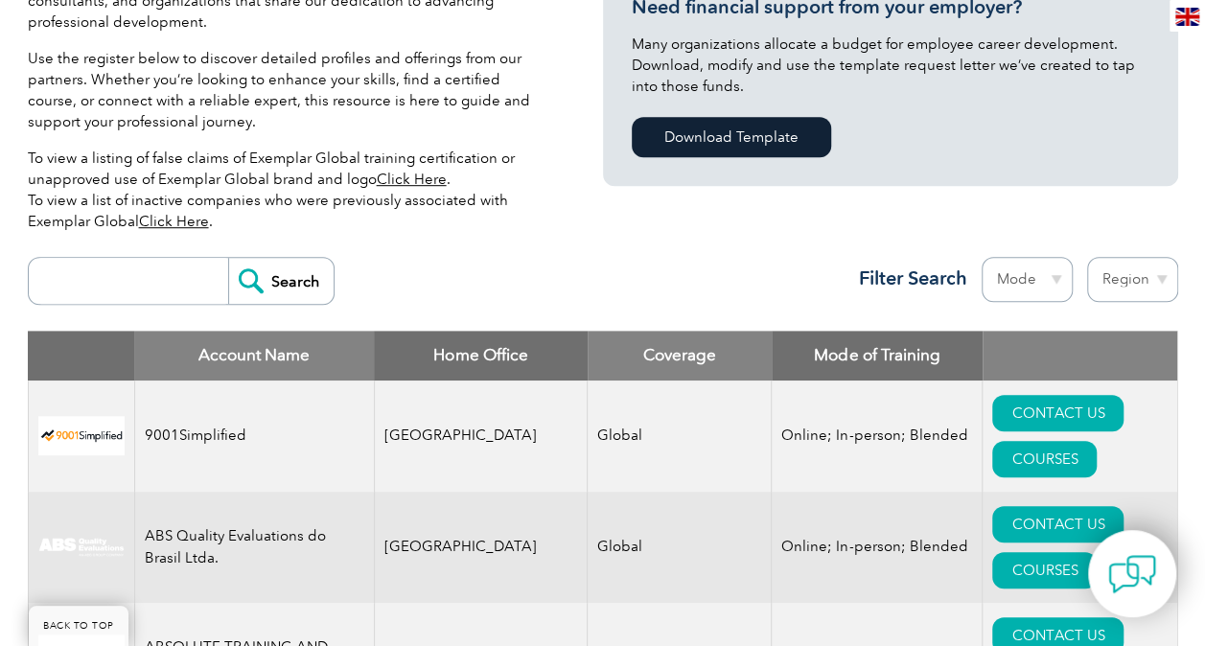
scroll to position [702, 0]
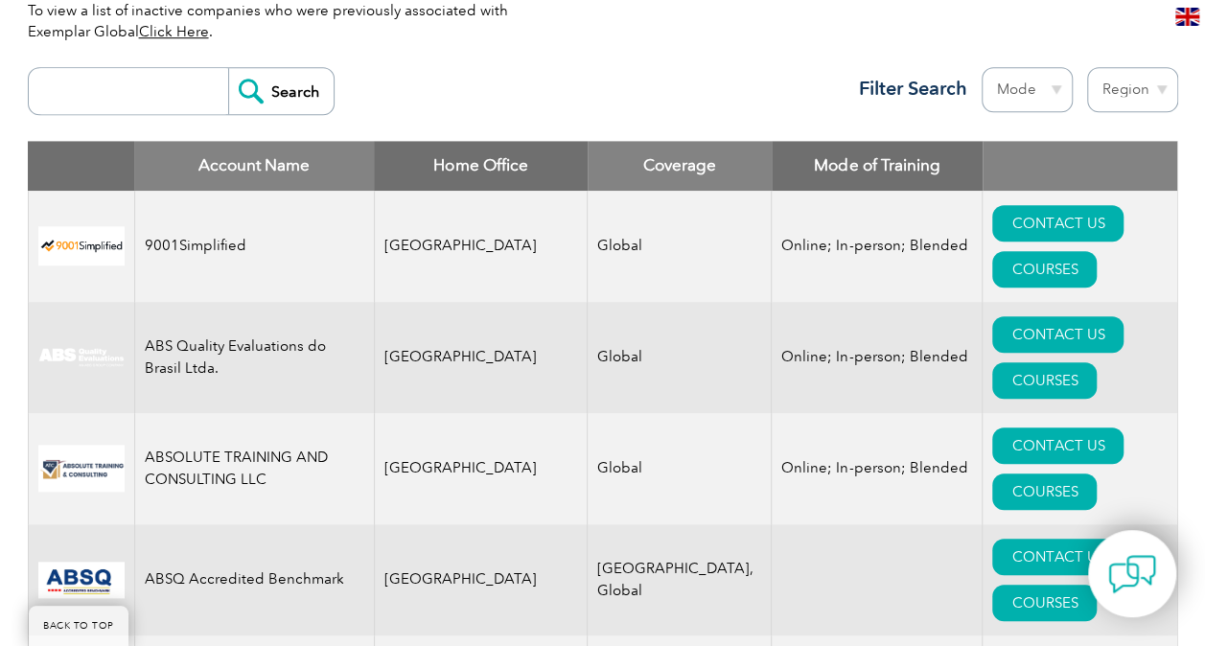
drag, startPoint x: 1212, startPoint y: 44, endPoint x: 595, endPoint y: 284, distance: 662.5
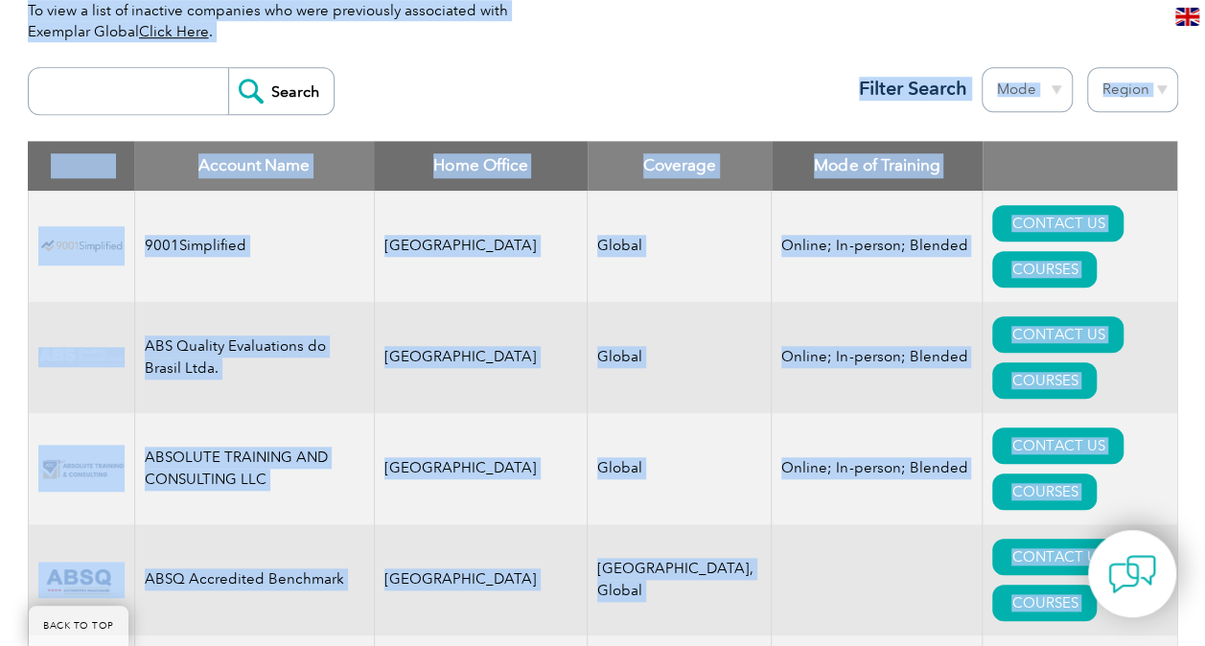
drag, startPoint x: 1203, startPoint y: 46, endPoint x: 1212, endPoint y: 50, distance: 10.3
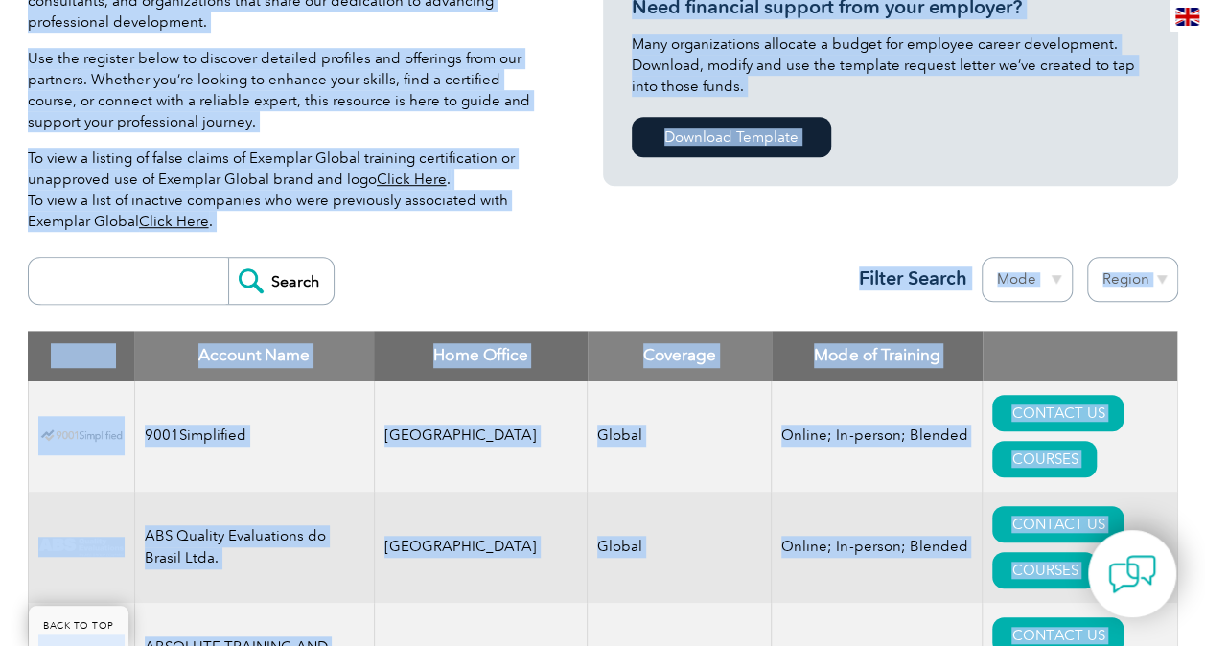
scroll to position [784, 0]
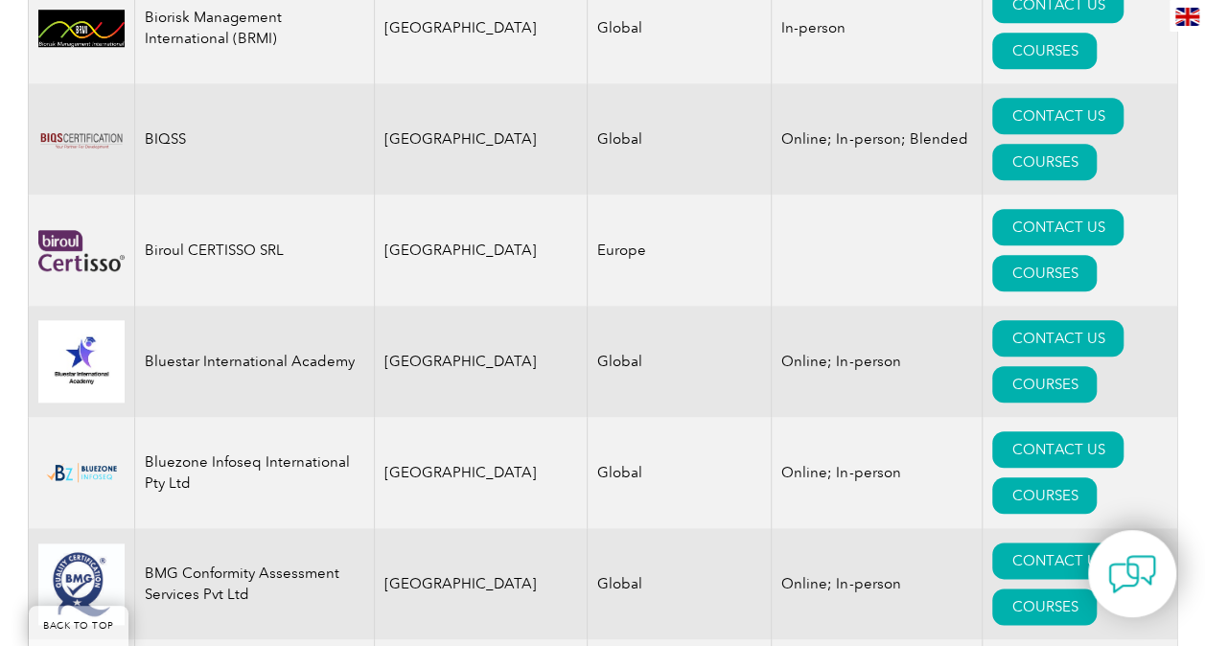
scroll to position [4602, 0]
